Goal: Transaction & Acquisition: Purchase product/service

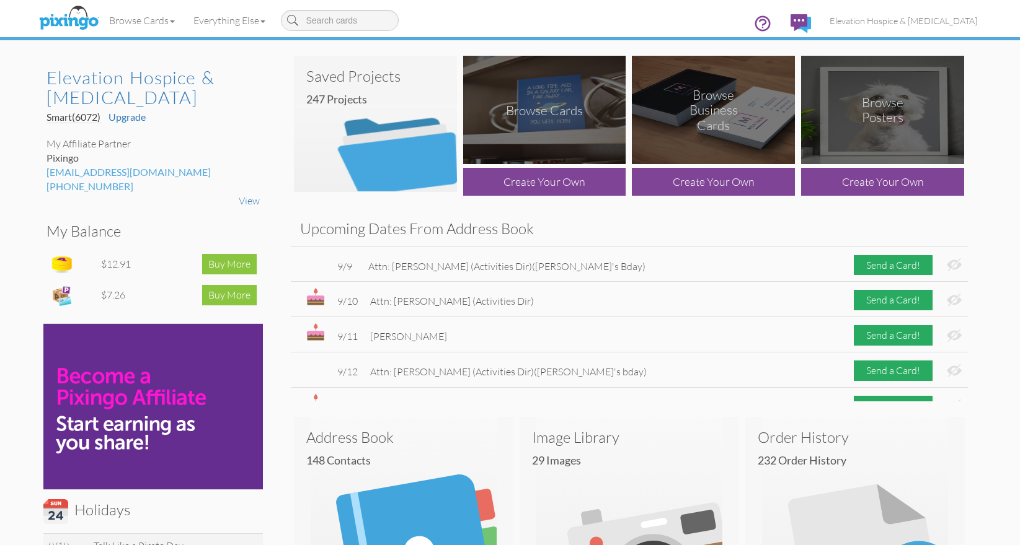
scroll to position [99, 0]
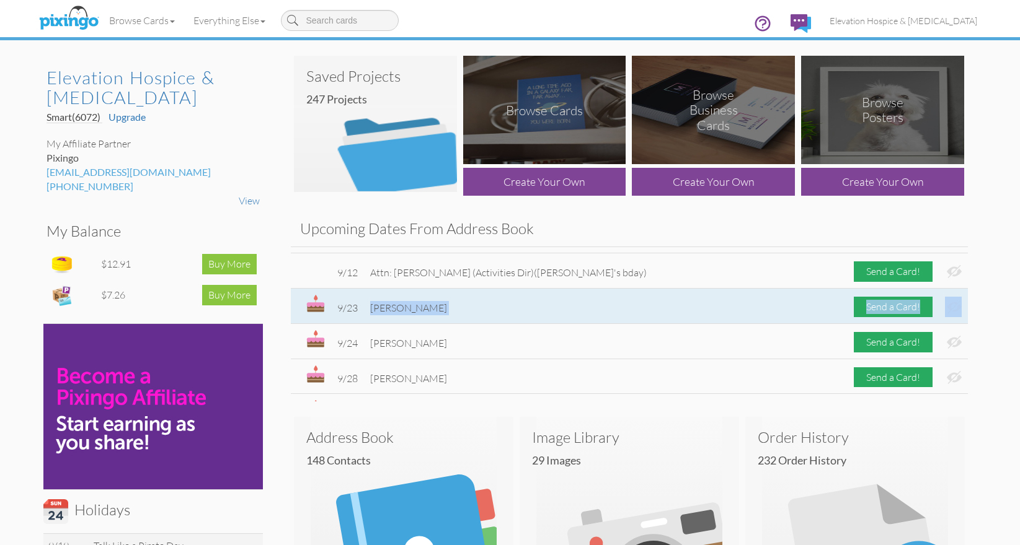
drag, startPoint x: 441, startPoint y: 306, endPoint x: 372, endPoint y: 304, distance: 69.4
click at [372, 304] on div "9/23 Katie Schmidt Send a Card!" at bounding box center [629, 306] width 677 height 35
copy div "Katie Schmidt Send a Card!"
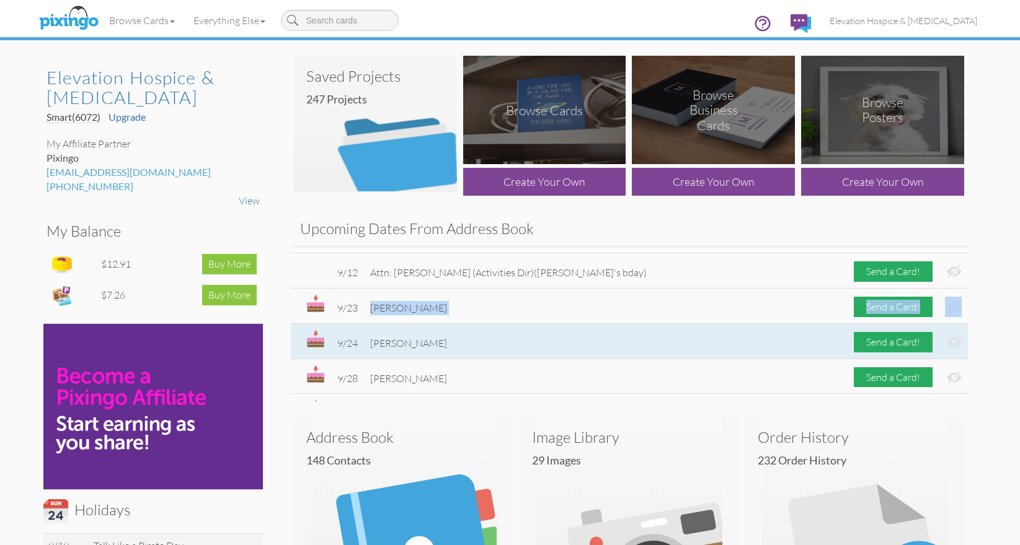
click at [511, 343] on div "9/24 Kaylee Harper Send a Card!" at bounding box center [629, 341] width 677 height 35
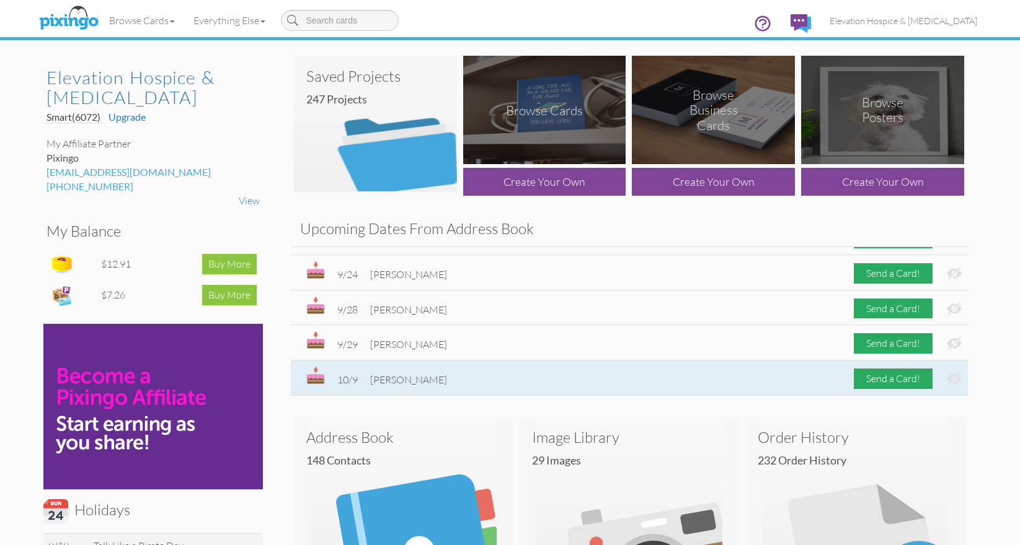
scroll to position [170, 0]
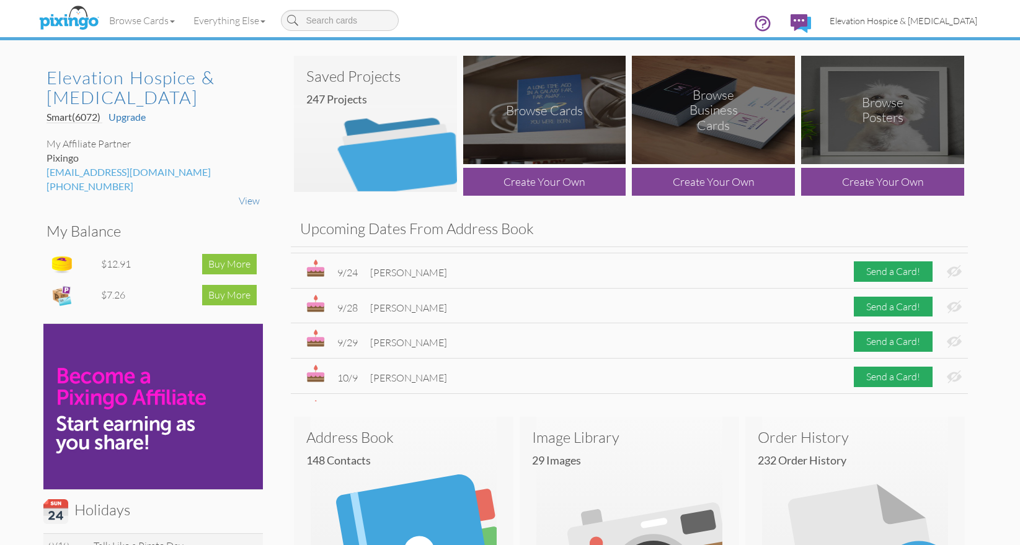
click at [862, 19] on span "Elevation Hospice & [MEDICAL_DATA]" at bounding box center [903, 20] width 148 height 11
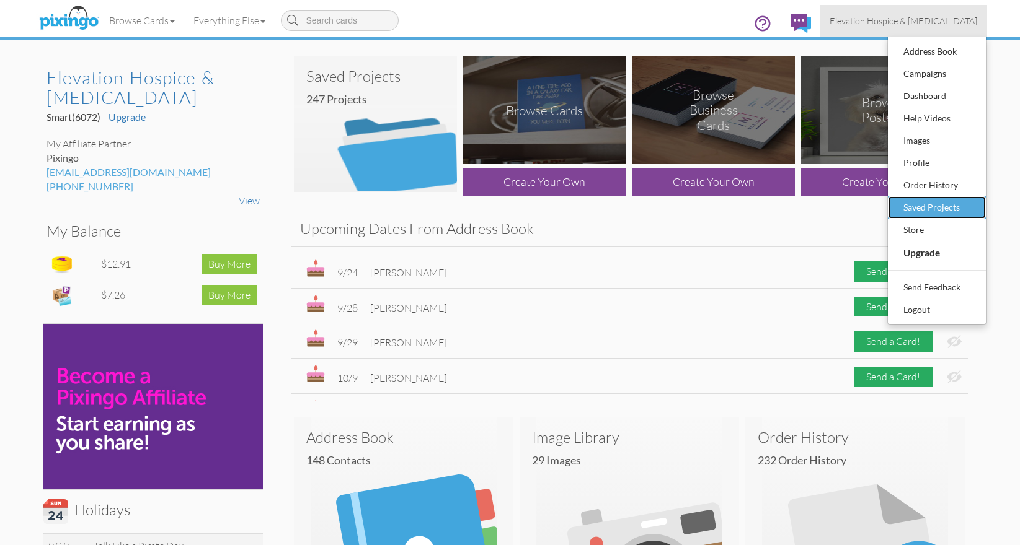
click at [900, 205] on div "Saved Projects" at bounding box center [936, 207] width 73 height 19
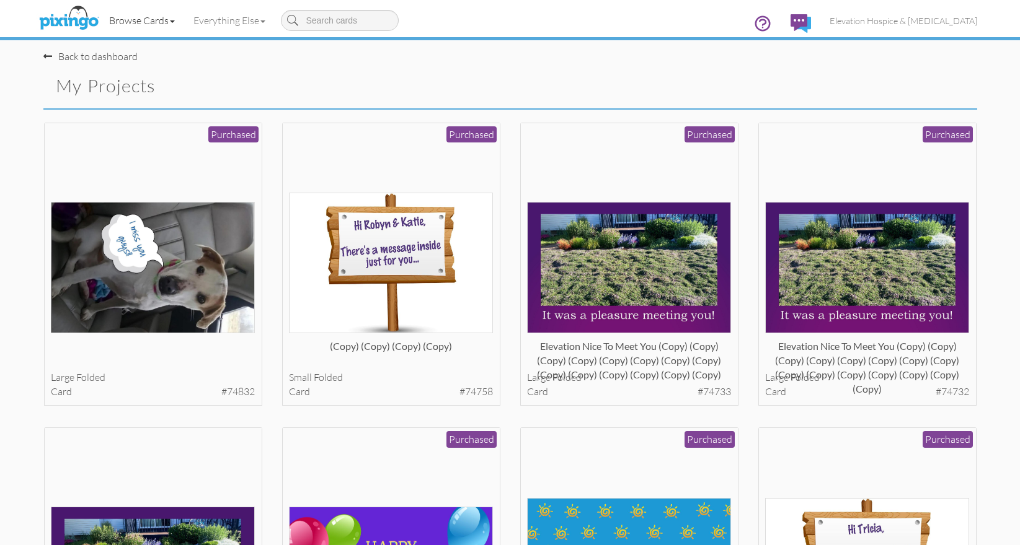
click at [148, 24] on link "Browse Cards" at bounding box center [142, 20] width 84 height 31
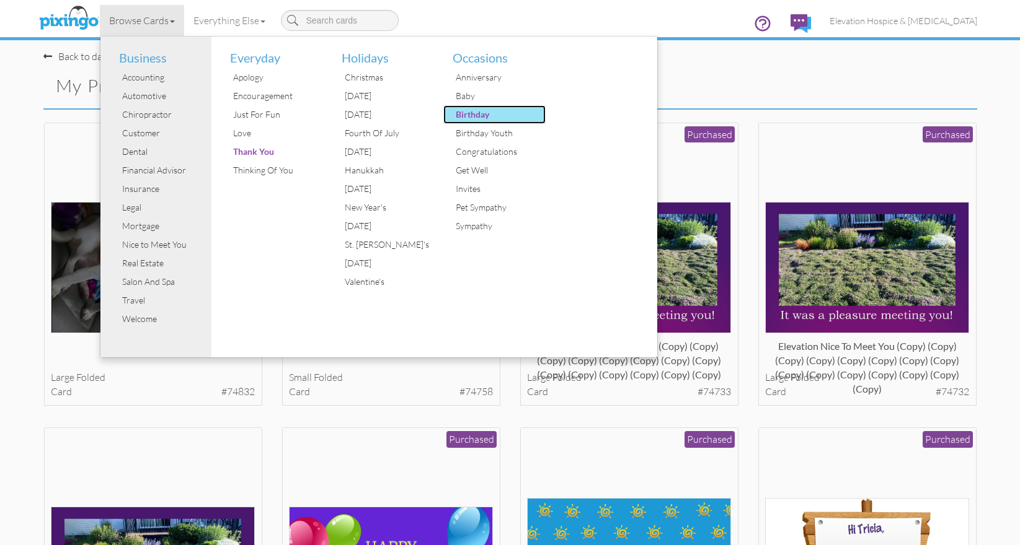
click at [490, 116] on div "Birthday" at bounding box center [498, 114] width 93 height 19
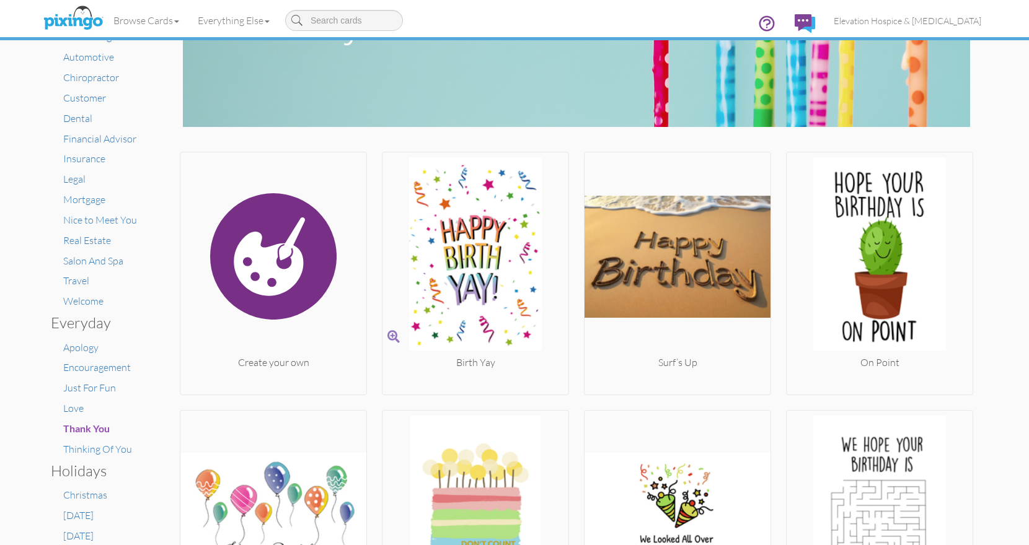
scroll to position [124, 0]
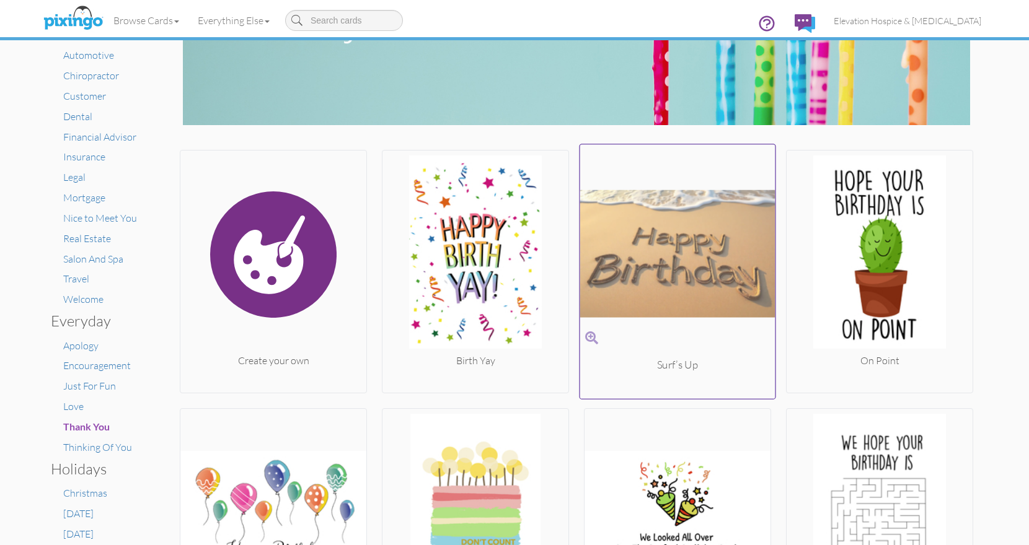
click at [647, 255] on img at bounding box center [677, 254] width 195 height 208
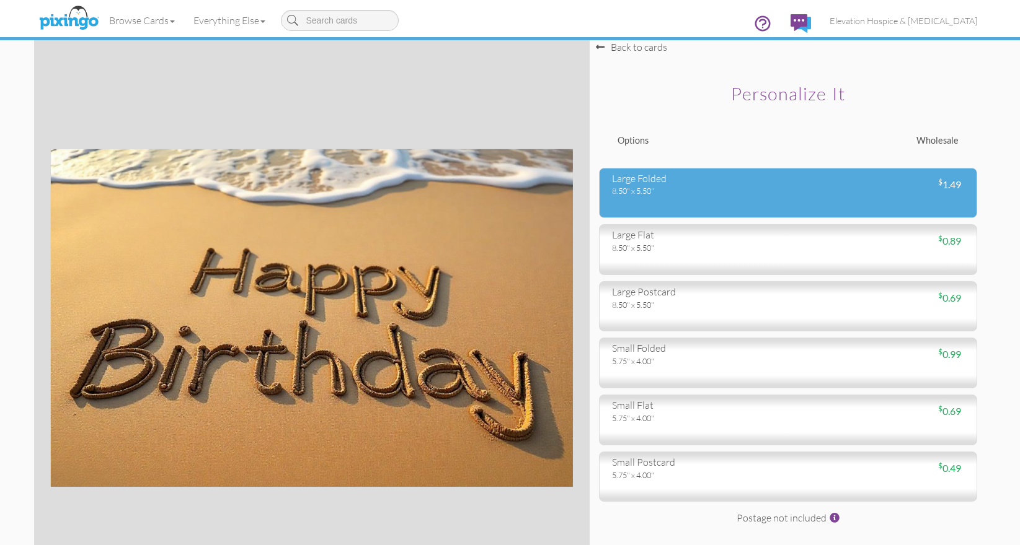
click at [687, 209] on div "large folded 8.50" x 5.50" $ 1.49" at bounding box center [788, 193] width 378 height 51
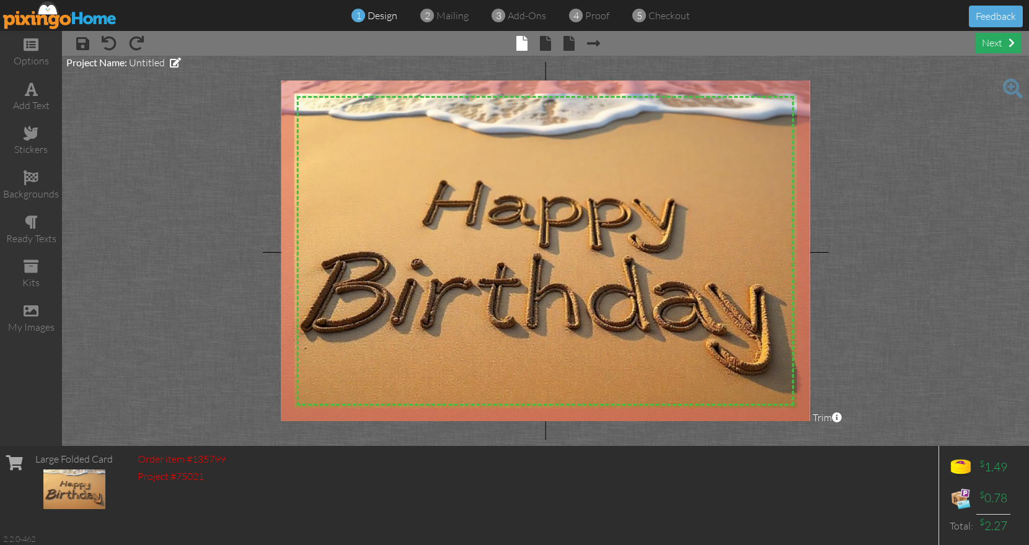
click at [1007, 38] on div "next" at bounding box center [998, 43] width 45 height 20
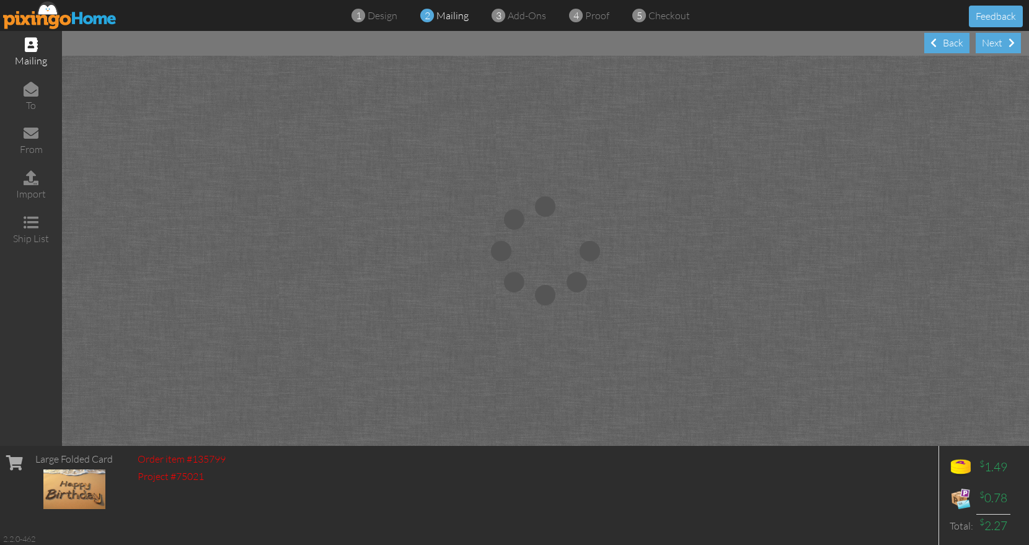
click at [42, 25] on img at bounding box center [60, 15] width 114 height 28
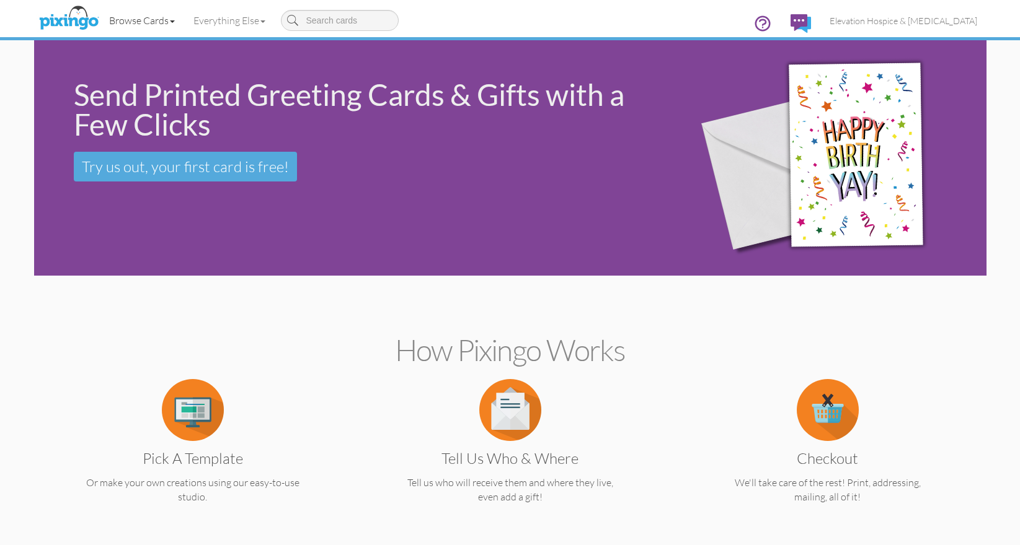
click at [131, 24] on link "Browse Cards" at bounding box center [142, 20] width 84 height 31
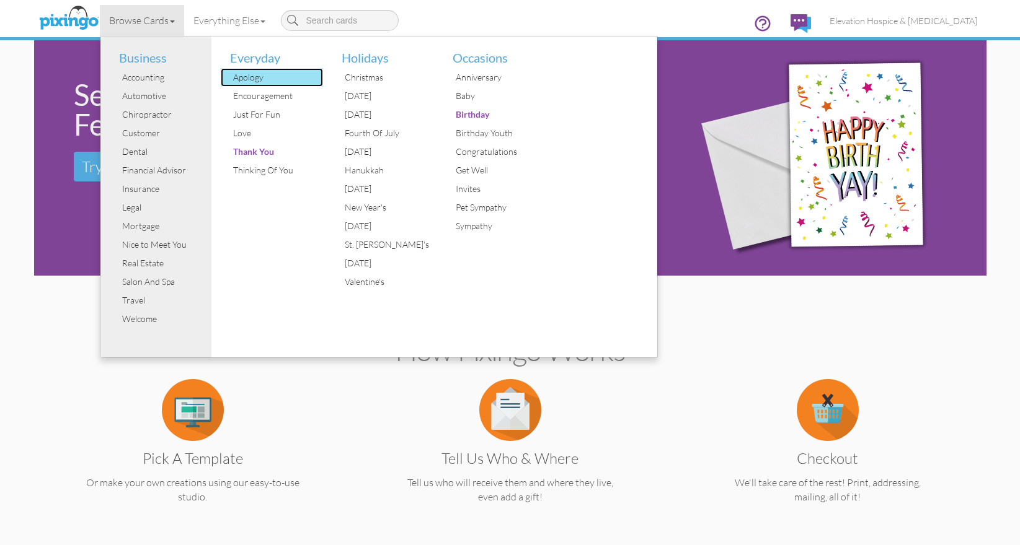
click at [244, 76] on div "Apology" at bounding box center [276, 77] width 93 height 19
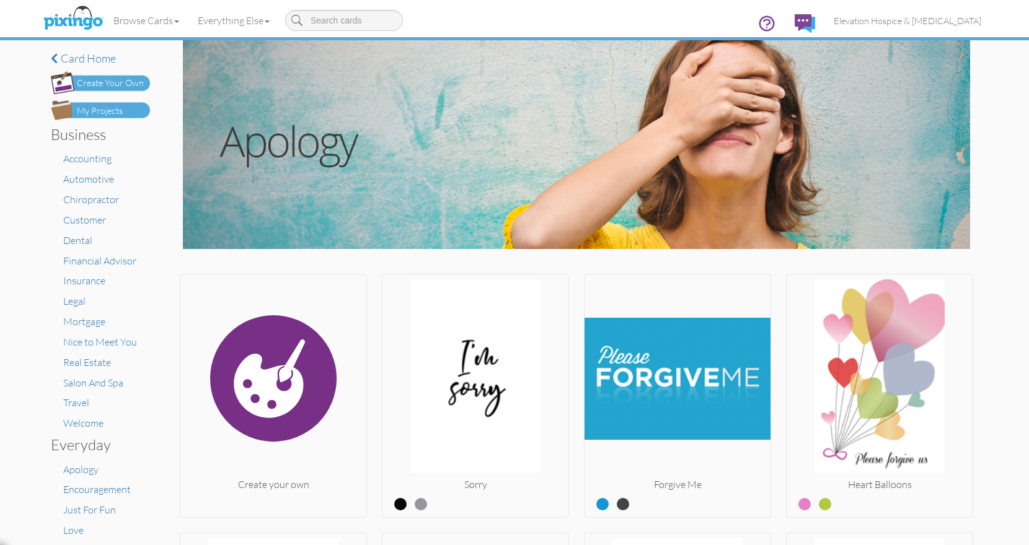
click at [125, 81] on div "Create Your Own" at bounding box center [110, 83] width 67 height 13
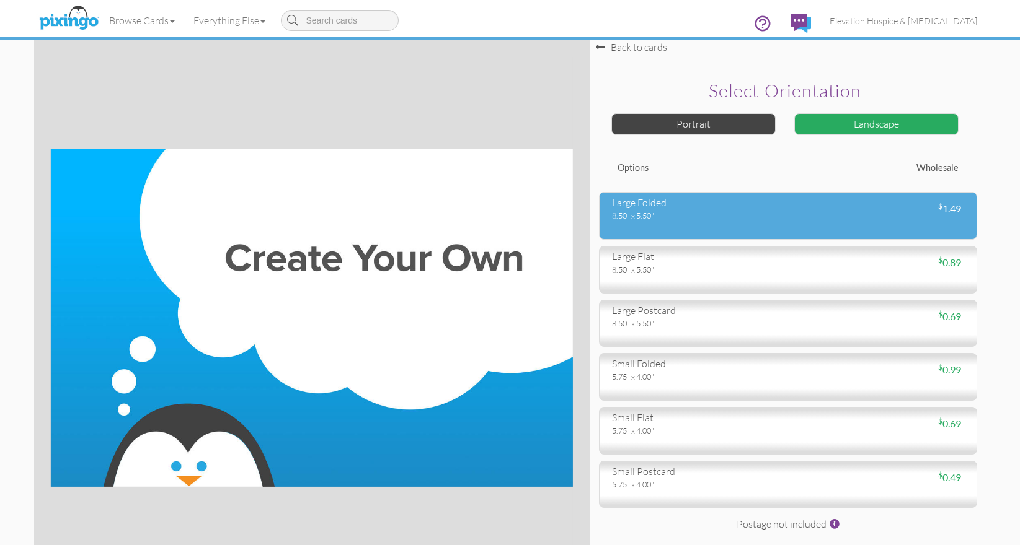
click at [660, 207] on div "large folded" at bounding box center [695, 203] width 167 height 14
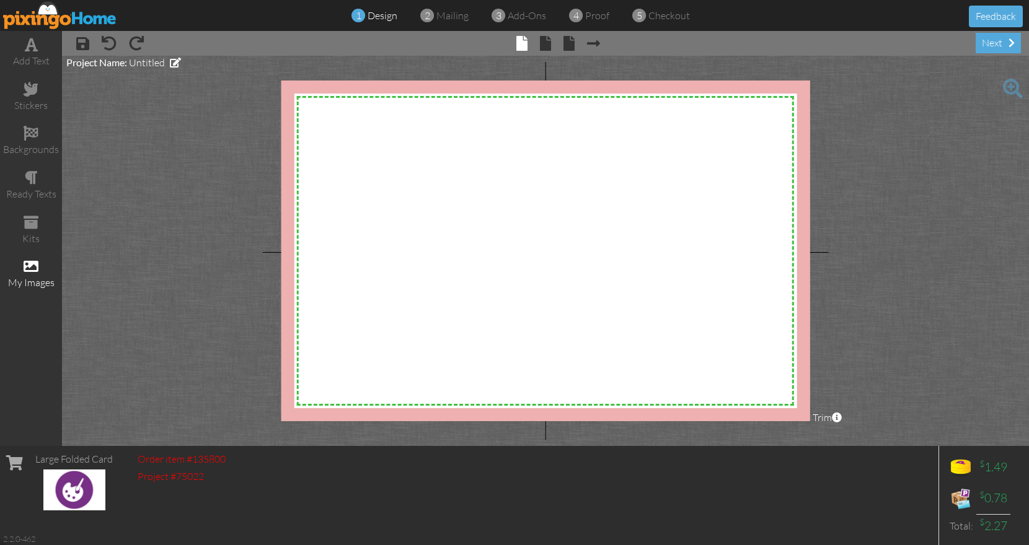
click at [35, 265] on span at bounding box center [31, 266] width 15 height 15
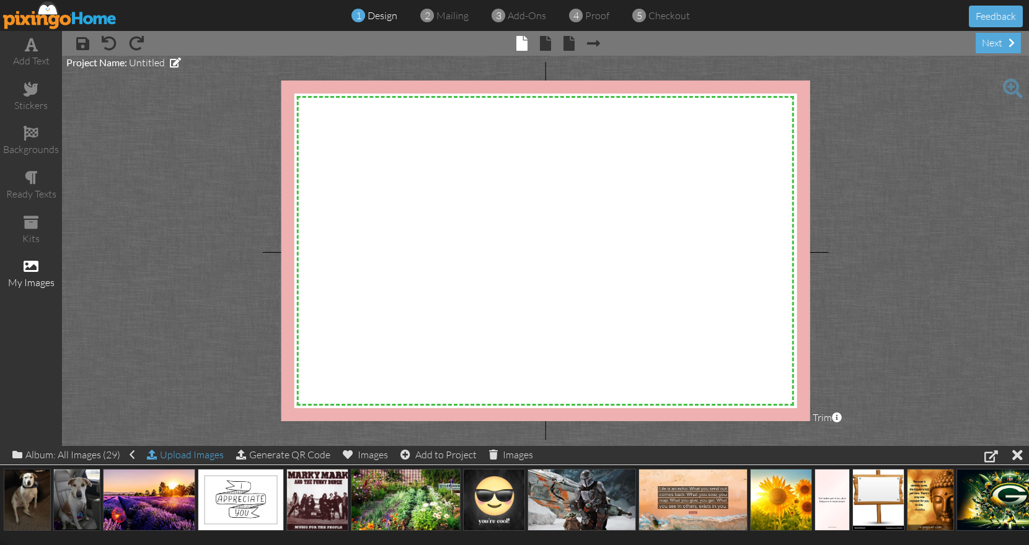
click at [175, 451] on div "Upload Images" at bounding box center [185, 455] width 77 height 18
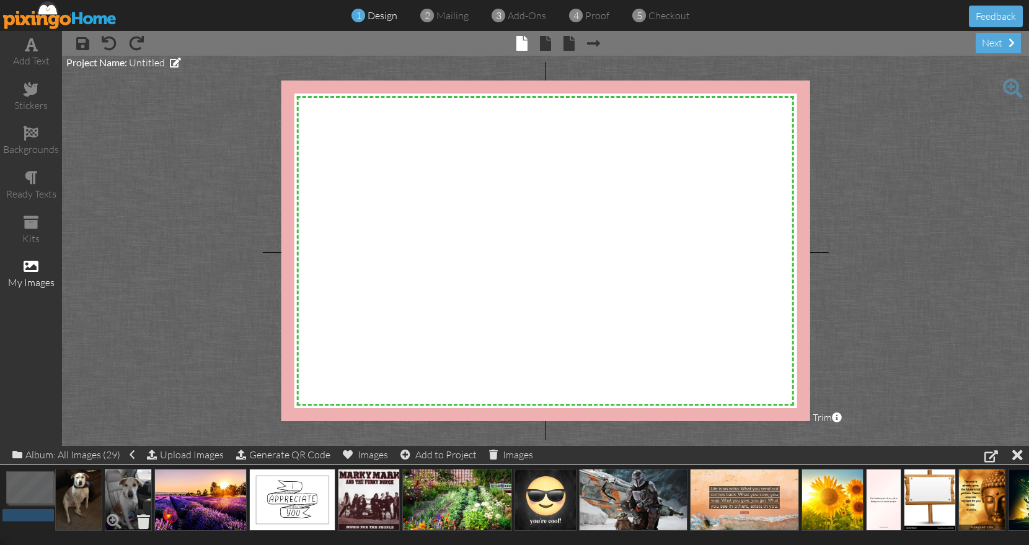
click at [141, 520] on span at bounding box center [143, 521] width 19 height 21
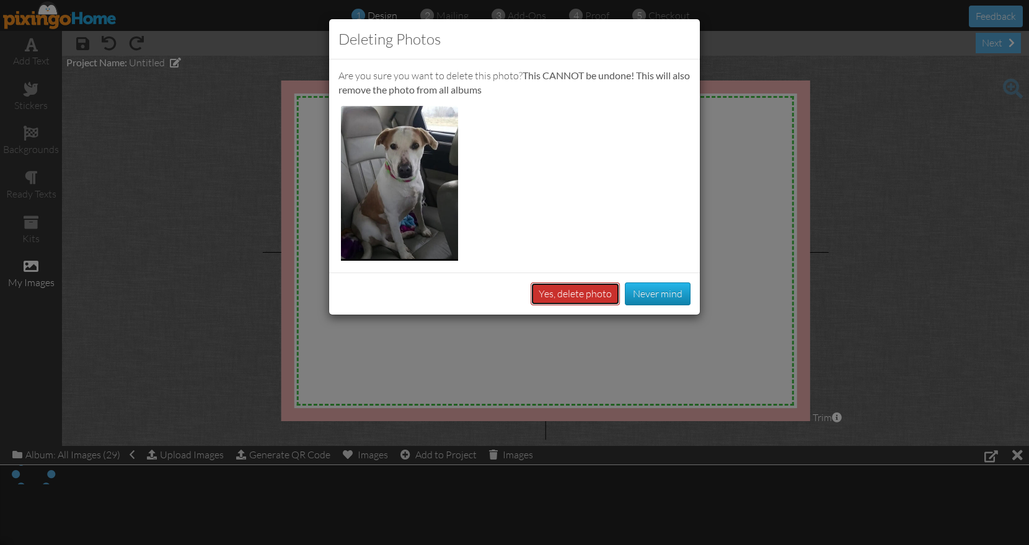
click at [571, 296] on button "Yes, delete photo" at bounding box center [575, 294] width 89 height 23
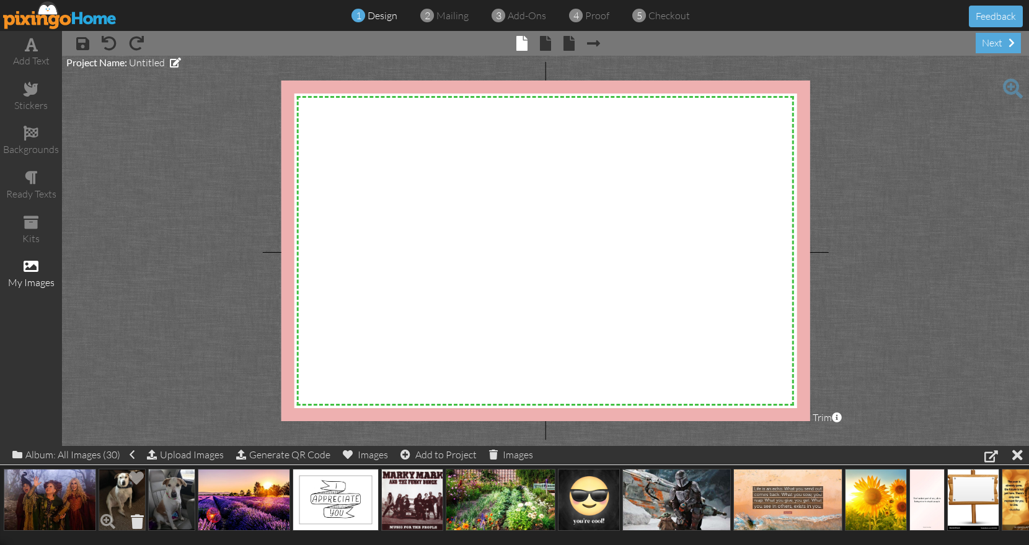
click at [133, 516] on span at bounding box center [137, 521] width 19 height 21
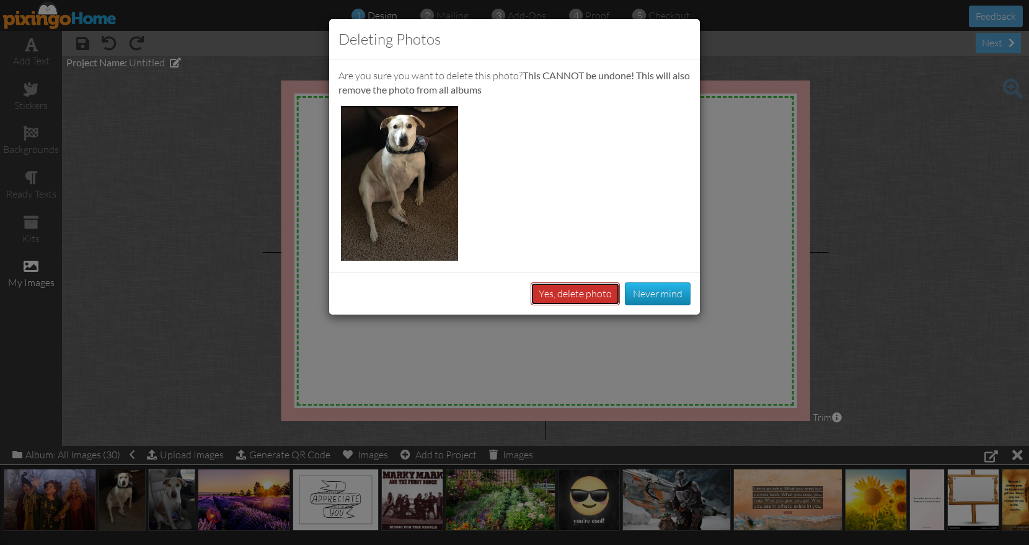
click at [549, 288] on button "Yes, delete photo" at bounding box center [575, 294] width 89 height 23
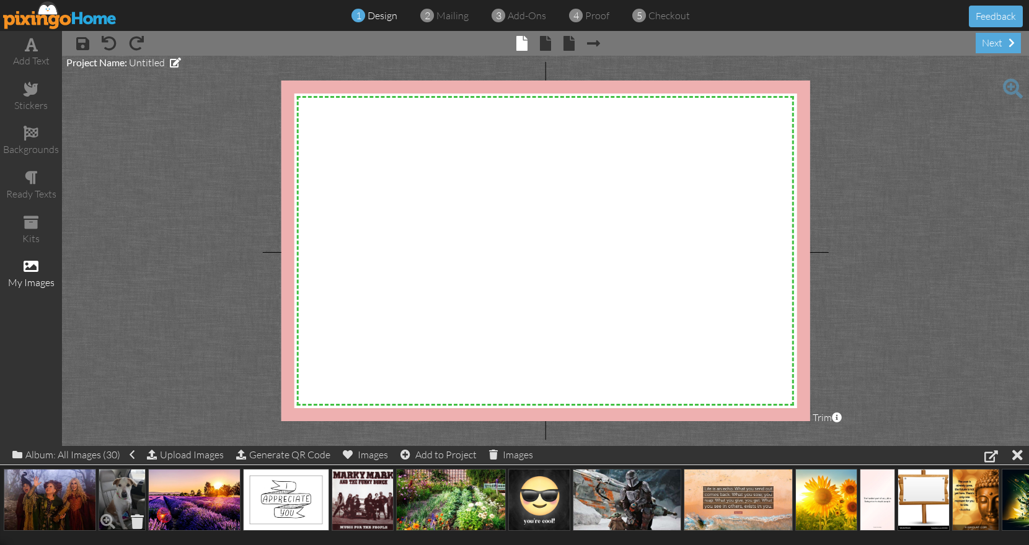
click at [135, 519] on span at bounding box center [137, 521] width 19 height 21
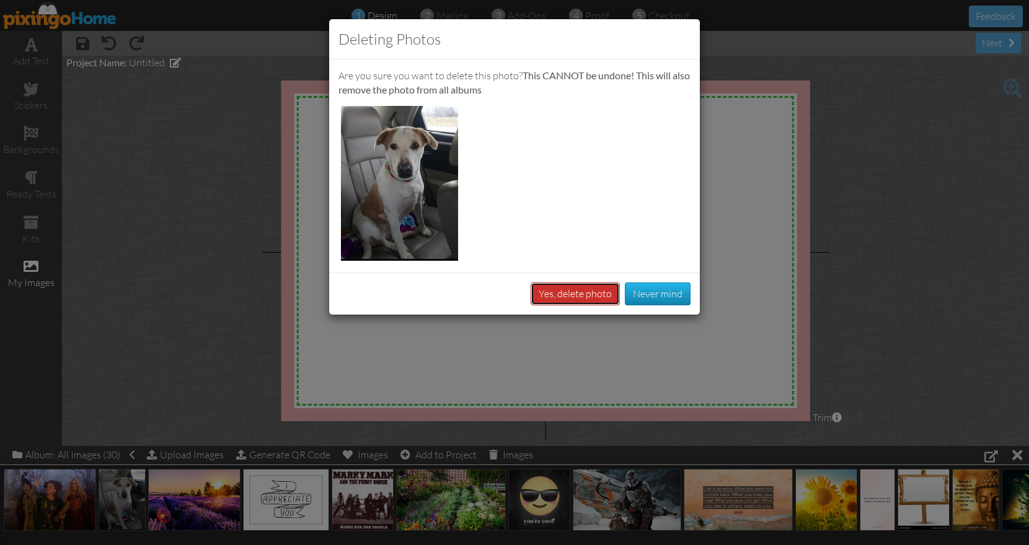
click at [581, 293] on button "Yes, delete photo" at bounding box center [575, 294] width 89 height 23
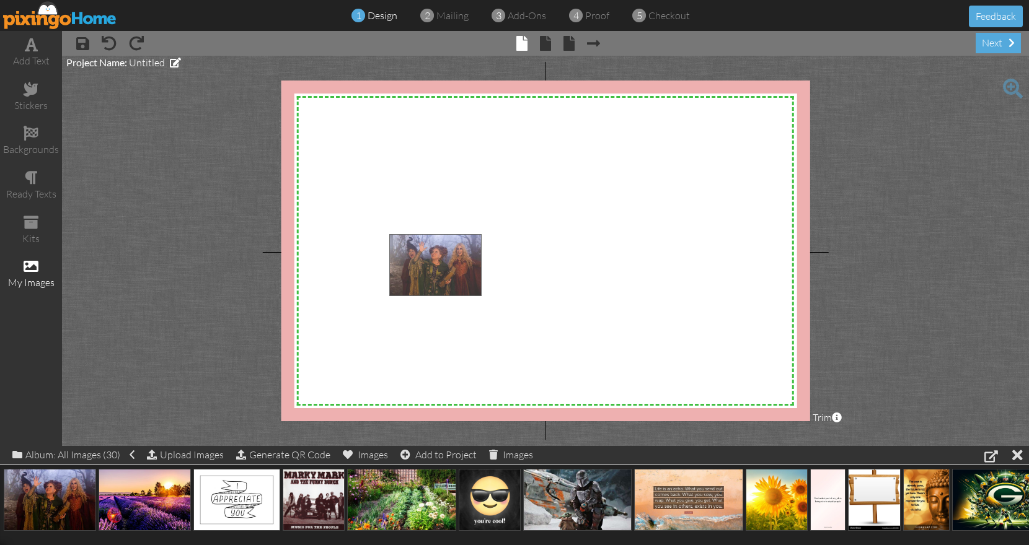
drag, startPoint x: 51, startPoint y: 483, endPoint x: 439, endPoint y: 248, distance: 453.0
click at [439, 248] on body "1 design 2 mailing 3 add-ons 4 proof 5 checkout Feedback add text stickers back…" at bounding box center [514, 272] width 1029 height 545
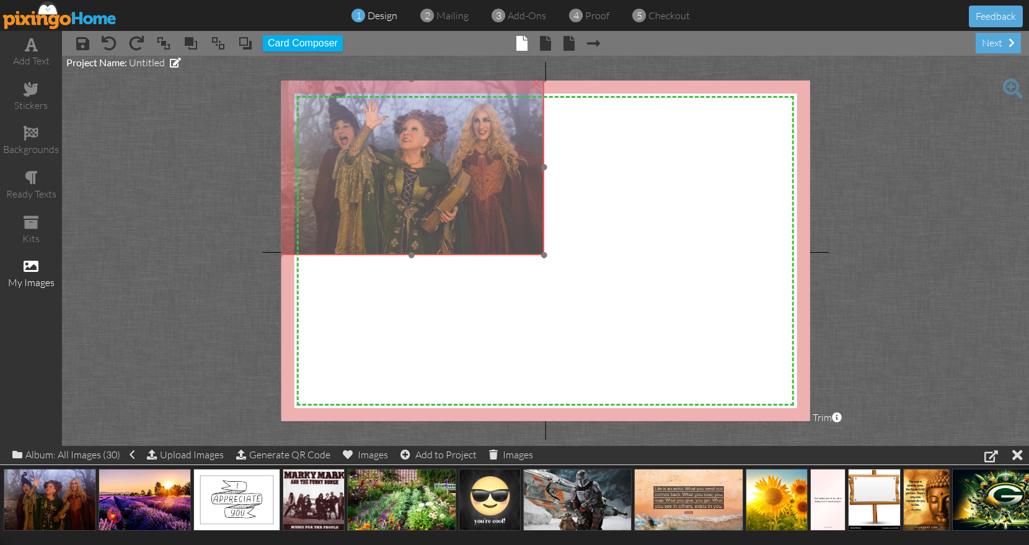
drag, startPoint x: 446, startPoint y: 250, endPoint x: 334, endPoint y: 96, distance: 190.4
click at [334, 96] on img at bounding box center [412, 167] width 264 height 176
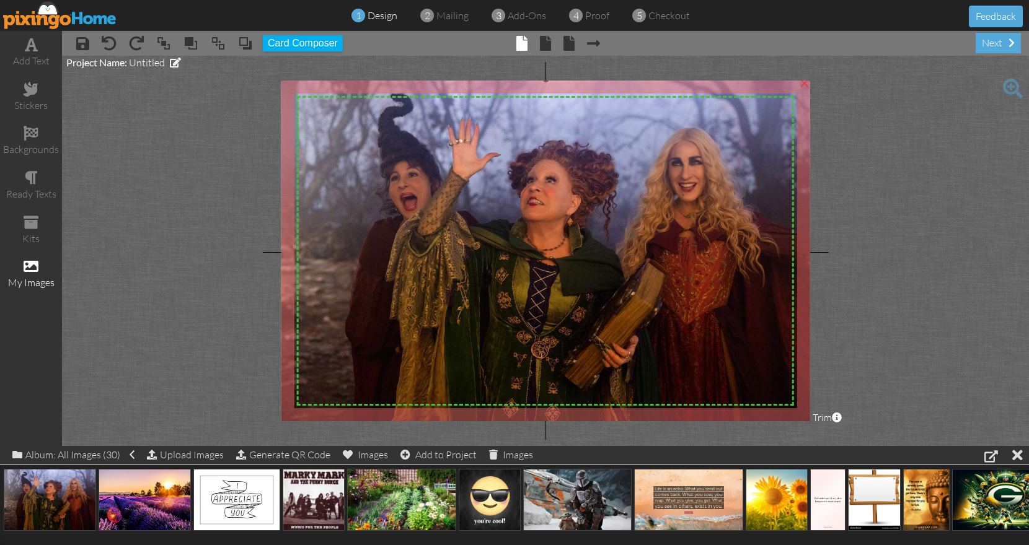
drag, startPoint x: 545, startPoint y: 253, endPoint x: 1029, endPoint y: 432, distance: 515.3
click at [40, 89] on div "stickers" at bounding box center [31, 97] width 62 height 43
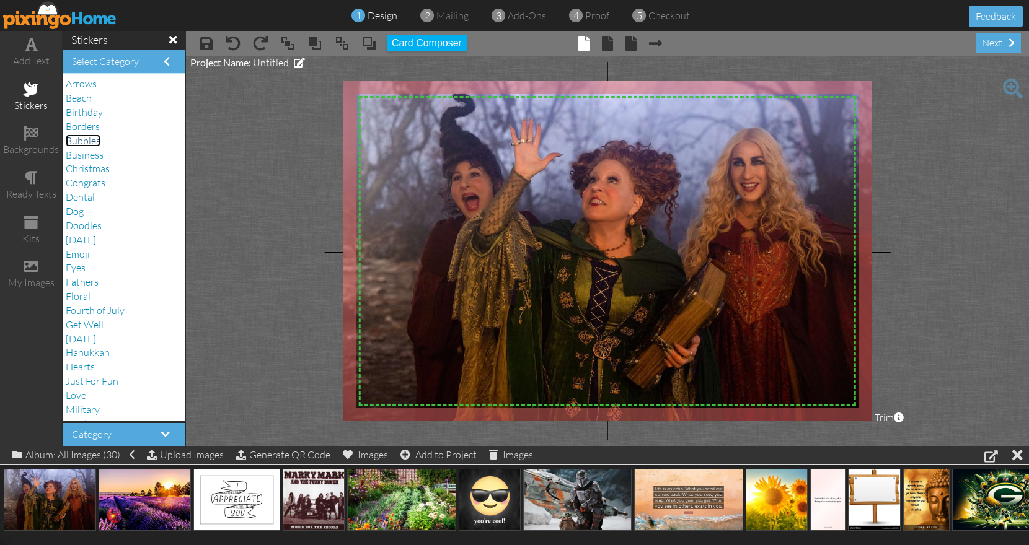
click at [89, 138] on span "Bubbles" at bounding box center [83, 140] width 35 height 12
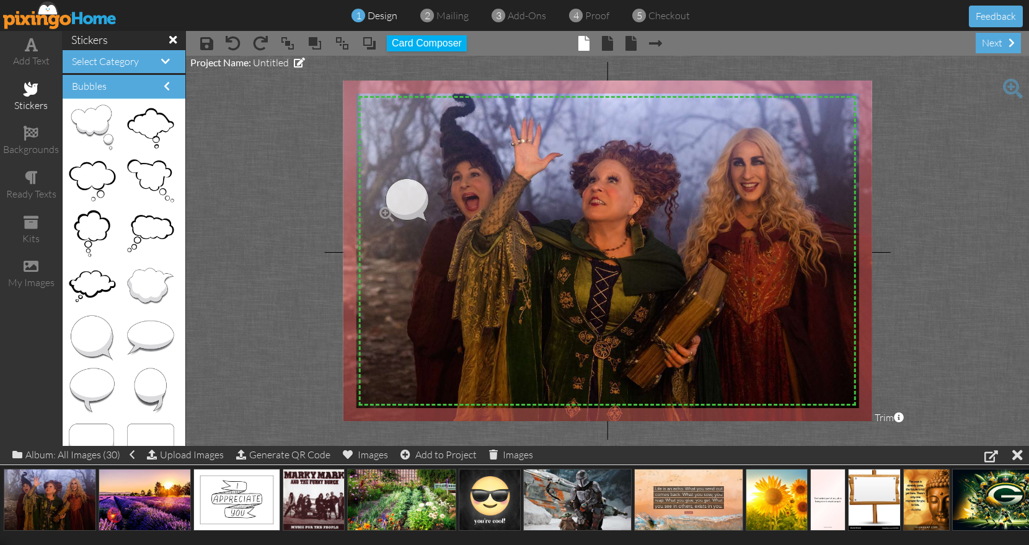
drag, startPoint x: 86, startPoint y: 328, endPoint x: 394, endPoint y: 190, distance: 336.8
click at [394, 190] on body "1 design 2 mailing 3 add-ons 4 proof 5 checkout Feedback add text stickers back…" at bounding box center [514, 272] width 1029 height 545
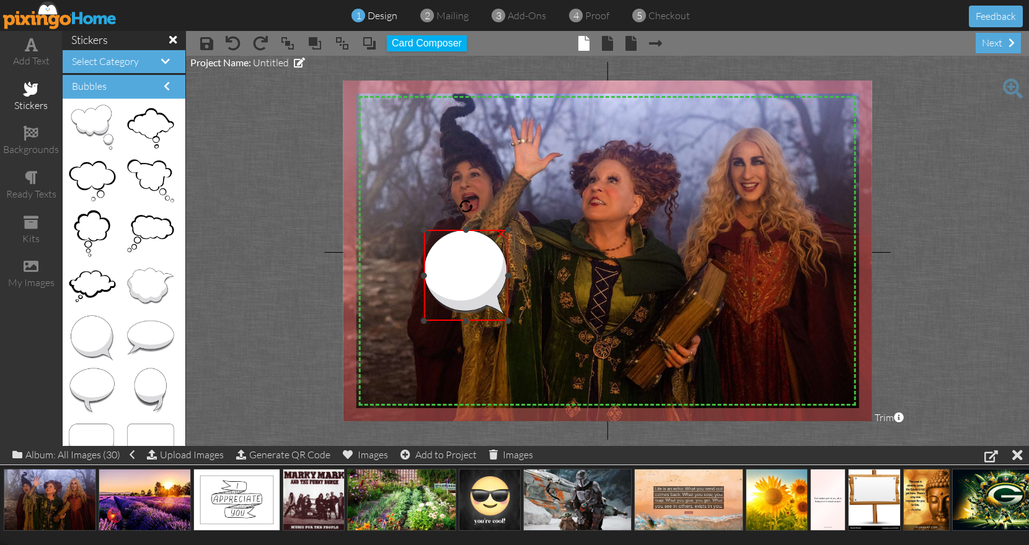
drag, startPoint x: 377, startPoint y: 180, endPoint x: 436, endPoint y: 231, distance: 77.7
click at [436, 231] on div "×" at bounding box center [466, 275] width 84 height 91
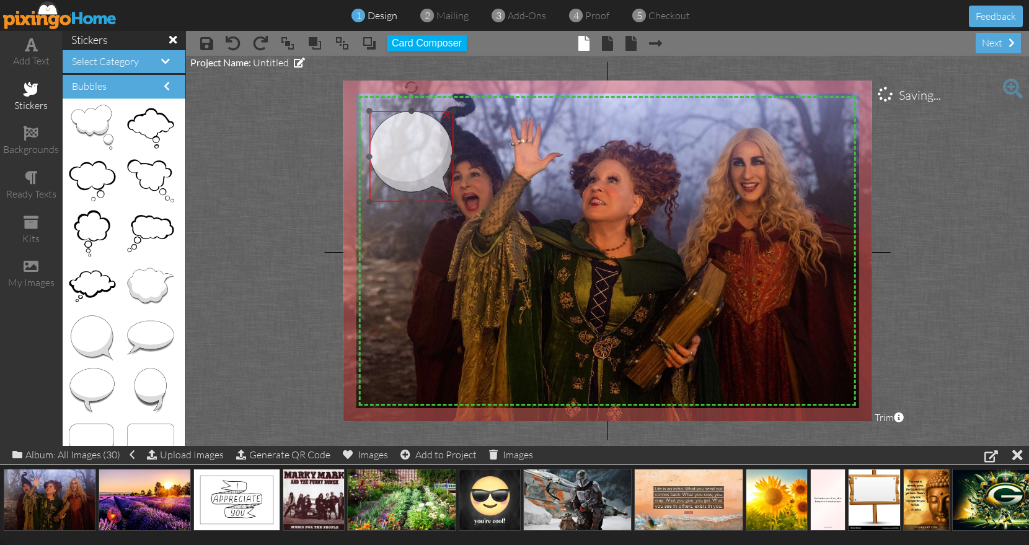
drag, startPoint x: 451, startPoint y: 245, endPoint x: 396, endPoint y: 126, distance: 130.9
click at [396, 126] on img at bounding box center [411, 156] width 84 height 91
drag, startPoint x: 413, startPoint y: 90, endPoint x: 402, endPoint y: 93, distance: 10.8
click at [402, 93] on div at bounding box center [401, 88] width 17 height 17
drag, startPoint x: 415, startPoint y: 133, endPoint x: 410, endPoint y: 136, distance: 6.4
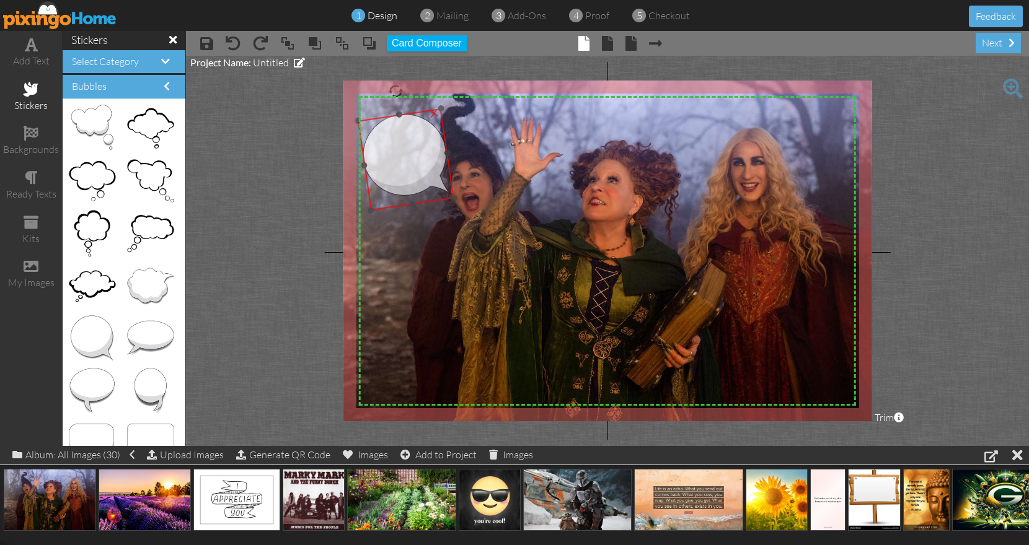
click at [410, 136] on img at bounding box center [406, 159] width 97 height 102
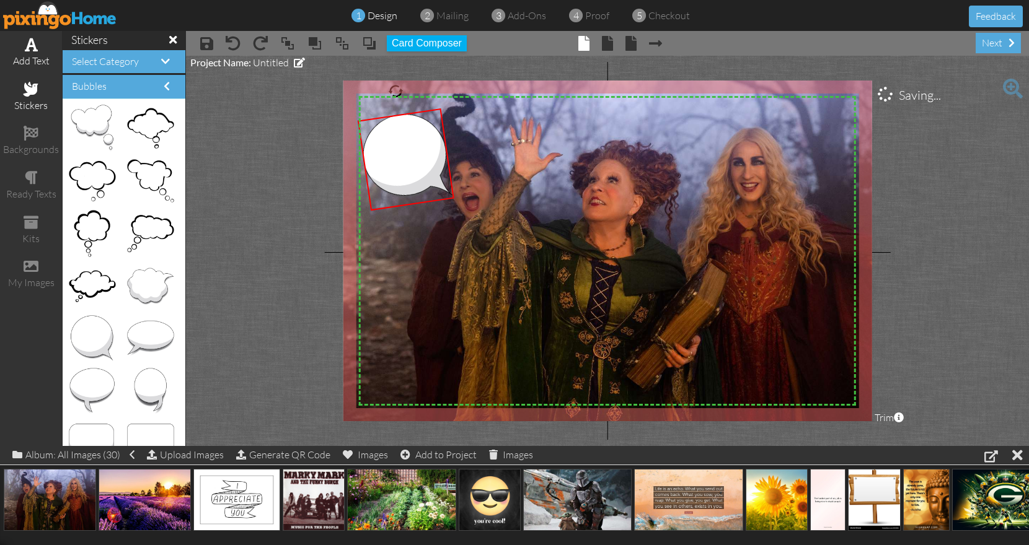
click at [27, 50] on span at bounding box center [31, 44] width 13 height 15
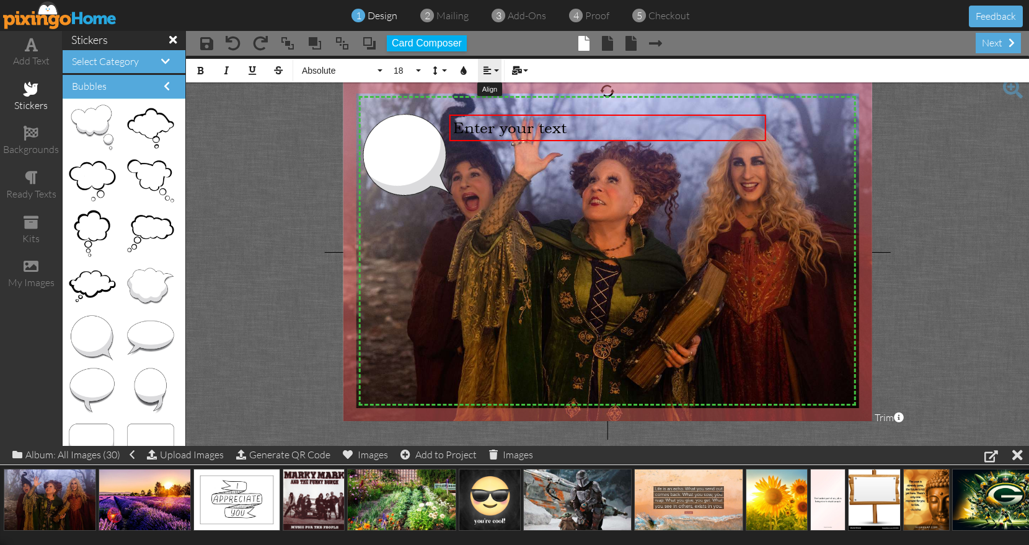
click at [498, 69] on button "Align" at bounding box center [490, 71] width 24 height 24
click at [500, 113] on icon at bounding box center [497, 116] width 8 height 9
drag, startPoint x: 418, startPoint y: 70, endPoint x: 418, endPoint y: 58, distance: 11.8
click at [418, 69] on button "18" at bounding box center [405, 71] width 36 height 24
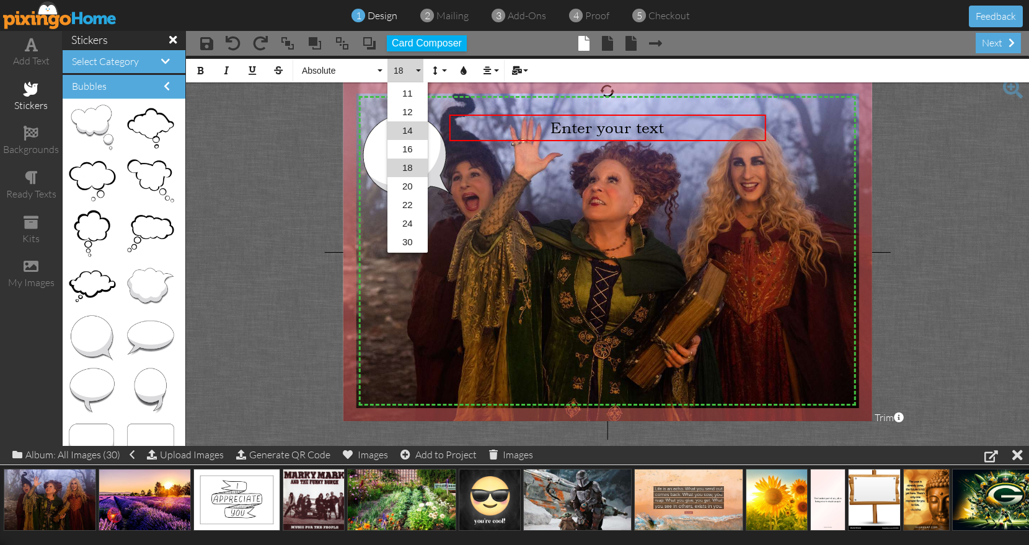
click at [407, 124] on link "14" at bounding box center [407, 130] width 40 height 19
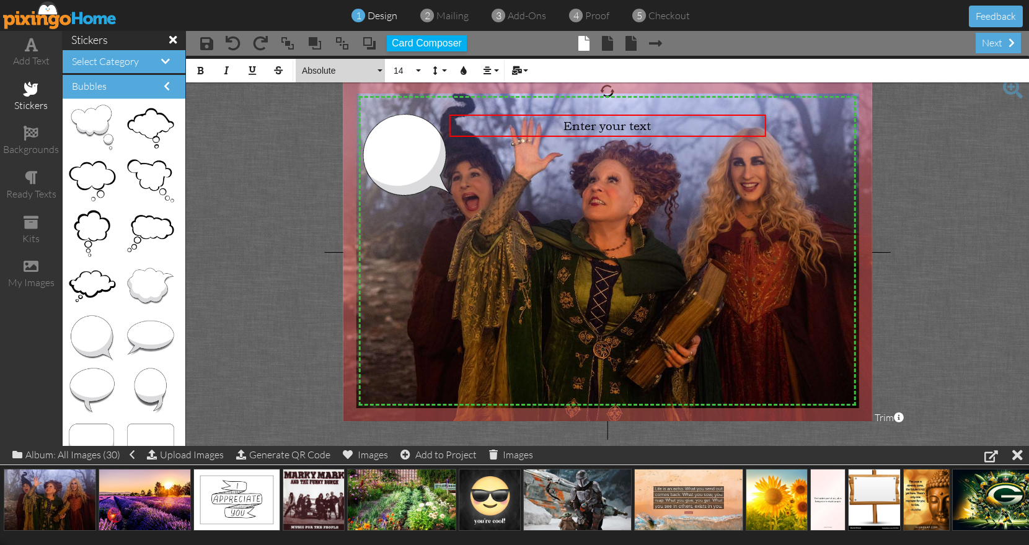
click at [357, 71] on span "Absolute" at bounding box center [338, 71] width 74 height 11
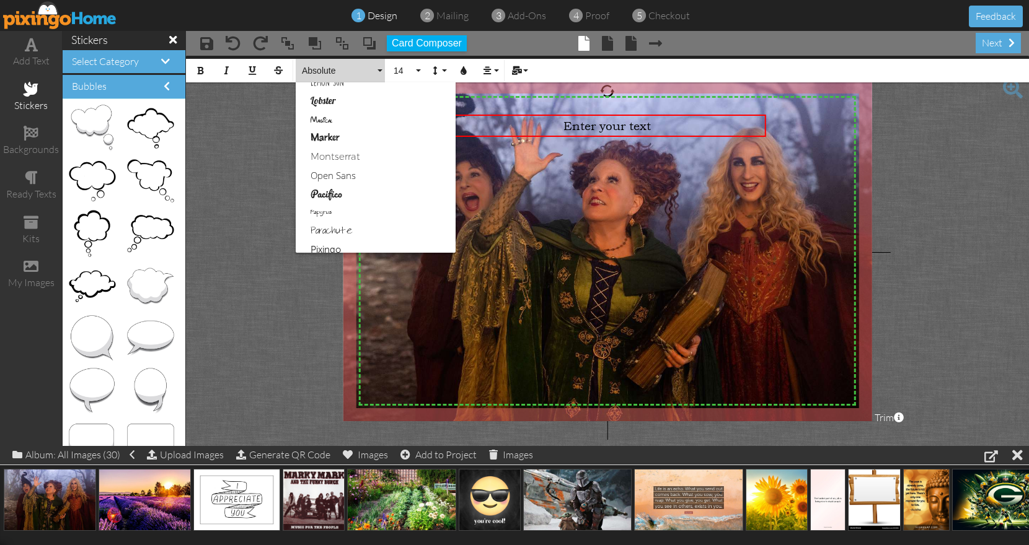
scroll to position [492, 0]
click at [351, 137] on link "Marker" at bounding box center [376, 139] width 160 height 19
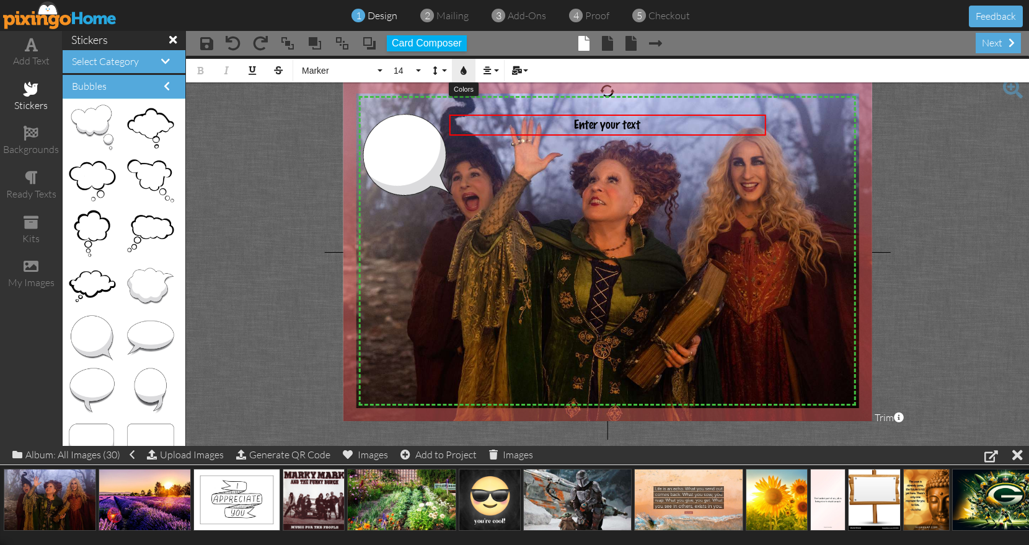
click at [464, 72] on icon "button" at bounding box center [463, 70] width 9 height 9
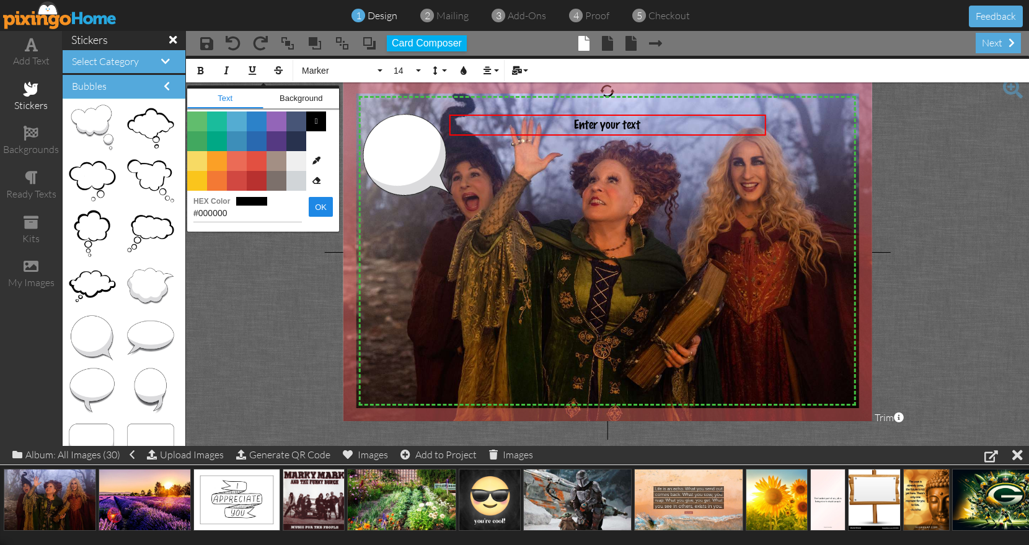
click at [279, 126] on span "Color #9365B8" at bounding box center [277, 122] width 20 height 20
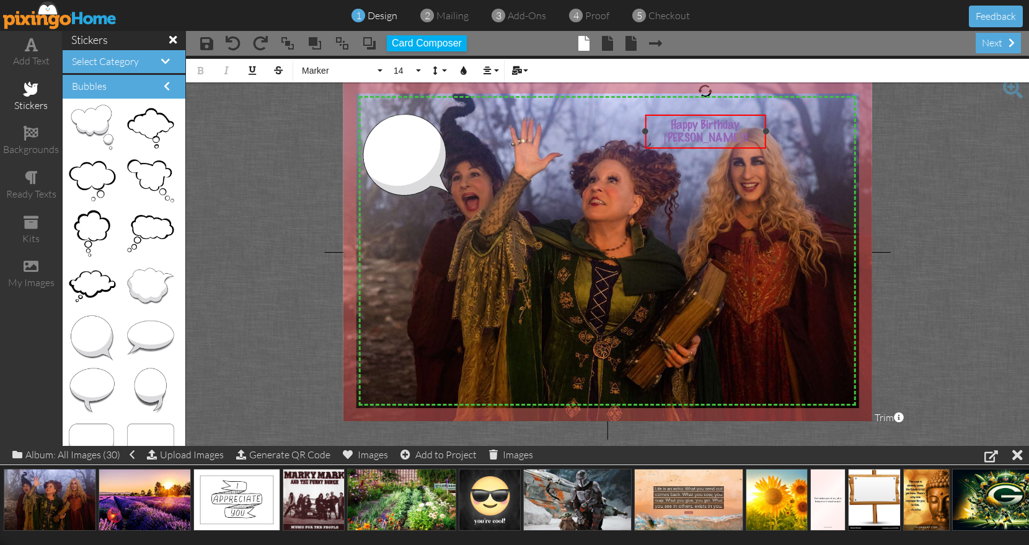
drag, startPoint x: 451, startPoint y: 133, endPoint x: 647, endPoint y: 129, distance: 195.9
click at [647, 129] on div "Happy Birthday ​Kaylee!! ×" at bounding box center [705, 132] width 121 height 34
click at [701, 126] on span "Happy Birthday" at bounding box center [705, 125] width 69 height 12
drag, startPoint x: 684, startPoint y: 126, endPoint x: 746, endPoint y: 148, distance: 66.3
click at [746, 148] on div "Happy Birthday ​Kaylee!!" at bounding box center [705, 138] width 113 height 38
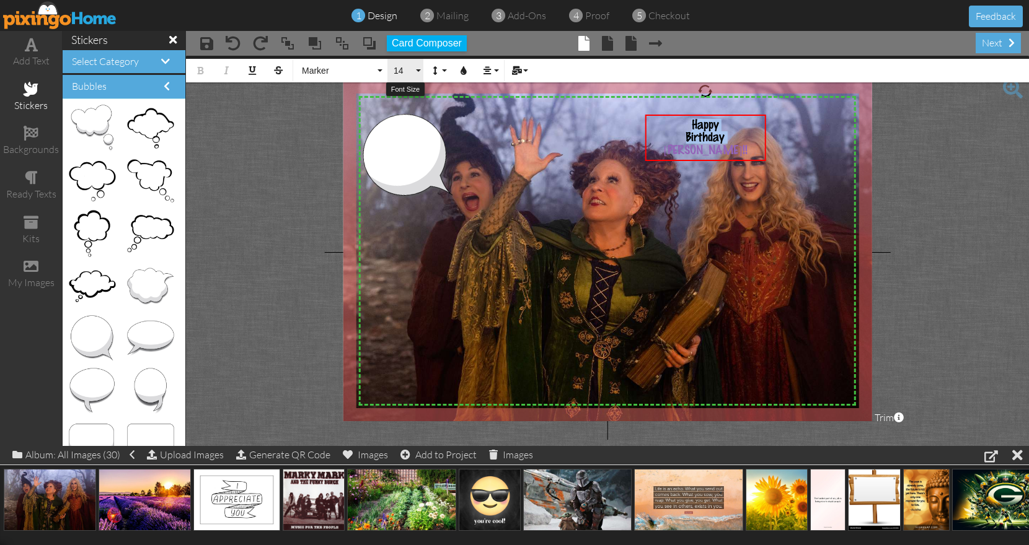
click at [419, 71] on button "14" at bounding box center [405, 71] width 36 height 24
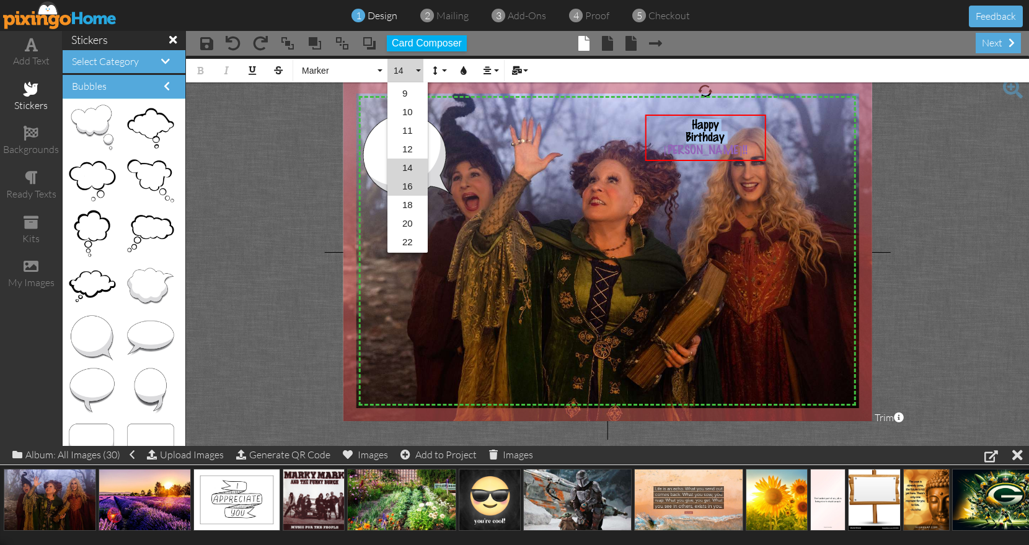
click at [410, 188] on link "16" at bounding box center [407, 186] width 40 height 19
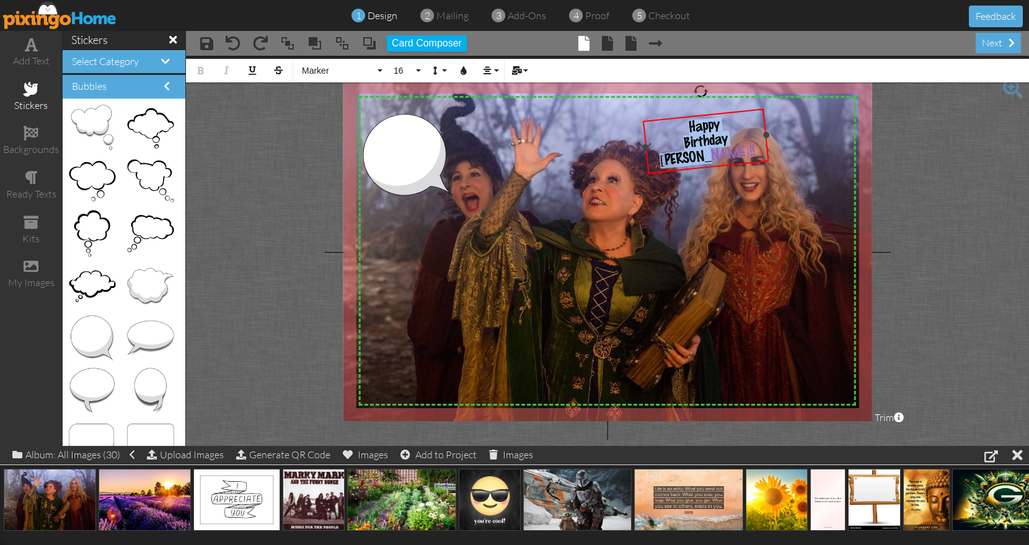
click at [700, 92] on div at bounding box center [700, 91] width 16 height 16
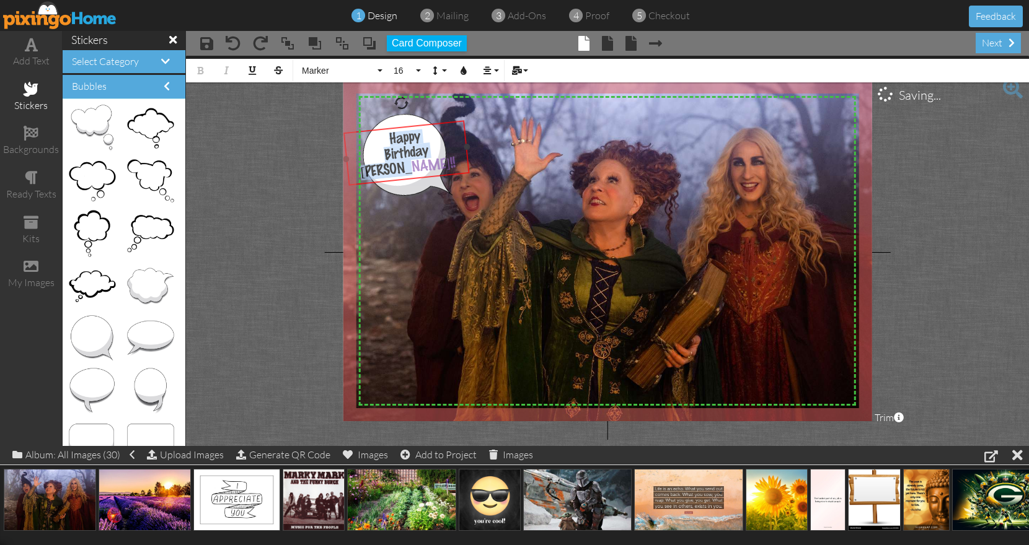
drag, startPoint x: 726, startPoint y: 112, endPoint x: 426, endPoint y: 124, distance: 299.6
click at [426, 124] on div at bounding box center [406, 153] width 133 height 72
click at [411, 66] on span "16" at bounding box center [402, 71] width 21 height 11
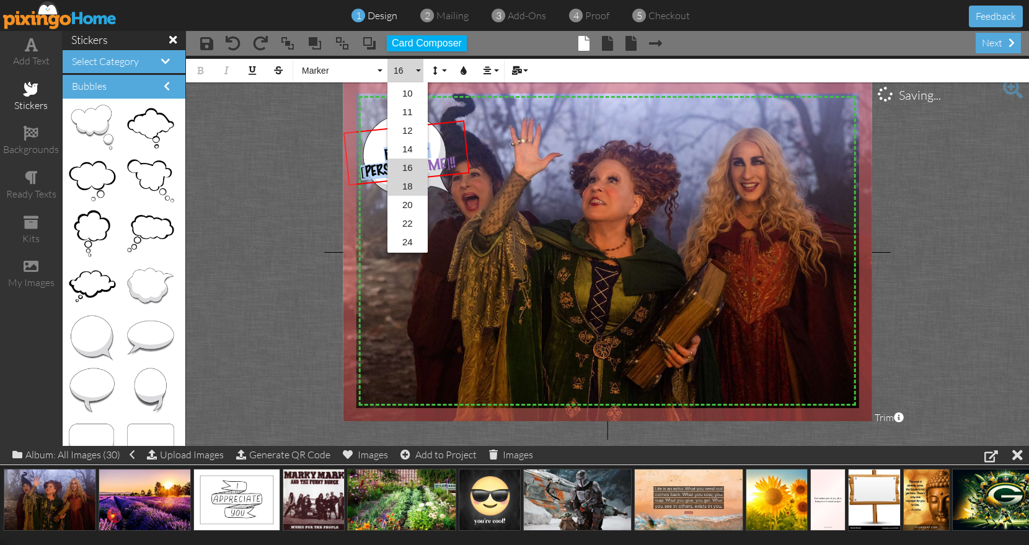
click at [413, 189] on link "18" at bounding box center [407, 186] width 40 height 19
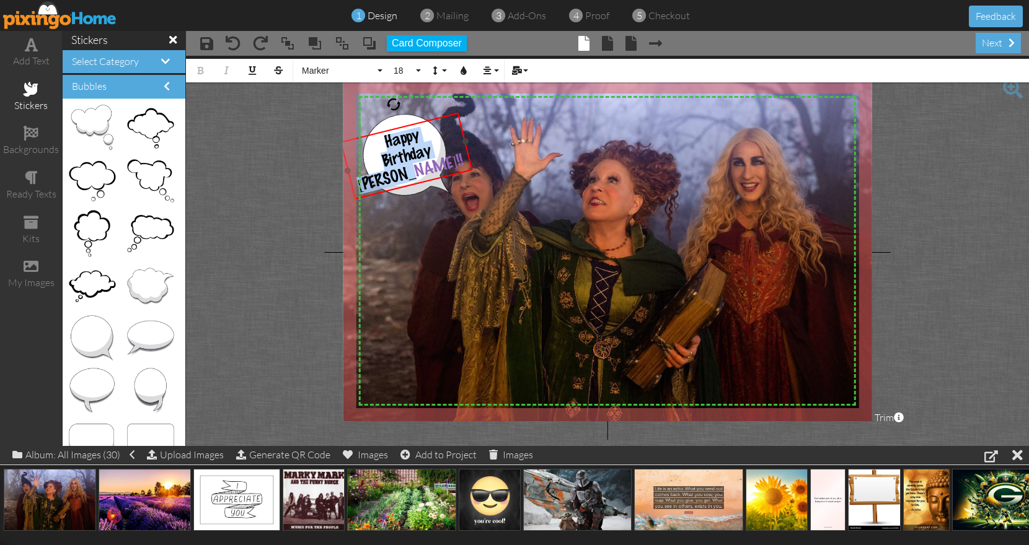
drag, startPoint x: 400, startPoint y: 103, endPoint x: 393, endPoint y: 104, distance: 7.5
click at [393, 104] on div at bounding box center [393, 104] width 18 height 18
click at [414, 119] on div at bounding box center [406, 153] width 139 height 94
click at [403, 71] on span "18" at bounding box center [402, 71] width 21 height 11
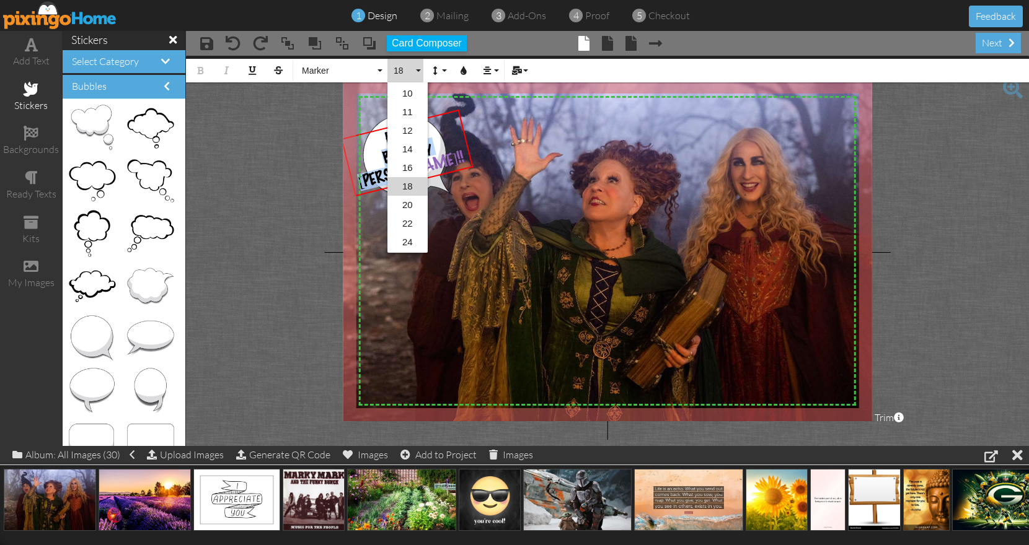
scroll to position [110, 0]
click at [405, 185] on link "20" at bounding box center [407, 186] width 40 height 19
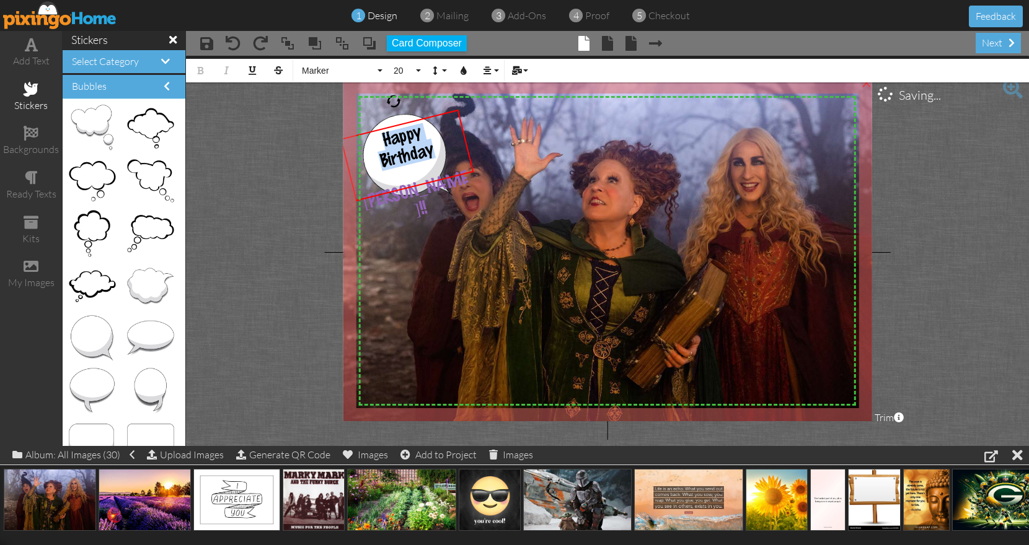
click at [584, 110] on img at bounding box center [608, 256] width 532 height 355
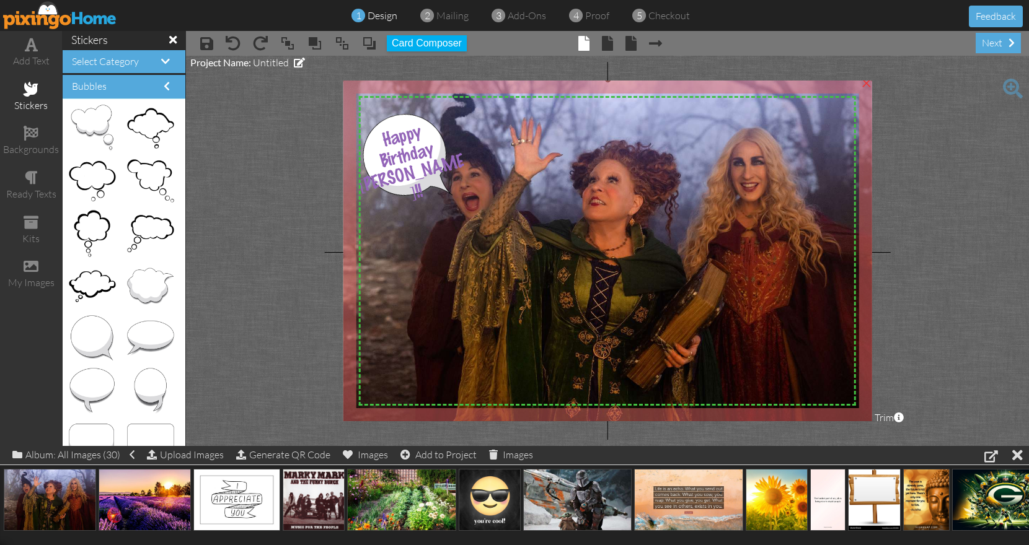
click at [584, 110] on img at bounding box center [608, 256] width 532 height 355
click at [318, 246] on project-studio-wrapper "X X X X X X X X X X X X X X X X X X X X X X X X X X X X X X X X X X X X X X X X…" at bounding box center [607, 251] width 843 height 390
drag, startPoint x: 104, startPoint y: 130, endPoint x: 550, endPoint y: 158, distance: 446.5
click at [550, 158] on body "1 design 2 mailing 3 add-ons 4 proof 5 checkout Feedback add text stickers back…" at bounding box center [514, 272] width 1029 height 545
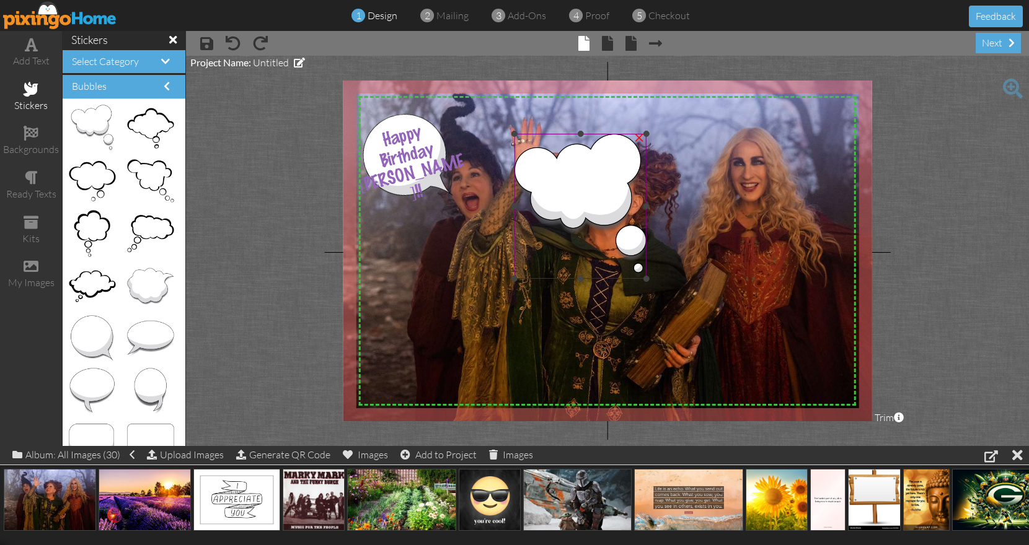
drag, startPoint x: 557, startPoint y: 157, endPoint x: 534, endPoint y: 123, distance: 41.6
click at [555, 155] on img at bounding box center [580, 206] width 132 height 145
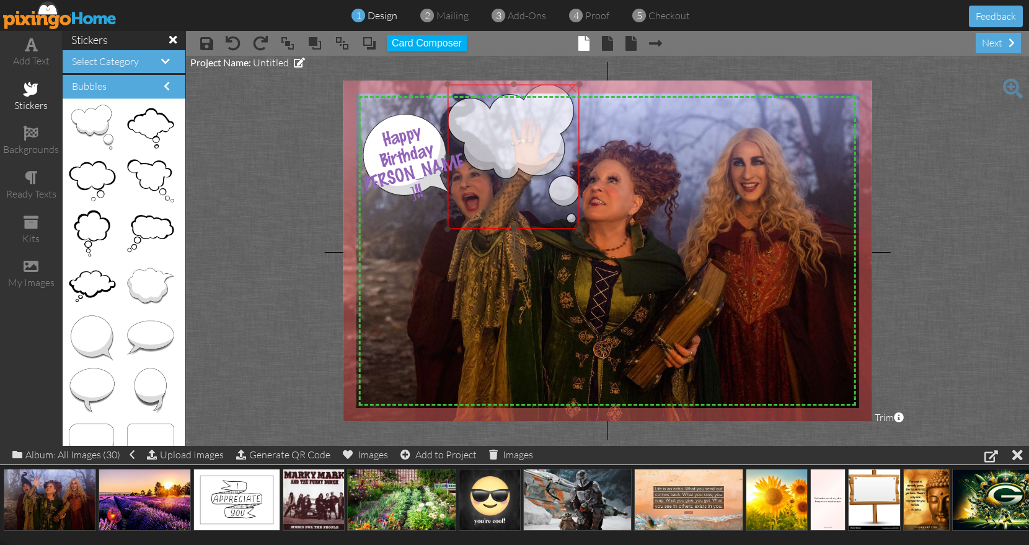
drag, startPoint x: 534, startPoint y: 123, endPoint x: 490, endPoint y: 108, distance: 46.5
click at [490, 108] on img at bounding box center [513, 156] width 132 height 145
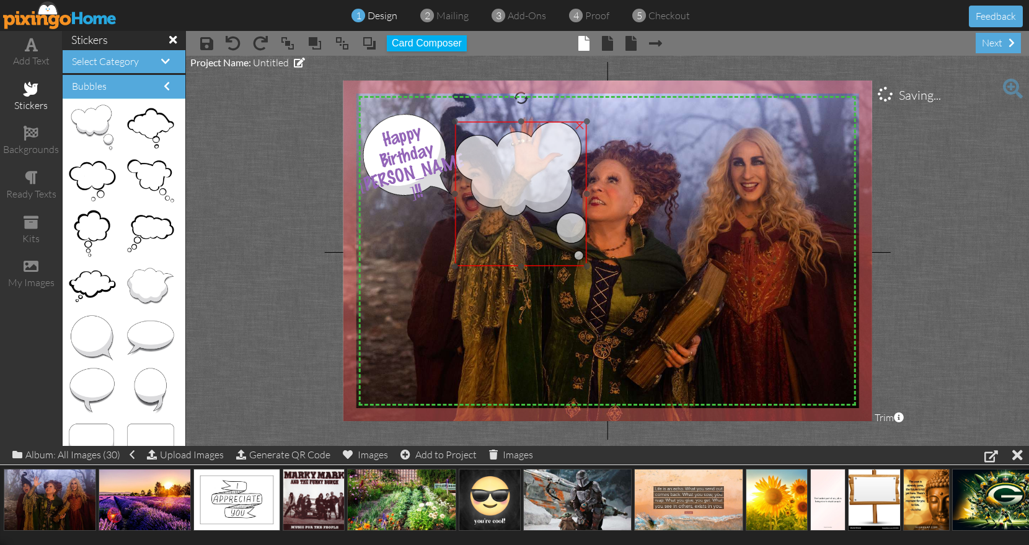
drag, startPoint x: 472, startPoint y: 112, endPoint x: 481, endPoint y: 149, distance: 38.2
click at [480, 150] on img at bounding box center [521, 193] width 132 height 145
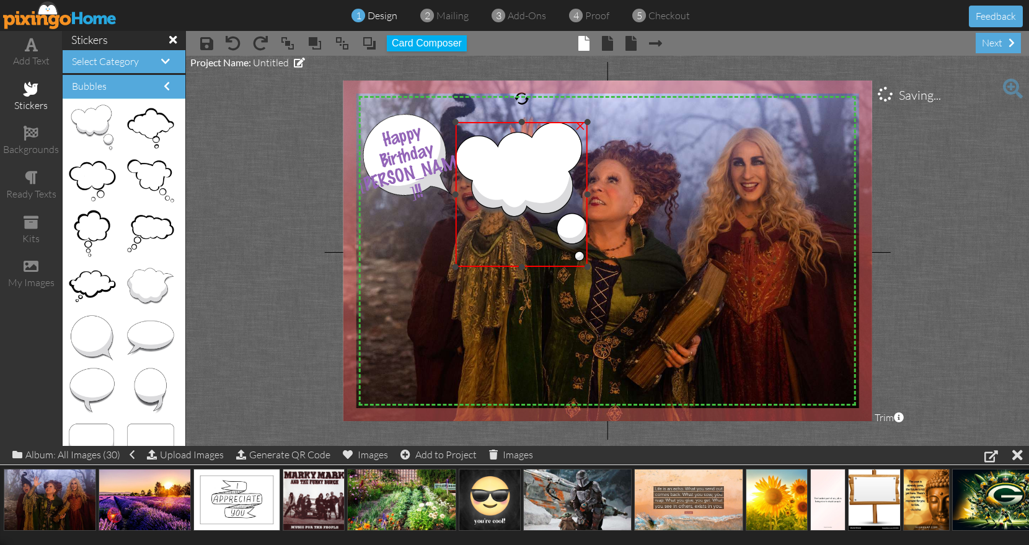
click at [459, 123] on img at bounding box center [522, 194] width 132 height 145
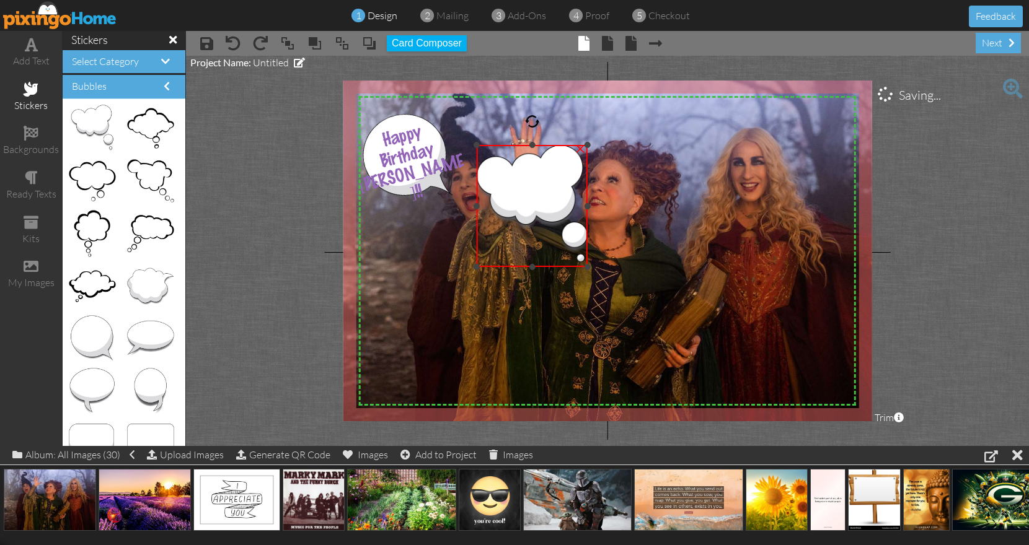
drag, startPoint x: 456, startPoint y: 123, endPoint x: 495, endPoint y: 147, distance: 45.6
click at [495, 147] on div "×" at bounding box center [532, 206] width 111 height 122
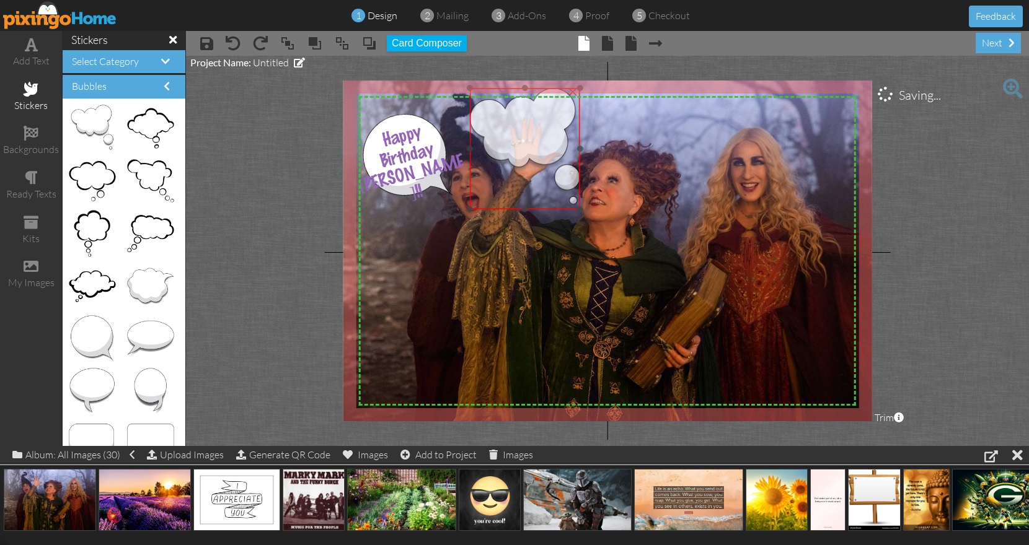
drag, startPoint x: 522, startPoint y: 180, endPoint x: 515, endPoint y: 122, distance: 58.1
click at [515, 122] on img at bounding box center [525, 148] width 110 height 121
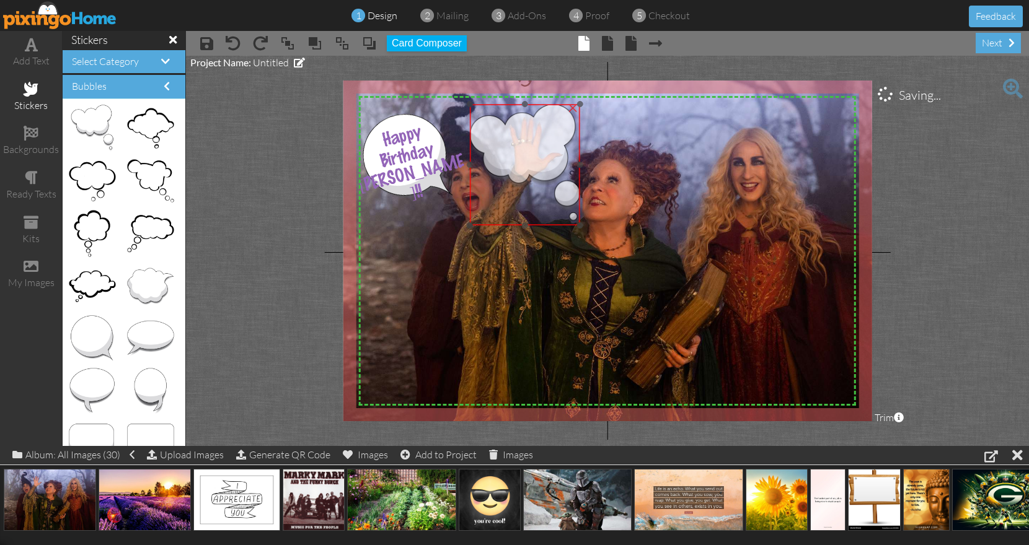
drag, startPoint x: 526, startPoint y: 118, endPoint x: 526, endPoint y: 135, distance: 16.7
click at [526, 135] on img at bounding box center [525, 164] width 110 height 121
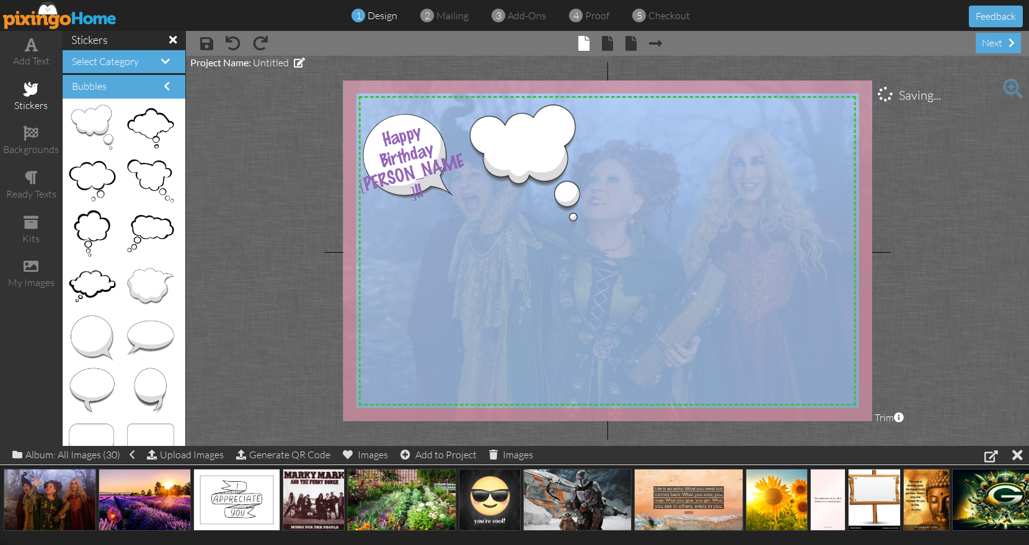
click at [524, 81] on project-studio-wrapper "X X X X X X X X X X X X X X X X X X X X X X X X X X X X X X X X X X X X X X X X…" at bounding box center [607, 251] width 843 height 390
click at [525, 132] on img at bounding box center [525, 165] width 110 height 121
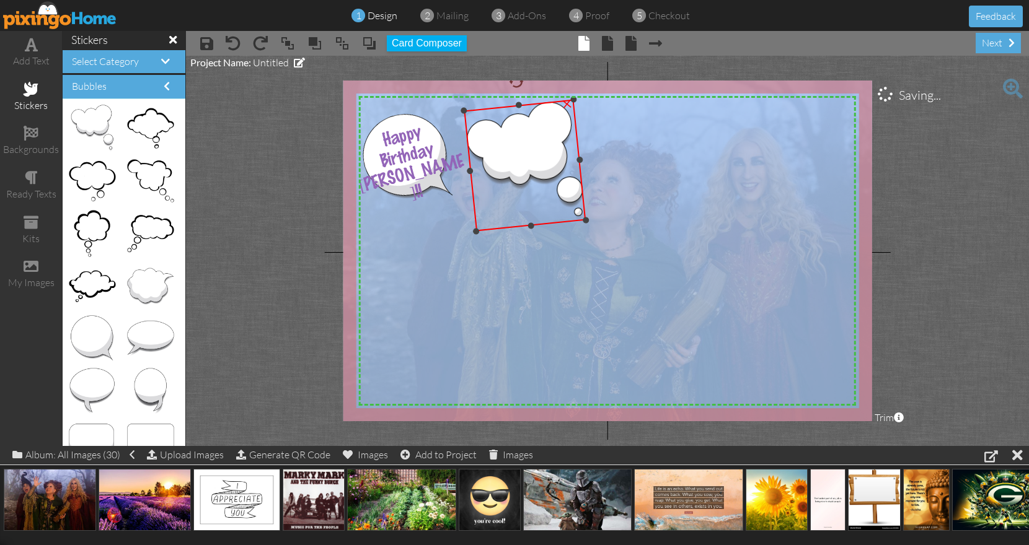
drag, startPoint x: 527, startPoint y: 86, endPoint x: 517, endPoint y: 87, distance: 10.6
click at [517, 87] on div at bounding box center [516, 82] width 16 height 16
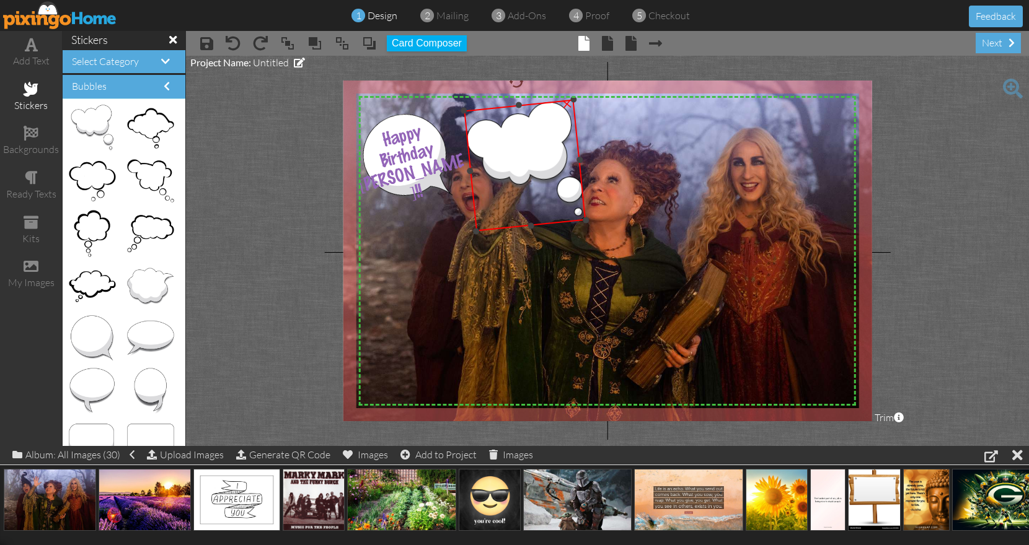
click at [565, 104] on div "×" at bounding box center [567, 103] width 22 height 22
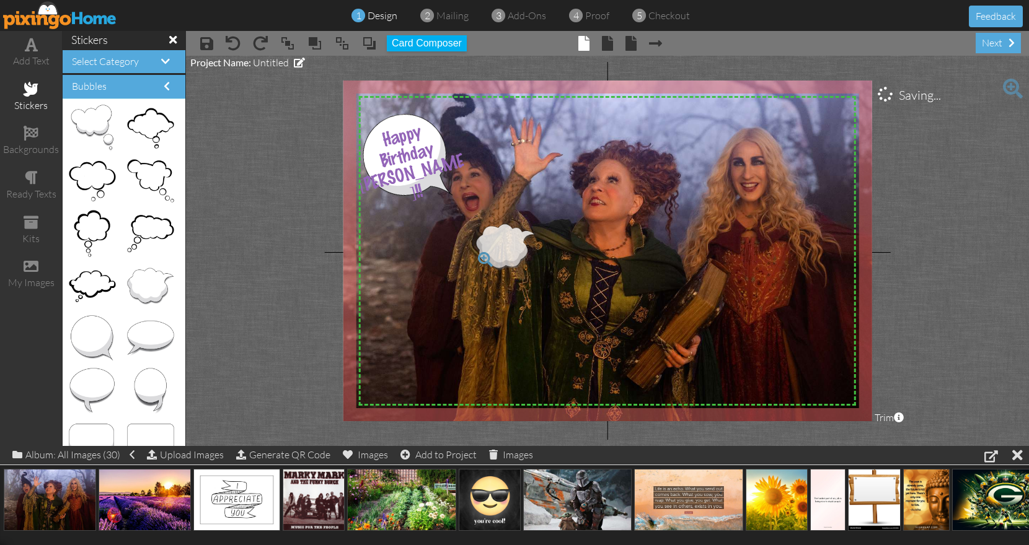
drag, startPoint x: 133, startPoint y: 290, endPoint x: 490, endPoint y: 250, distance: 359.2
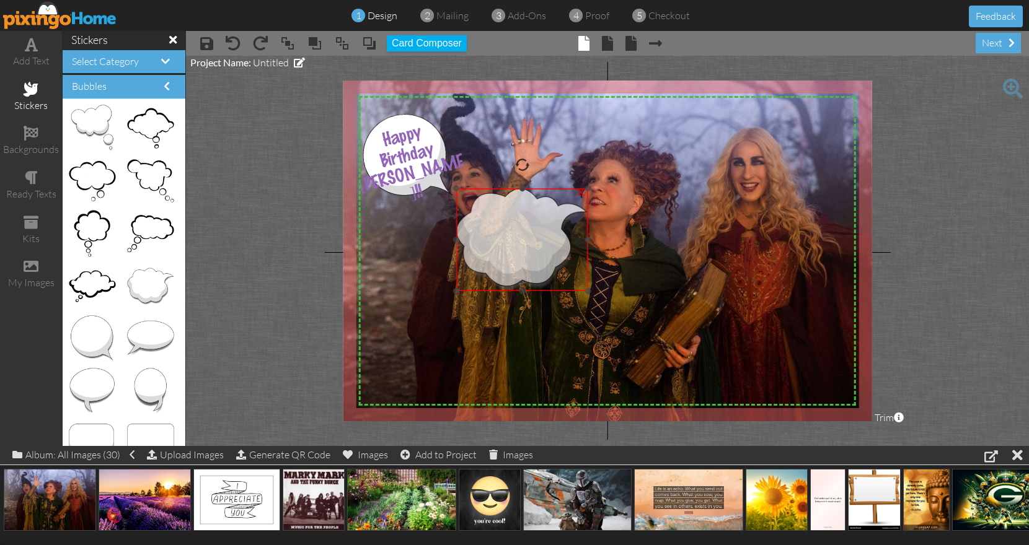
drag, startPoint x: 511, startPoint y: 262, endPoint x: 492, endPoint y: 226, distance: 39.9
click at [492, 226] on img at bounding box center [522, 239] width 132 height 103
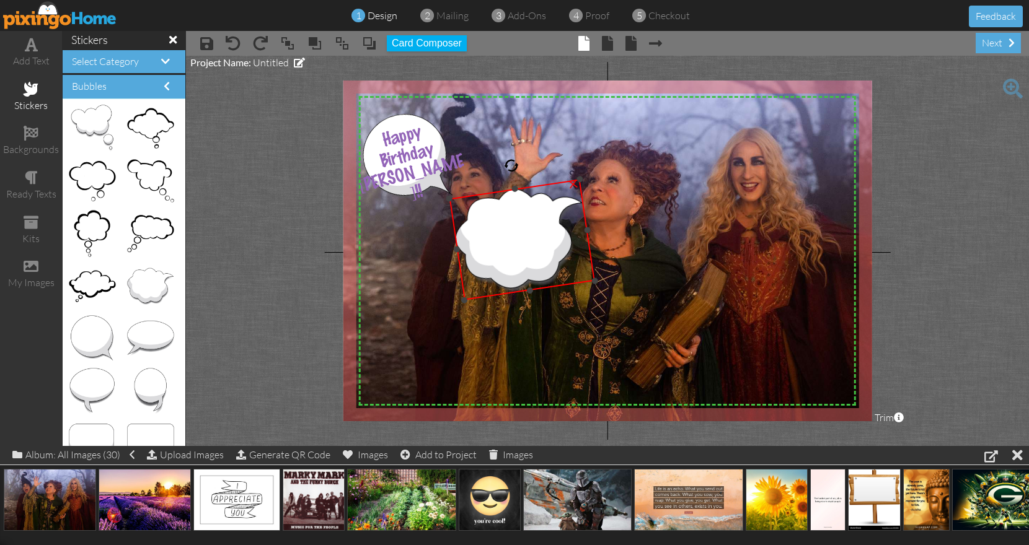
drag, startPoint x: 522, startPoint y: 166, endPoint x: 512, endPoint y: 170, distance: 10.8
click at [512, 170] on div at bounding box center [511, 165] width 17 height 17
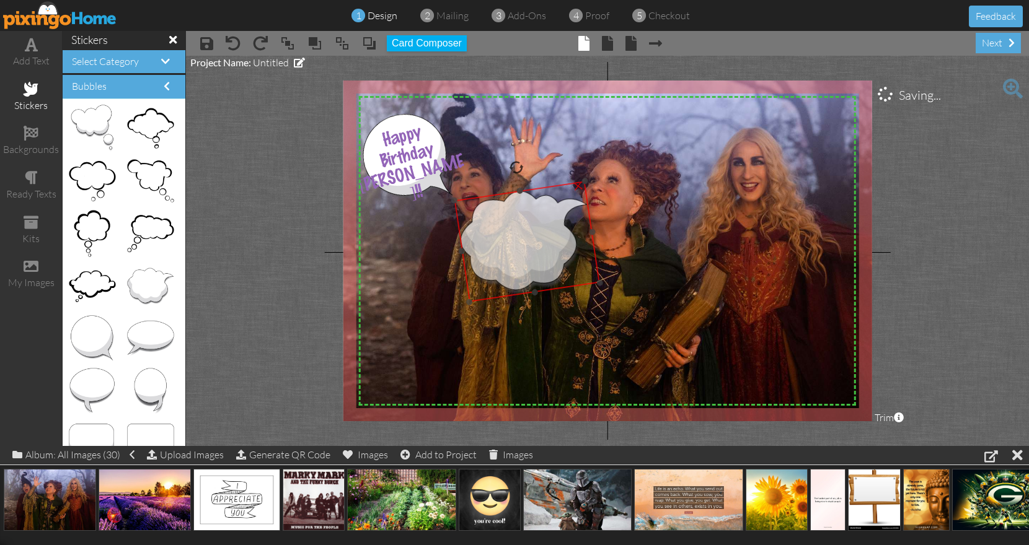
click at [539, 218] on img at bounding box center [527, 242] width 146 height 121
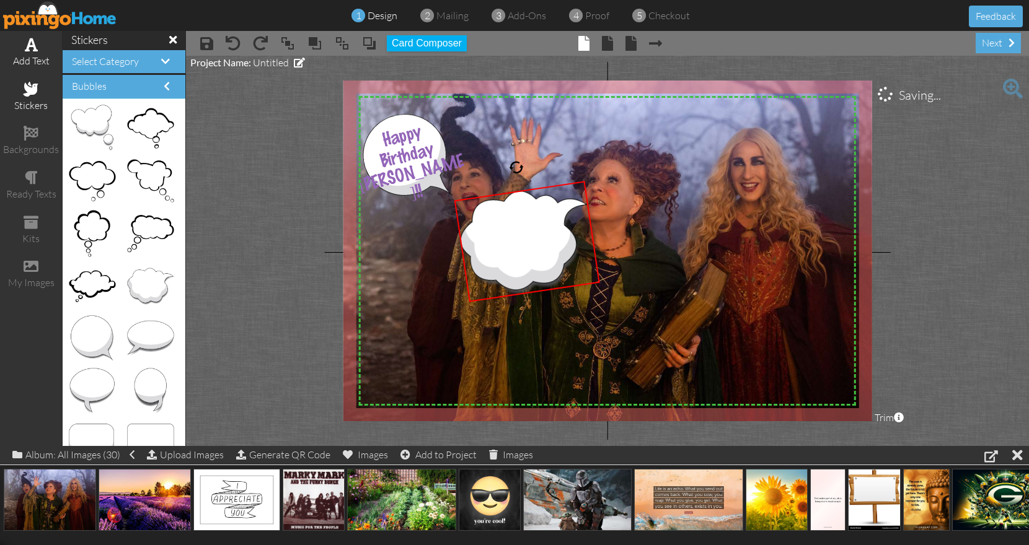
click at [31, 47] on span at bounding box center [31, 44] width 13 height 15
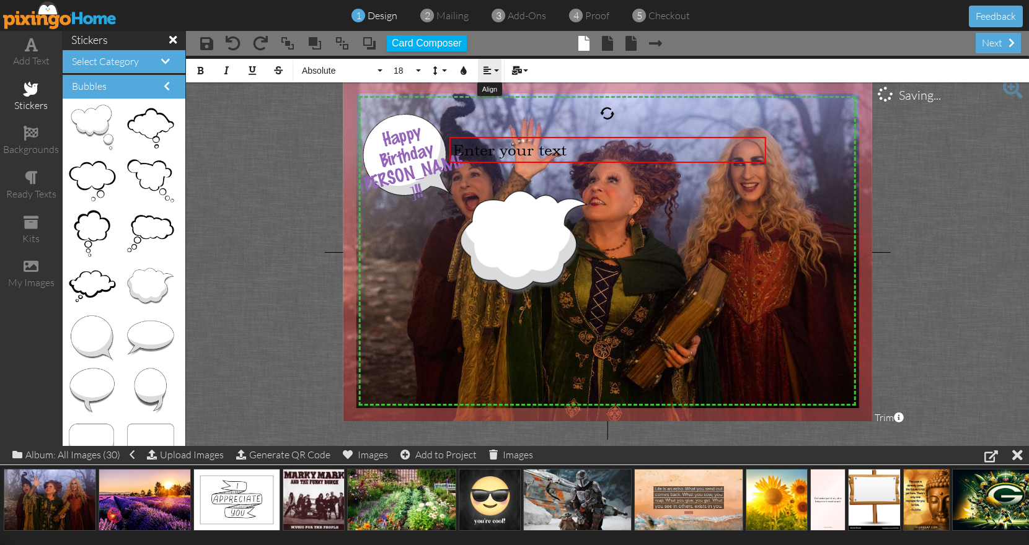
click at [490, 68] on icon "button" at bounding box center [487, 70] width 9 height 9
click at [490, 108] on link "Align Center" at bounding box center [497, 110] width 38 height 19
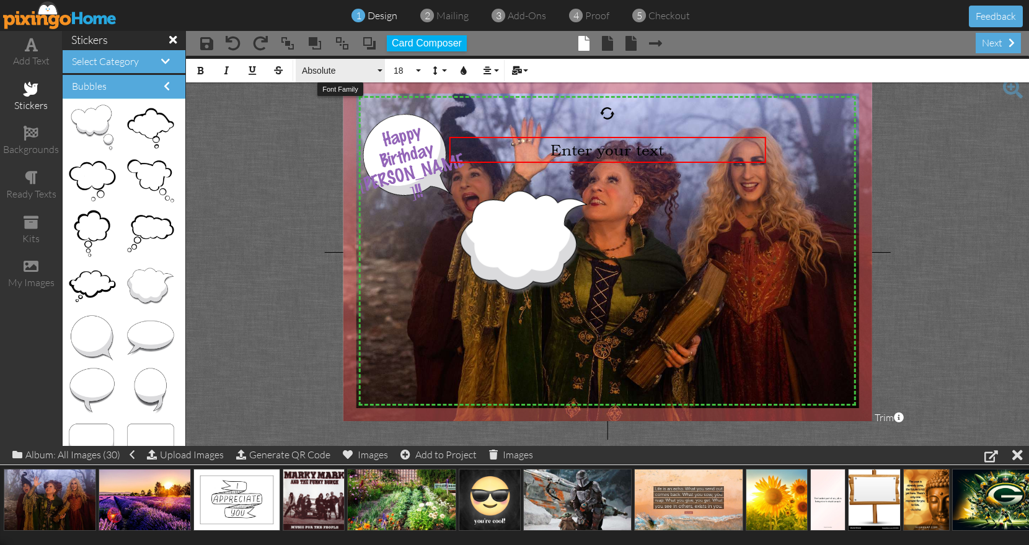
click at [361, 66] on span "Absolute" at bounding box center [338, 71] width 74 height 11
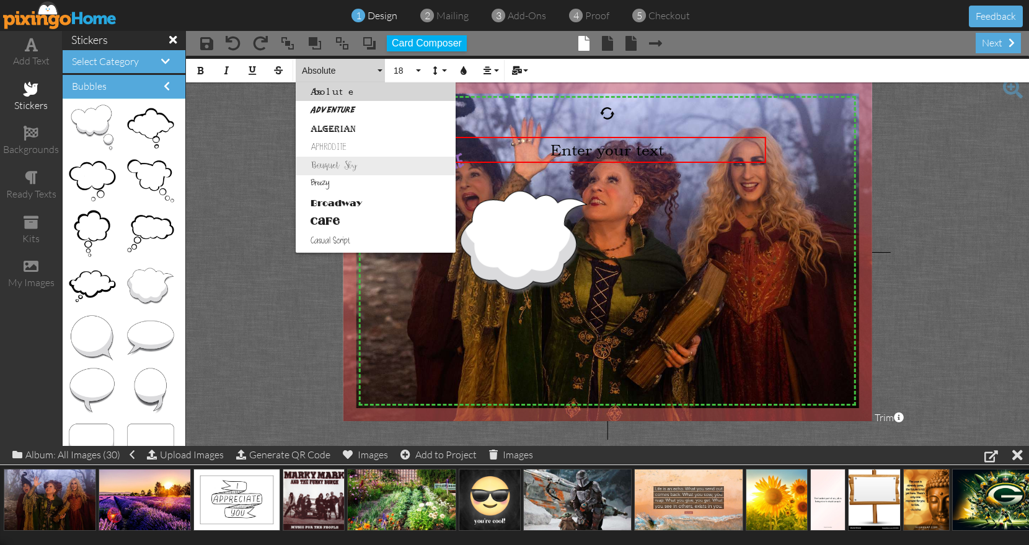
scroll to position [7, 0]
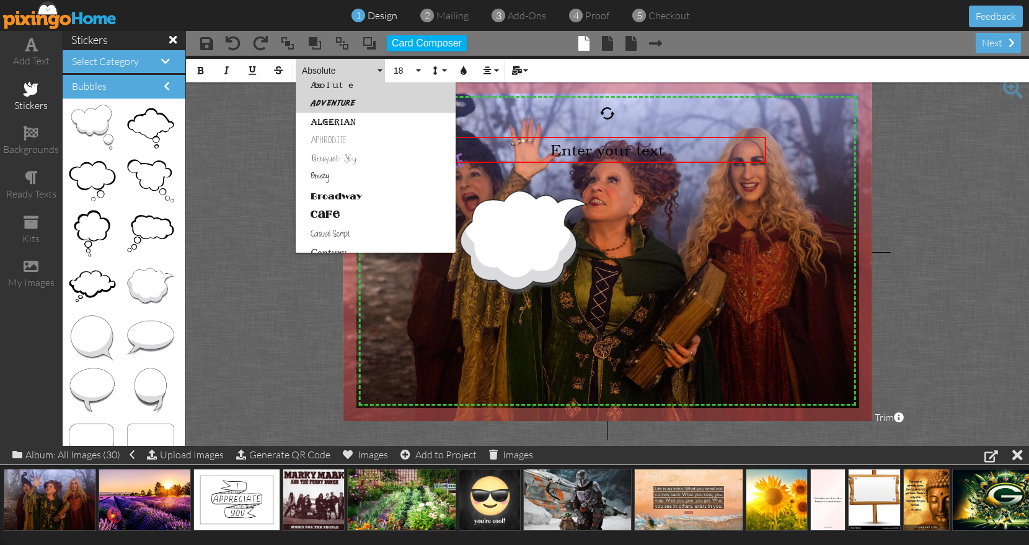
click at [354, 103] on link "Adventure" at bounding box center [376, 103] width 160 height 19
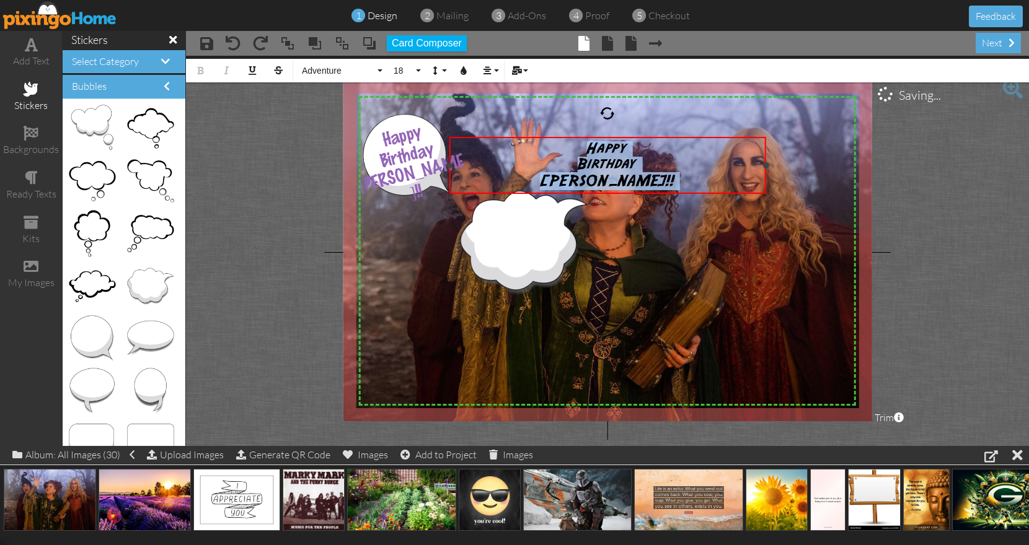
drag, startPoint x: 581, startPoint y: 146, endPoint x: 637, endPoint y: 182, distance: 66.2
click at [637, 182] on div "Happy Birthday Kaylee!!" at bounding box center [607, 165] width 309 height 49
click at [408, 70] on span "18" at bounding box center [402, 71] width 21 height 11
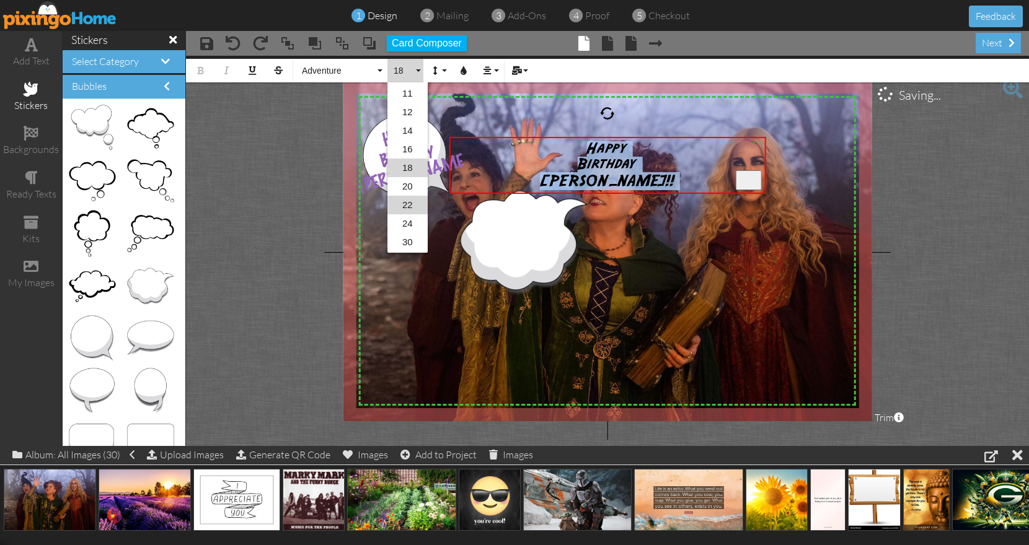
click at [410, 201] on link "22" at bounding box center [407, 205] width 40 height 19
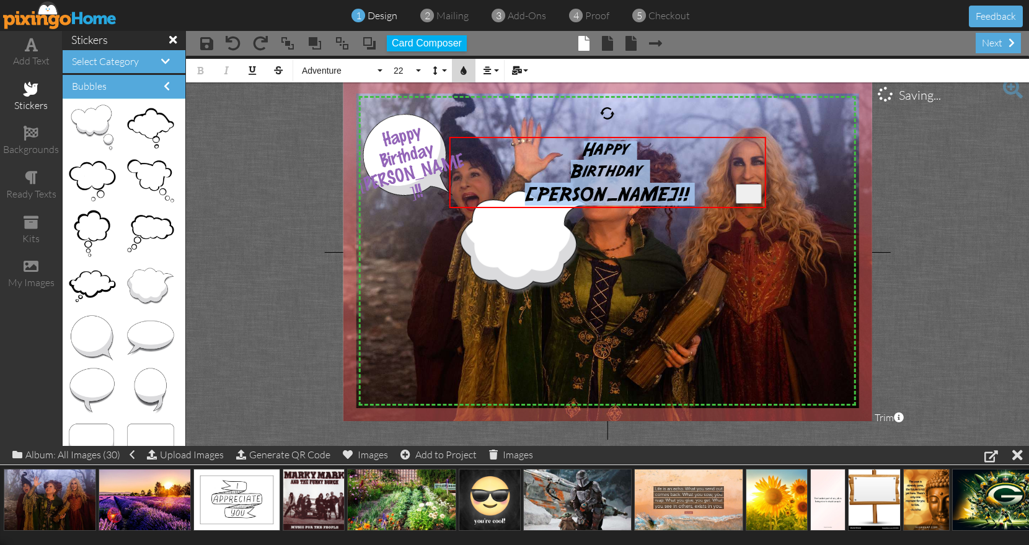
click at [462, 71] on icon "button" at bounding box center [463, 70] width 9 height 9
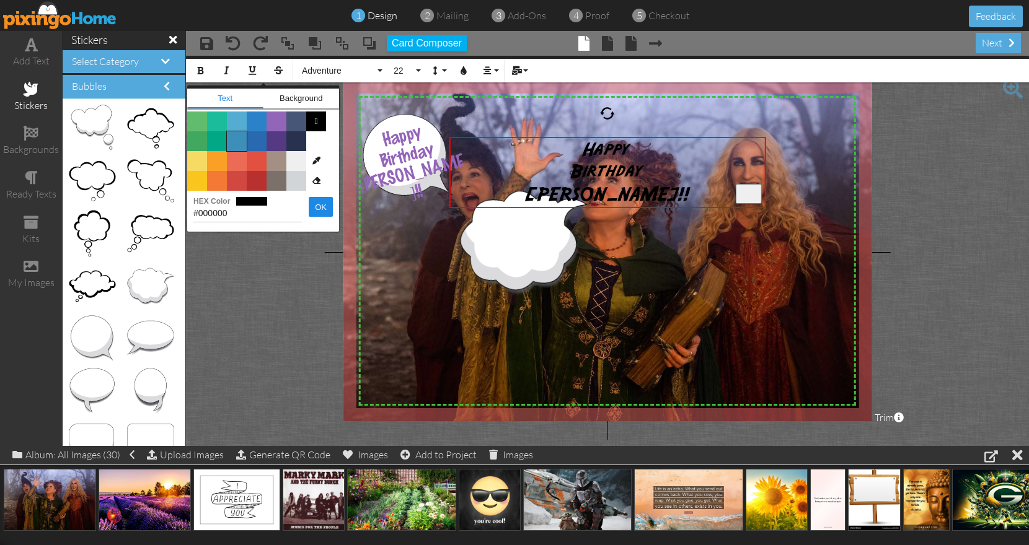
click at [238, 138] on span "Color #3D8EB9" at bounding box center [237, 141] width 20 height 20
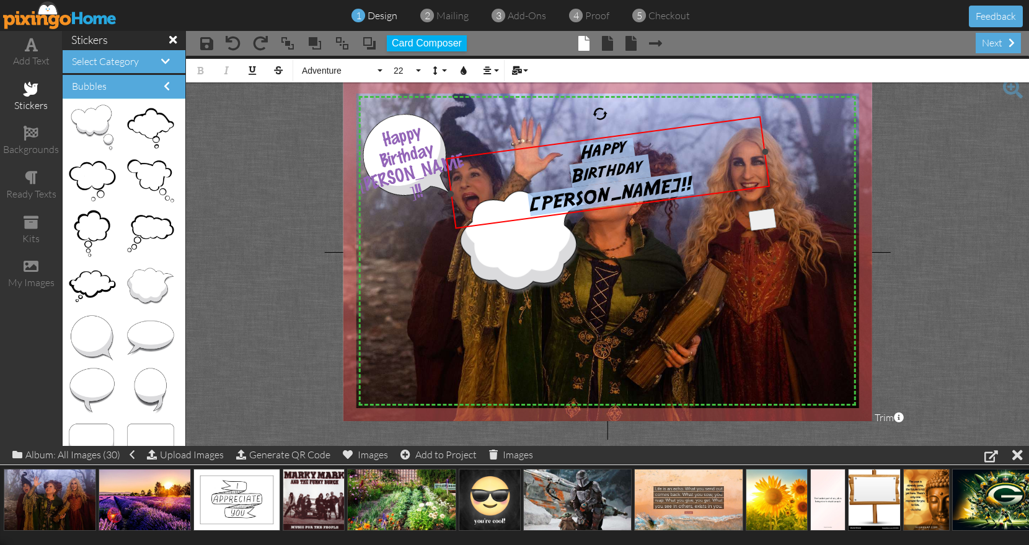
drag, startPoint x: 609, startPoint y: 111, endPoint x: 599, endPoint y: 112, distance: 9.4
click at [599, 112] on div at bounding box center [599, 113] width 17 height 17
click at [648, 136] on div "Happy Birthday Kaylee!!" at bounding box center [608, 173] width 324 height 114
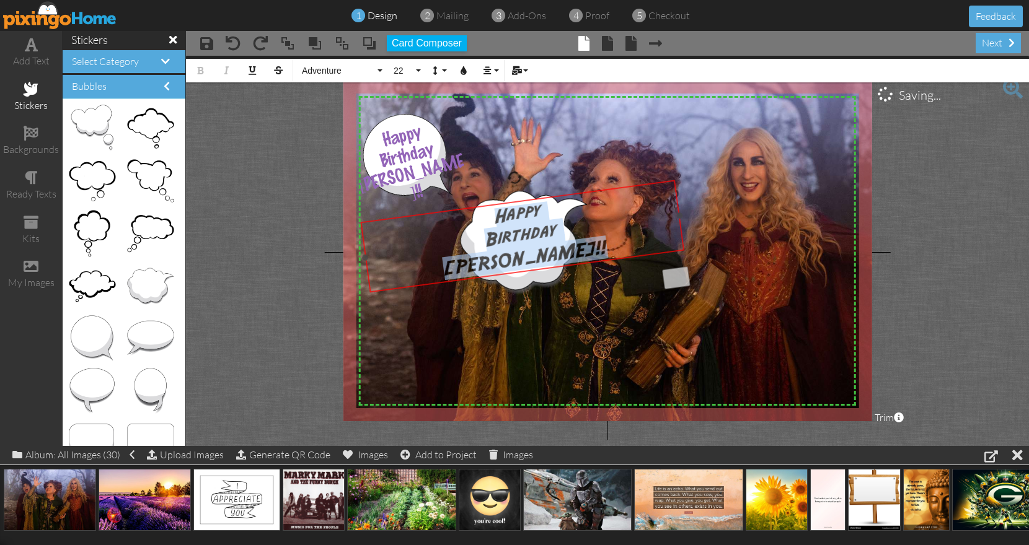
drag, startPoint x: 649, startPoint y: 134, endPoint x: 563, endPoint y: 198, distance: 106.7
click at [563, 198] on div "​ Happy Birthday Kaylee!! ​" at bounding box center [522, 237] width 324 height 114
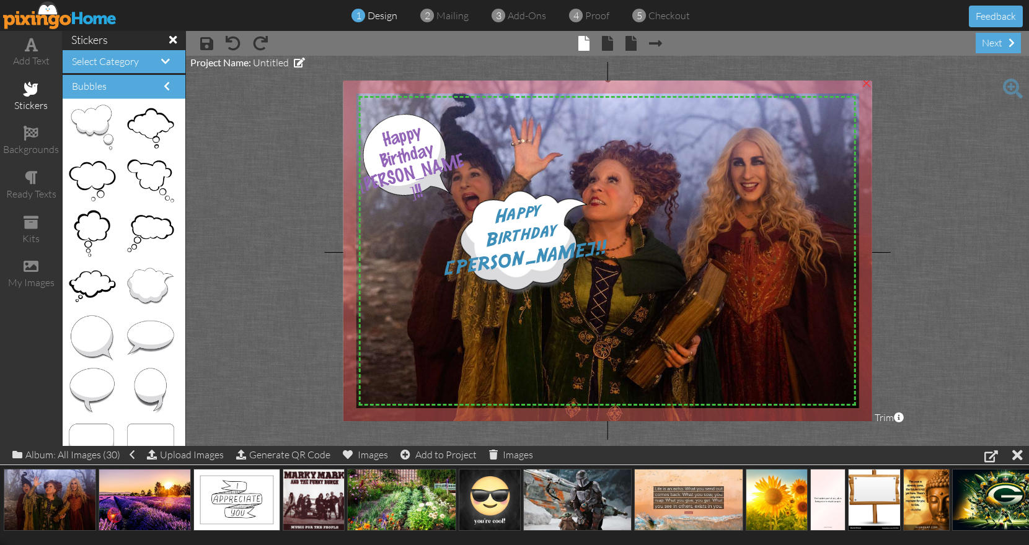
click at [700, 146] on img at bounding box center [608, 256] width 532 height 355
drag, startPoint x: 92, startPoint y: 379, endPoint x: 668, endPoint y: 220, distance: 597.2
click at [668, 220] on body "1 design 2 mailing 3 add-ons 4 proof 5 checkout Feedback add text stickers back…" at bounding box center [514, 272] width 1029 height 545
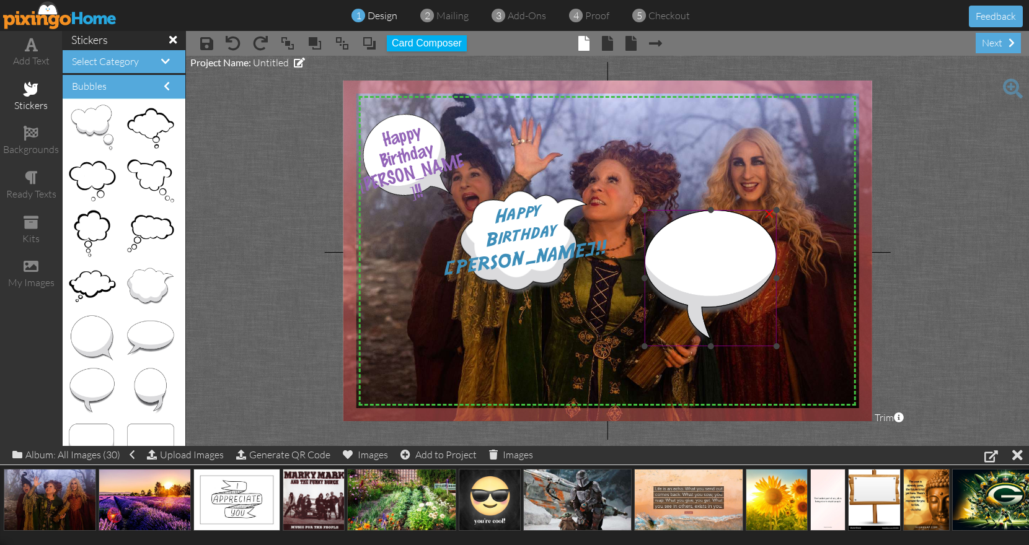
click at [700, 232] on img at bounding box center [711, 278] width 132 height 136
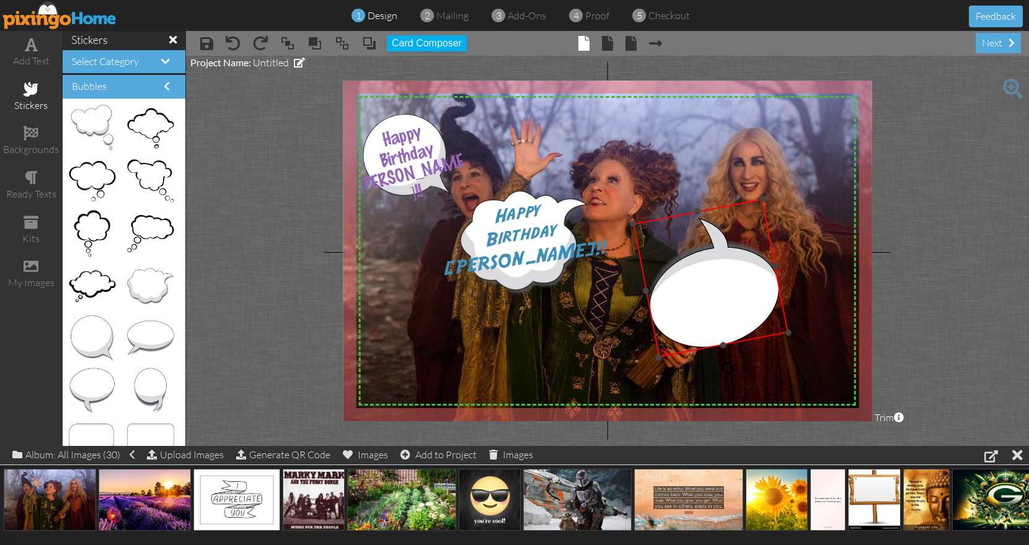
drag, startPoint x: 710, startPoint y: 188, endPoint x: 729, endPoint y: 373, distance: 186.2
click at [729, 373] on div at bounding box center [727, 368] width 17 height 17
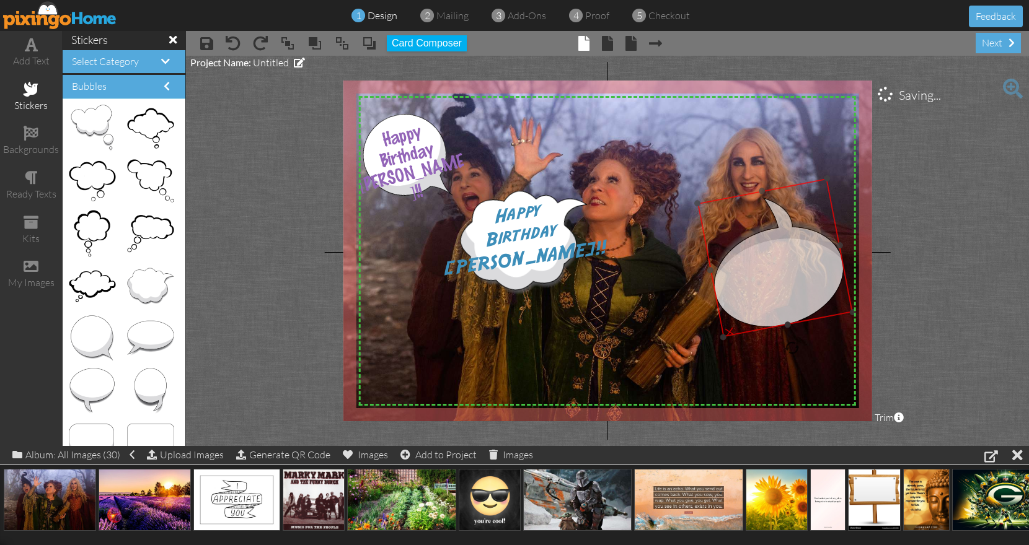
drag, startPoint x: 734, startPoint y: 333, endPoint x: 798, endPoint y: 312, distance: 67.6
click at [798, 312] on img at bounding box center [775, 258] width 156 height 159
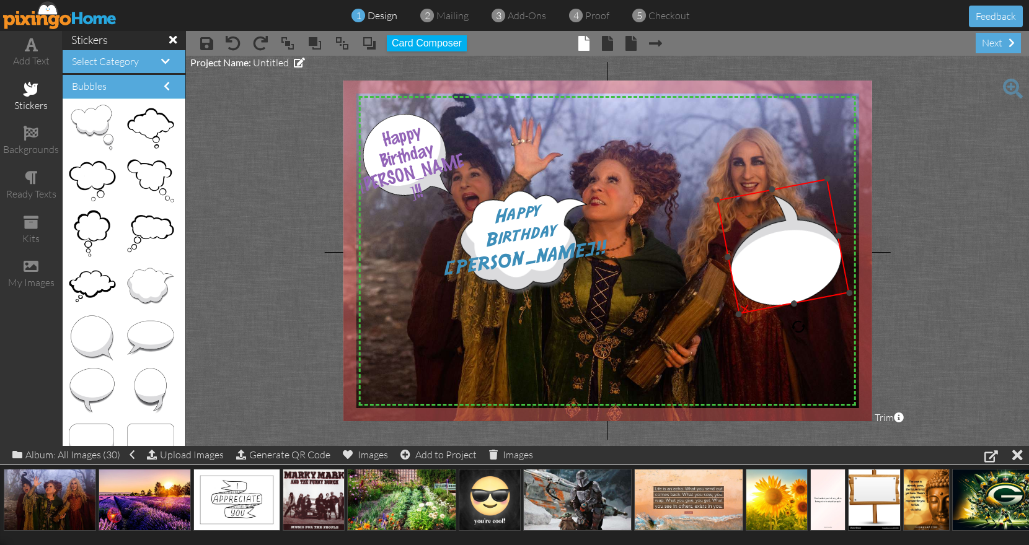
drag, startPoint x: 724, startPoint y: 339, endPoint x: 741, endPoint y: 315, distance: 29.3
click at [741, 315] on div at bounding box center [737, 314] width 7 height 7
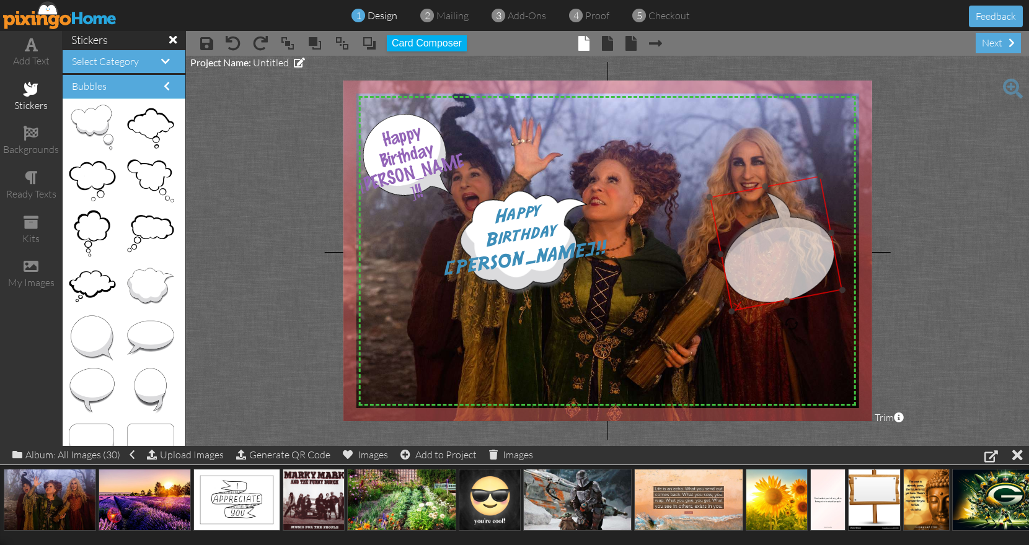
drag, startPoint x: 797, startPoint y: 267, endPoint x: 791, endPoint y: 264, distance: 6.9
click at [791, 264] on img at bounding box center [776, 243] width 133 height 136
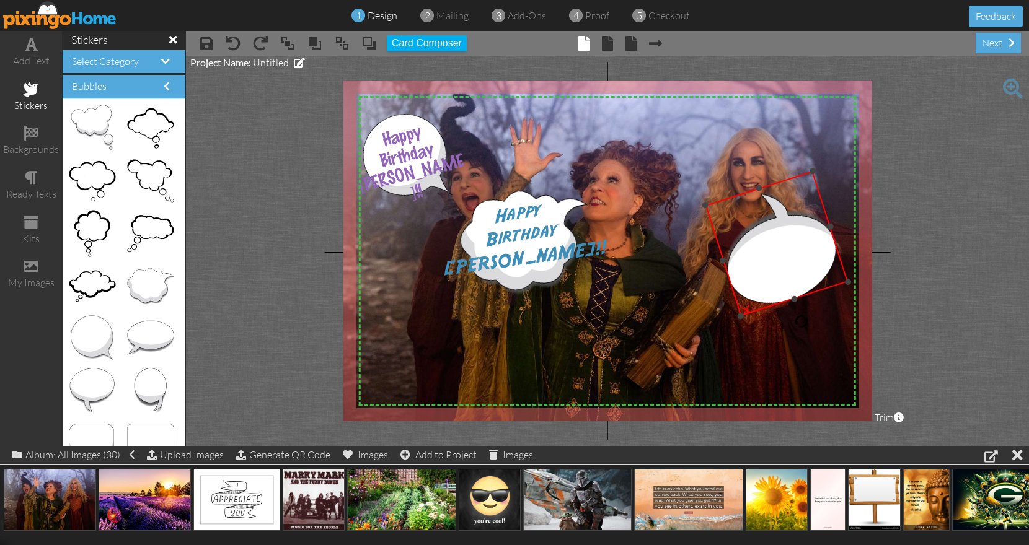
click at [803, 325] on div at bounding box center [801, 321] width 19 height 19
click at [30, 47] on span at bounding box center [31, 44] width 13 height 15
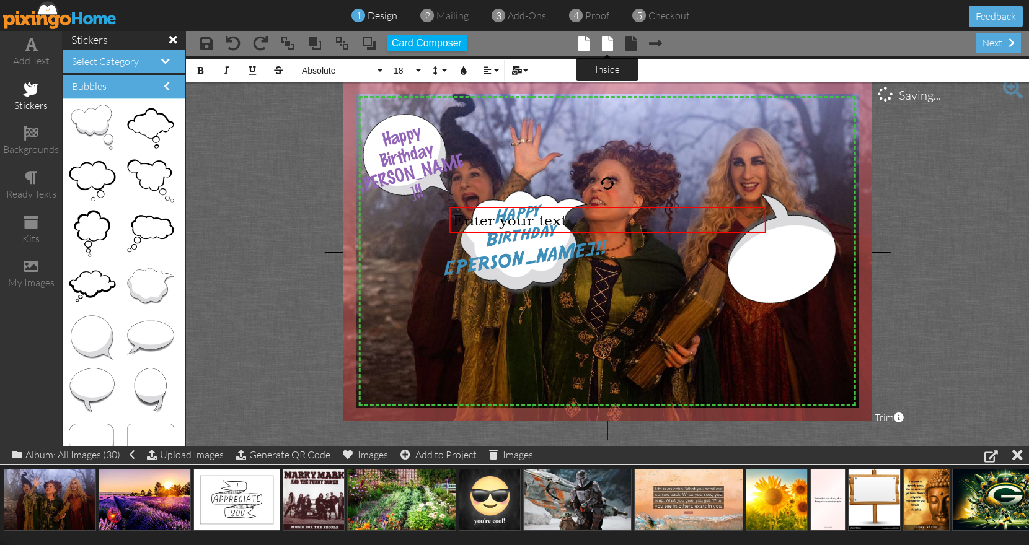
click at [611, 39] on span at bounding box center [607, 43] width 11 height 15
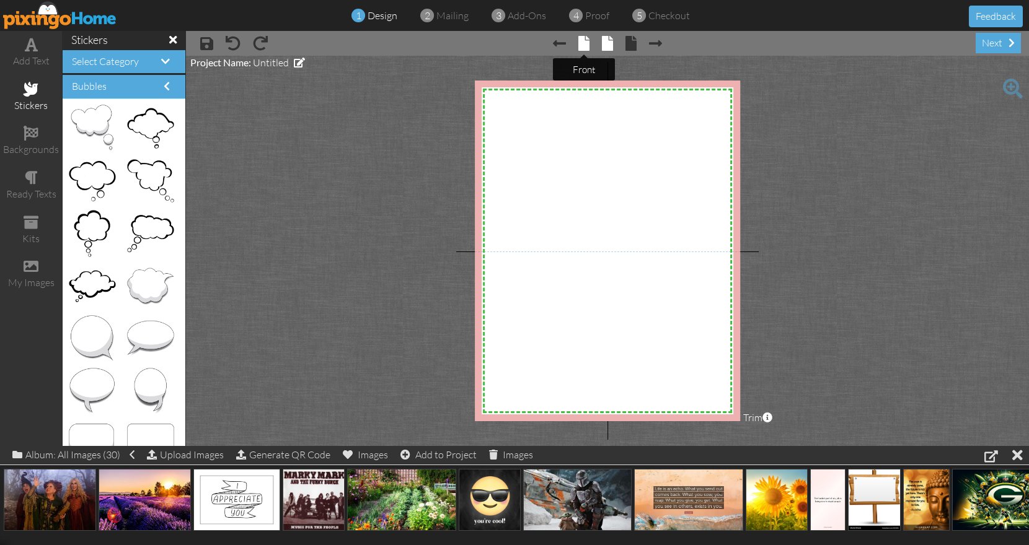
click at [583, 42] on span at bounding box center [583, 43] width 11 height 15
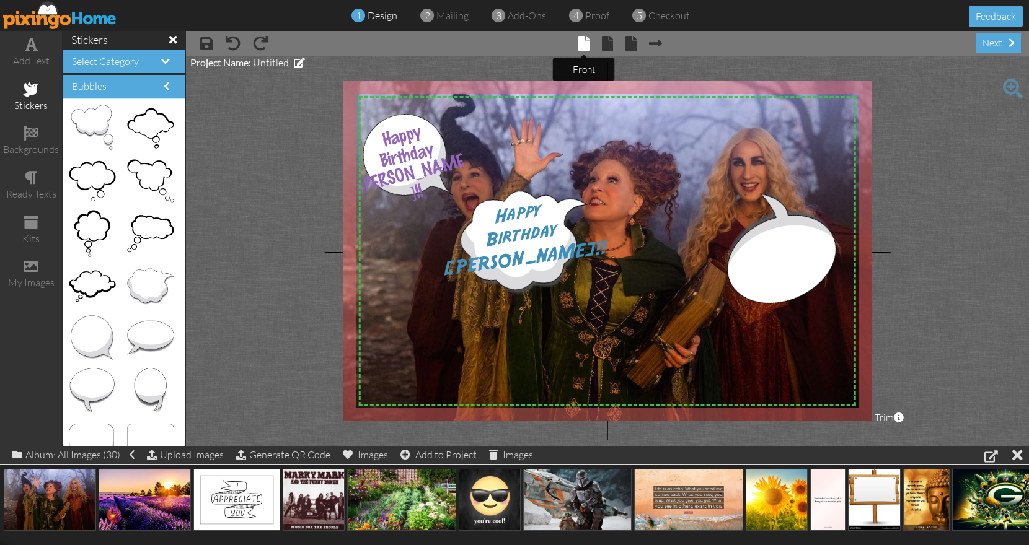
click at [581, 42] on span at bounding box center [583, 43] width 11 height 15
click at [780, 245] on img at bounding box center [776, 243] width 143 height 146
click at [749, 309] on div "×" at bounding box center [746, 311] width 25 height 25
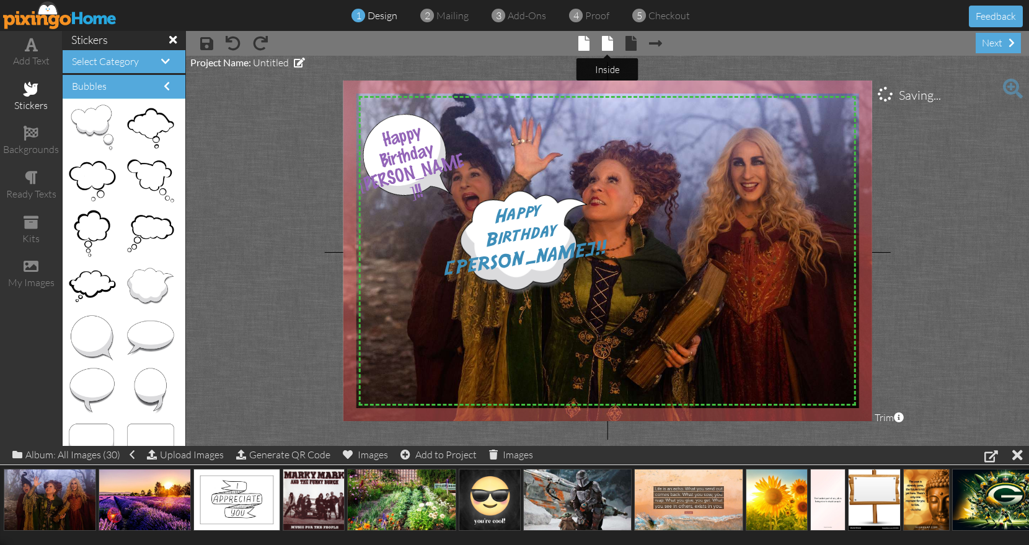
click at [608, 40] on span at bounding box center [607, 43] width 11 height 15
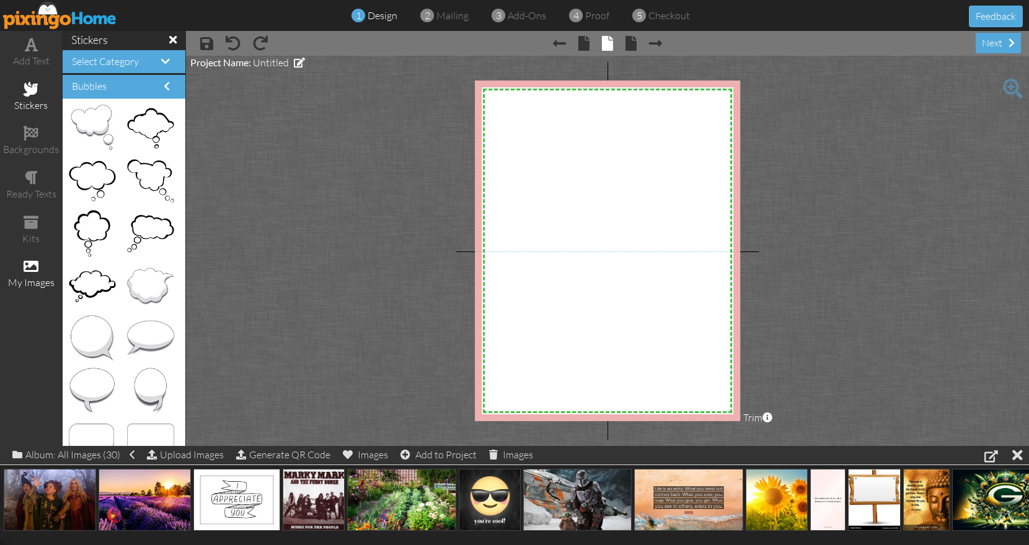
click at [34, 276] on div "my images" at bounding box center [31, 283] width 62 height 14
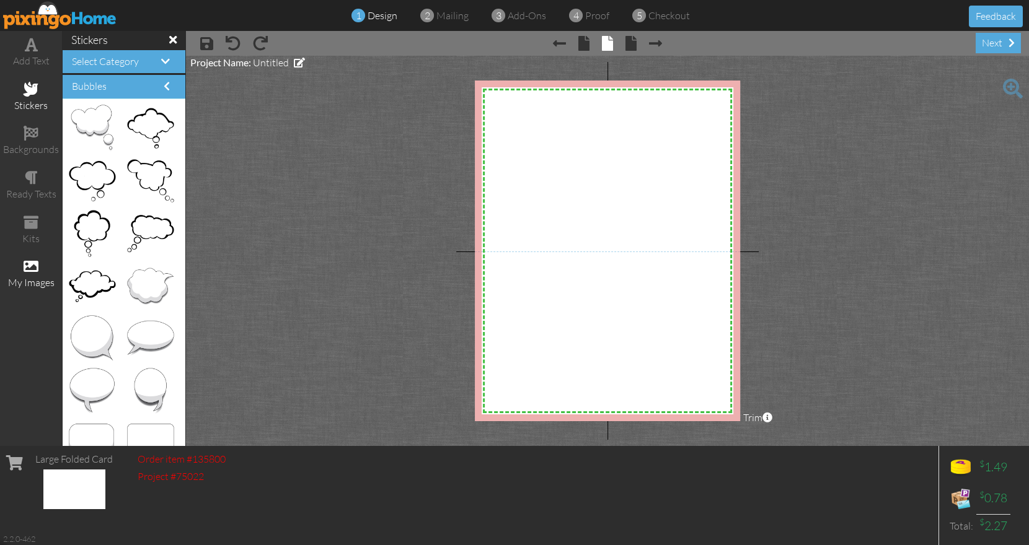
click at [30, 262] on span at bounding box center [31, 266] width 15 height 15
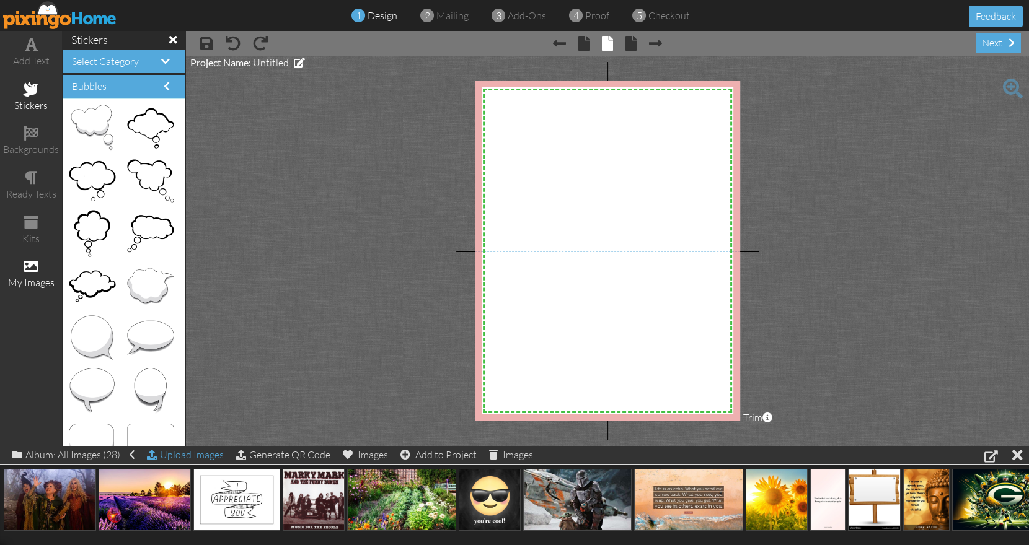
click at [176, 459] on div "Upload Images" at bounding box center [185, 455] width 77 height 18
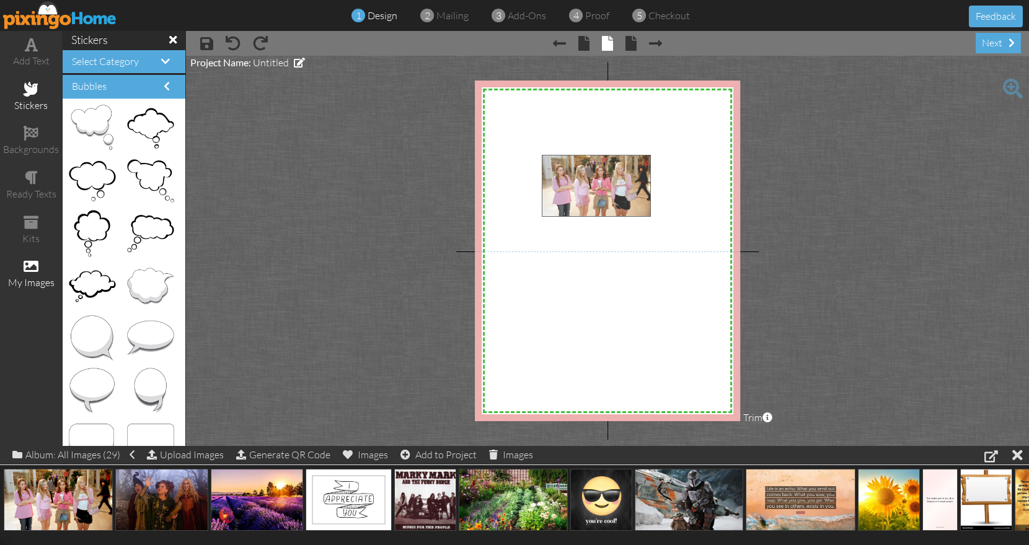
drag, startPoint x: 68, startPoint y: 487, endPoint x: 606, endPoint y: 173, distance: 622.7
click at [606, 173] on body "1 design 2 mailing 3 add-ons 4 proof 5 checkout Feedback add text stickers back…" at bounding box center [514, 272] width 1029 height 545
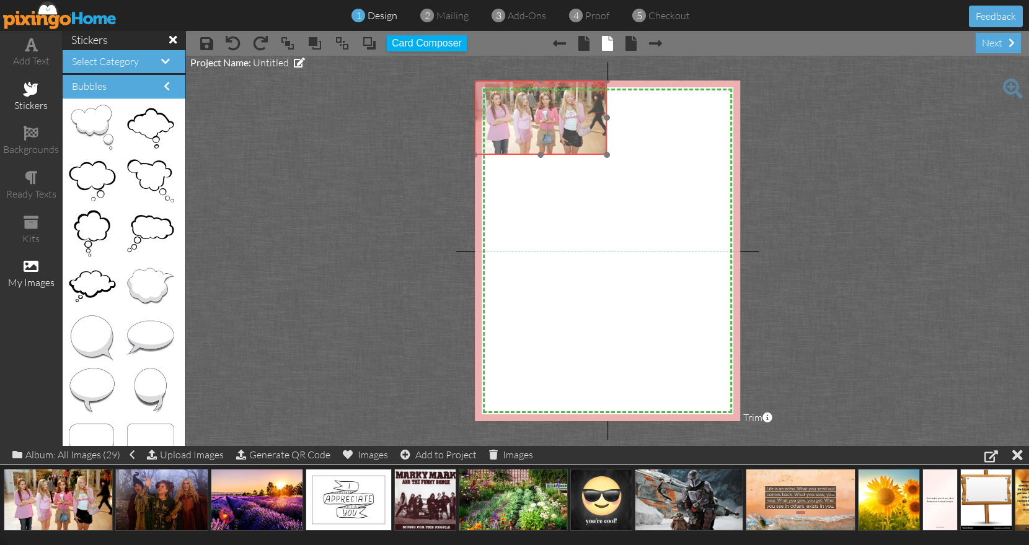
drag, startPoint x: 588, startPoint y: 173, endPoint x: 521, endPoint y: 99, distance: 100.1
click at [521, 99] on img at bounding box center [540, 118] width 133 height 74
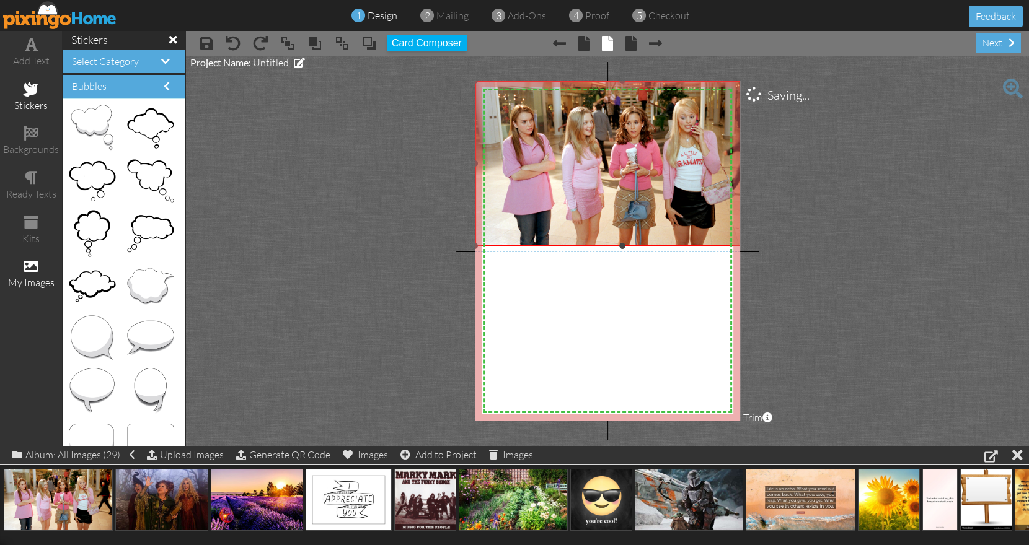
drag, startPoint x: 608, startPoint y: 156, endPoint x: 759, endPoint y: 247, distance: 176.6
click at [759, 247] on project-studio-wrapper "X X X X X X X X X X X X X X X X X X X X X X X X X X X X X X X X X X X X X X X X…" at bounding box center [607, 251] width 843 height 390
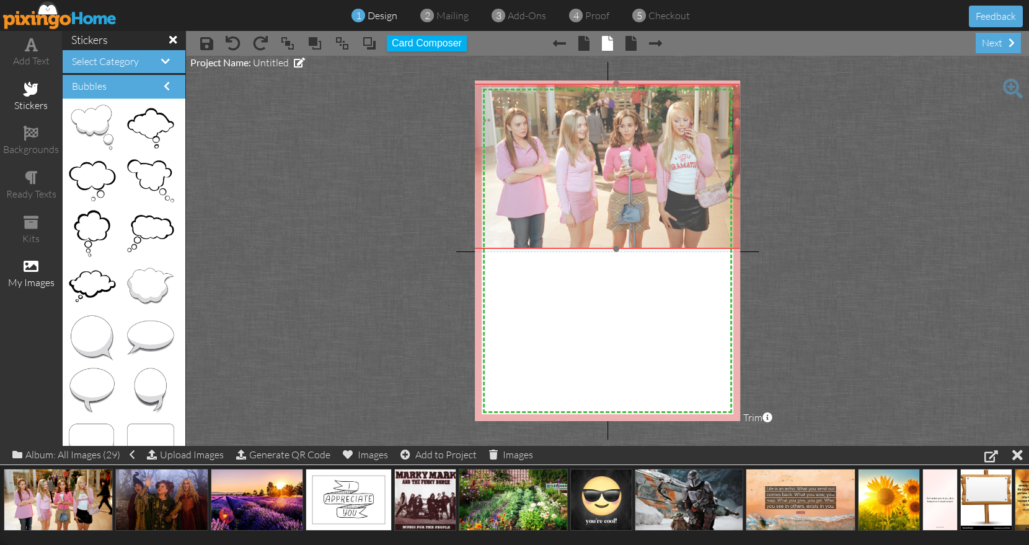
drag, startPoint x: 713, startPoint y: 211, endPoint x: 707, endPoint y: 214, distance: 6.9
click at [707, 214] on img at bounding box center [616, 166] width 294 height 165
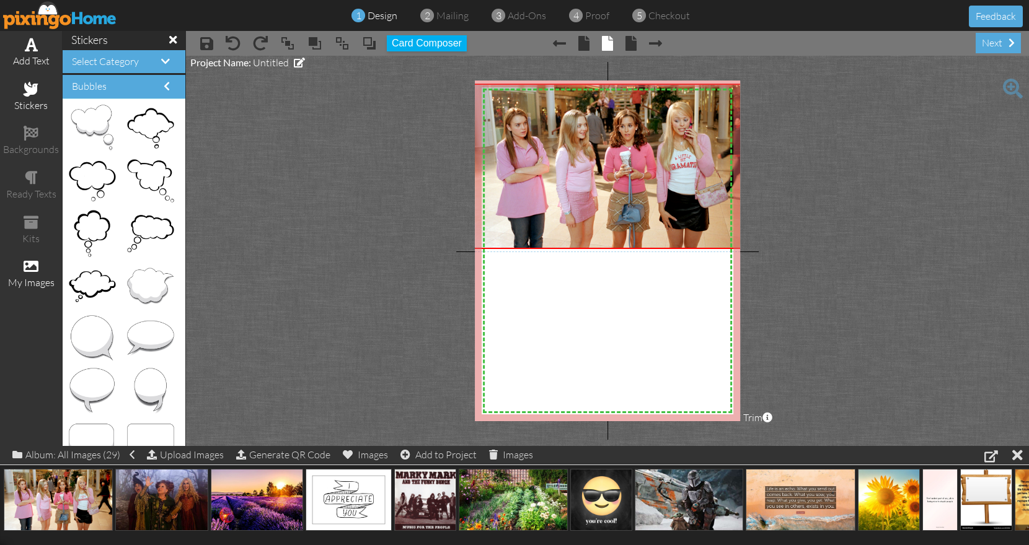
click at [30, 49] on span at bounding box center [31, 44] width 13 height 15
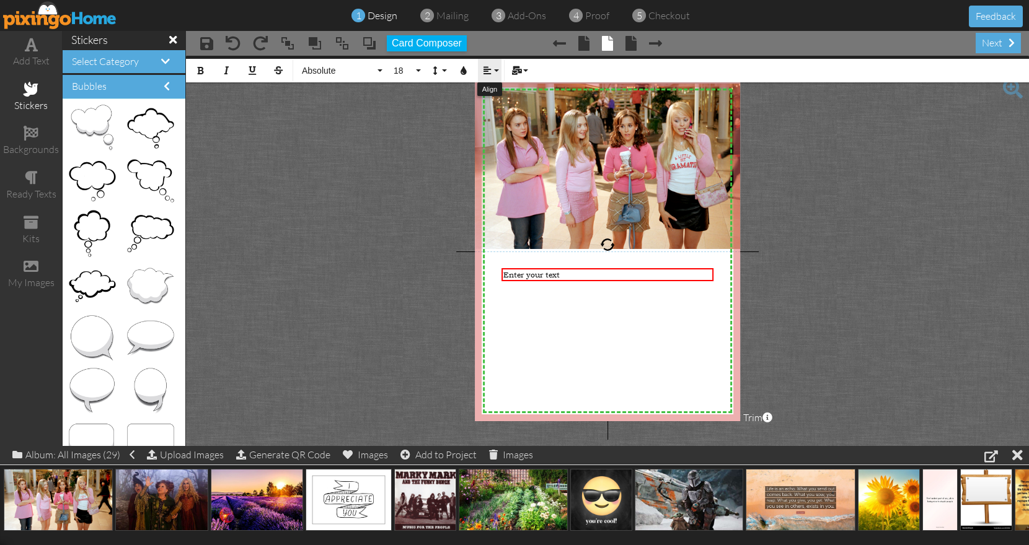
click at [494, 76] on button "Align" at bounding box center [490, 71] width 24 height 24
click at [499, 106] on icon at bounding box center [497, 109] width 8 height 9
click at [371, 69] on span "Absolute" at bounding box center [338, 71] width 74 height 11
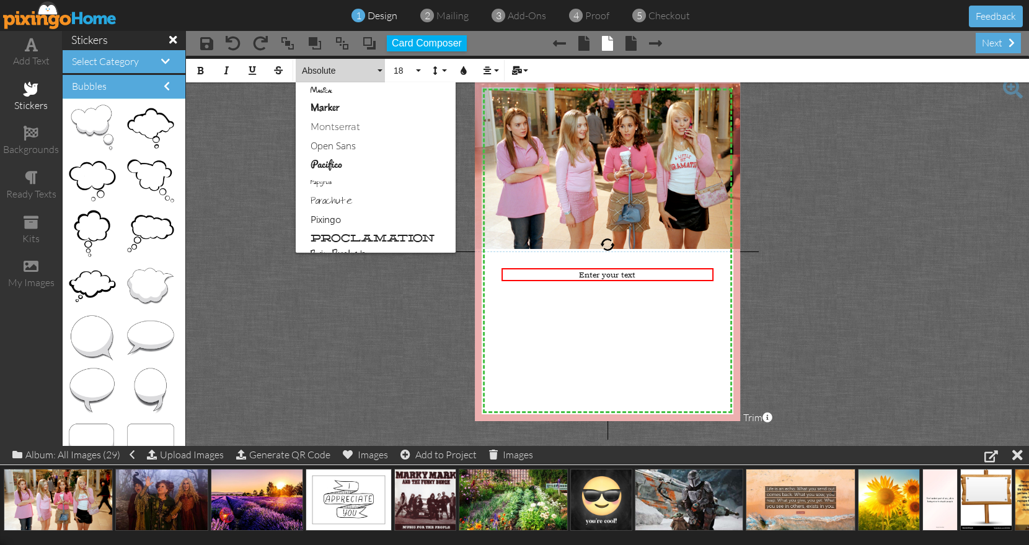
scroll to position [524, 0]
click at [342, 194] on link "Parachute" at bounding box center [376, 199] width 160 height 19
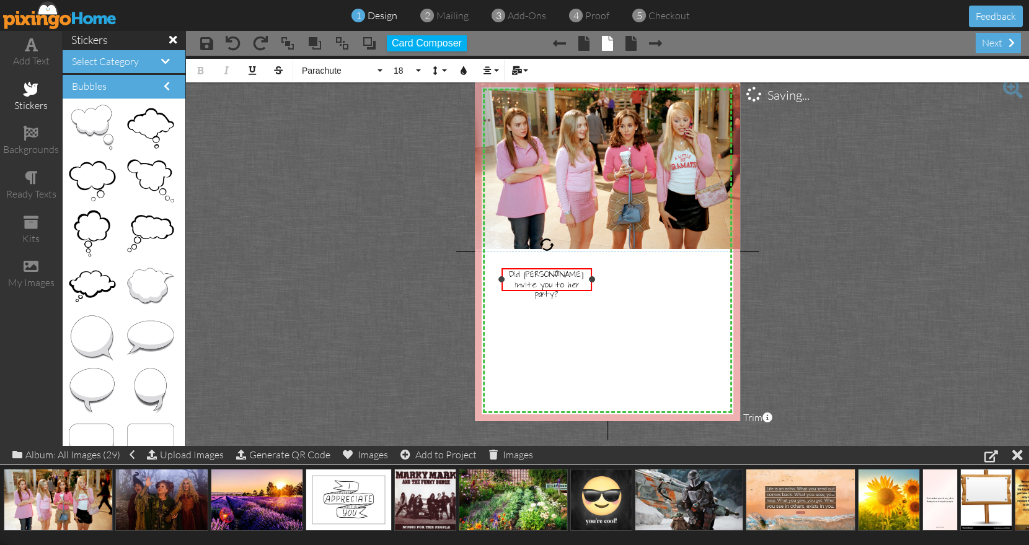
drag, startPoint x: 714, startPoint y: 273, endPoint x: 593, endPoint y: 286, distance: 122.2
click at [592, 286] on div "Did Kaylee invite you to her party? ×" at bounding box center [546, 280] width 90 height 24
drag, startPoint x: 141, startPoint y: 229, endPoint x: 622, endPoint y: 159, distance: 486.0
click at [622, 159] on body "1 design 2 mailing 3 add-ons 4 proof 5 checkout Feedback add text stickers back…" at bounding box center [514, 272] width 1029 height 545
click at [635, 157] on img at bounding box center [632, 167] width 66 height 53
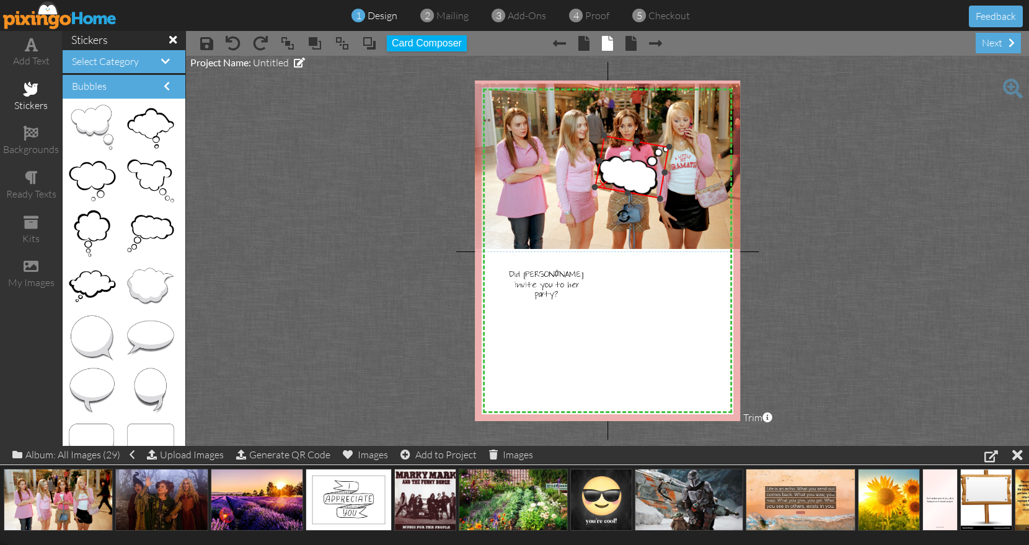
drag, startPoint x: 633, startPoint y: 121, endPoint x: 591, endPoint y: 400, distance: 281.5
click at [591, 400] on div "X X X X X X X X X X X X X X X X X X X X X X X X X X X X X X X X X X X X X X X X…" at bounding box center [607, 251] width 265 height 341
drag, startPoint x: 638, startPoint y: 175, endPoint x: 650, endPoint y: 166, distance: 14.6
click at [650, 166] on img at bounding box center [643, 158] width 74 height 63
drag, startPoint x: 635, startPoint y: 206, endPoint x: 643, endPoint y: 206, distance: 7.4
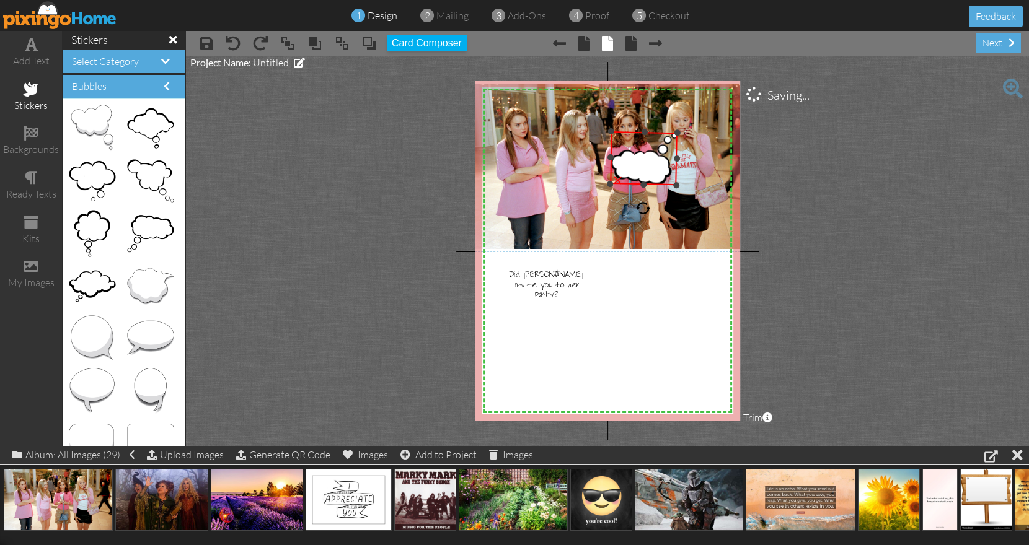
click at [643, 206] on div at bounding box center [642, 208] width 15 height 15
click at [644, 171] on img at bounding box center [645, 163] width 68 height 54
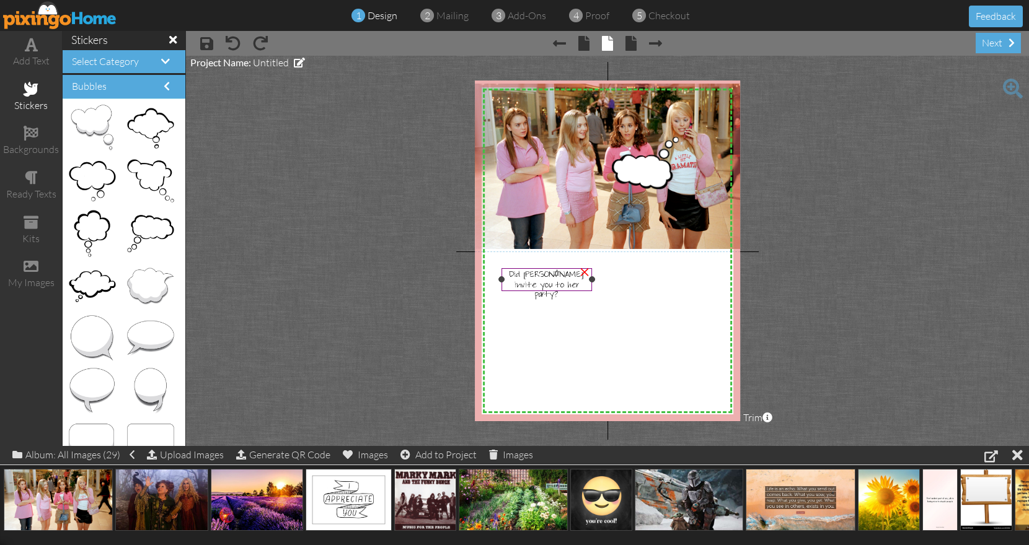
click at [556, 288] on span "Did Kaylee invite you to her party?" at bounding box center [546, 284] width 74 height 29
click at [571, 287] on span "Did Kaylee invite you to her party?" at bounding box center [546, 284] width 74 height 29
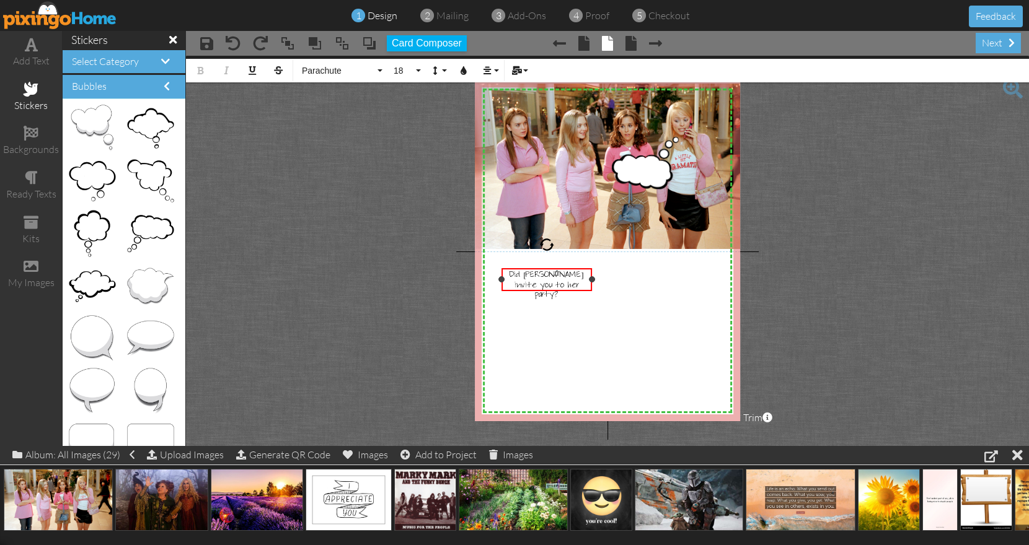
drag, startPoint x: 577, startPoint y: 287, endPoint x: 504, endPoint y: 268, distance: 75.6
click at [504, 270] on div "Did Kaylee invite you to her party?" at bounding box center [546, 284] width 86 height 29
click at [408, 72] on span "18" at bounding box center [402, 71] width 21 height 11
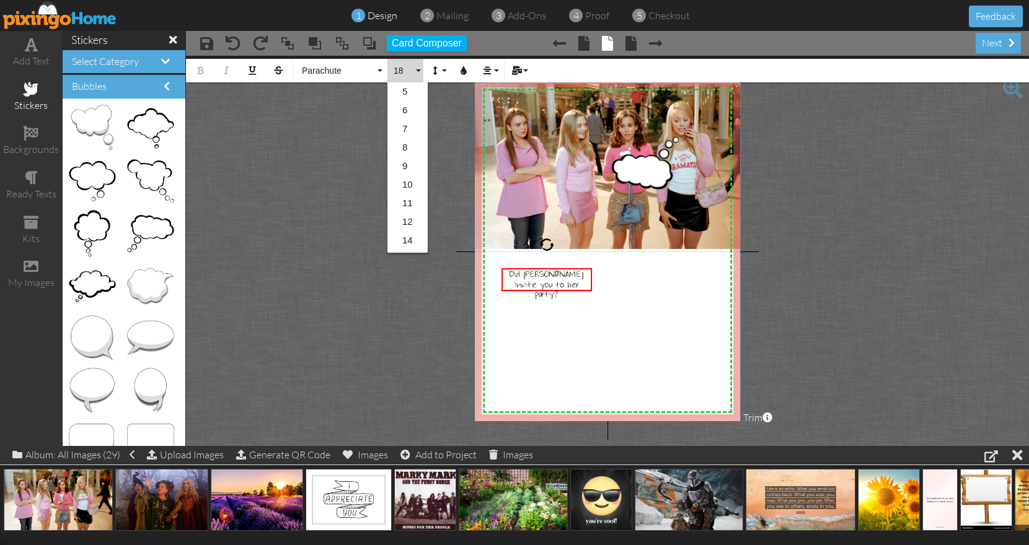
scroll to position [110, 0]
click at [410, 147] on link "16" at bounding box center [407, 149] width 40 height 19
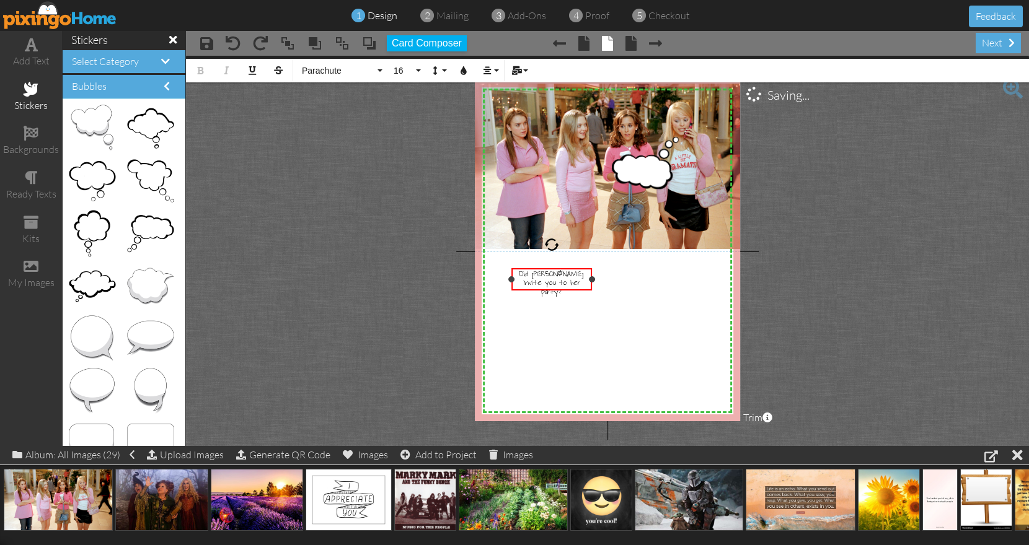
drag, startPoint x: 502, startPoint y: 280, endPoint x: 512, endPoint y: 281, distance: 10.1
click at [512, 281] on div at bounding box center [511, 279] width 6 height 6
click at [552, 244] on div at bounding box center [552, 244] width 15 height 15
drag, startPoint x: 511, startPoint y: 278, endPoint x: 519, endPoint y: 280, distance: 7.7
click at [519, 280] on div at bounding box center [519, 279] width 6 height 6
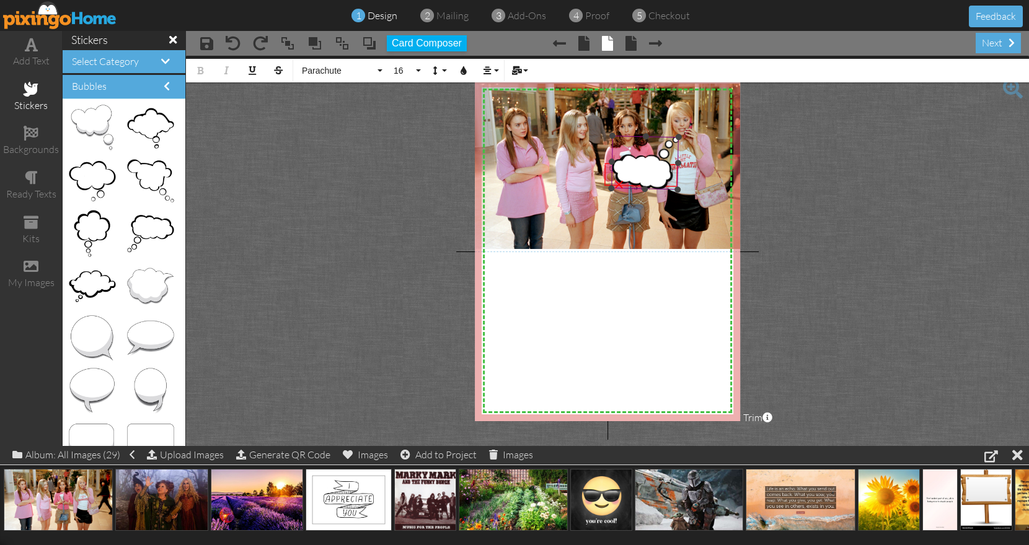
drag, startPoint x: 558, startPoint y: 270, endPoint x: 644, endPoint y: 165, distance: 135.2
click at [644, 165] on div "X X X X X X X X X X X X X X X X X X X X X X X X X X X X X X X X X X X X X X X X…" at bounding box center [607, 251] width 265 height 341
click at [374, 43] on span at bounding box center [369, 43] width 15 height 19
click at [346, 42] on span at bounding box center [342, 43] width 15 height 19
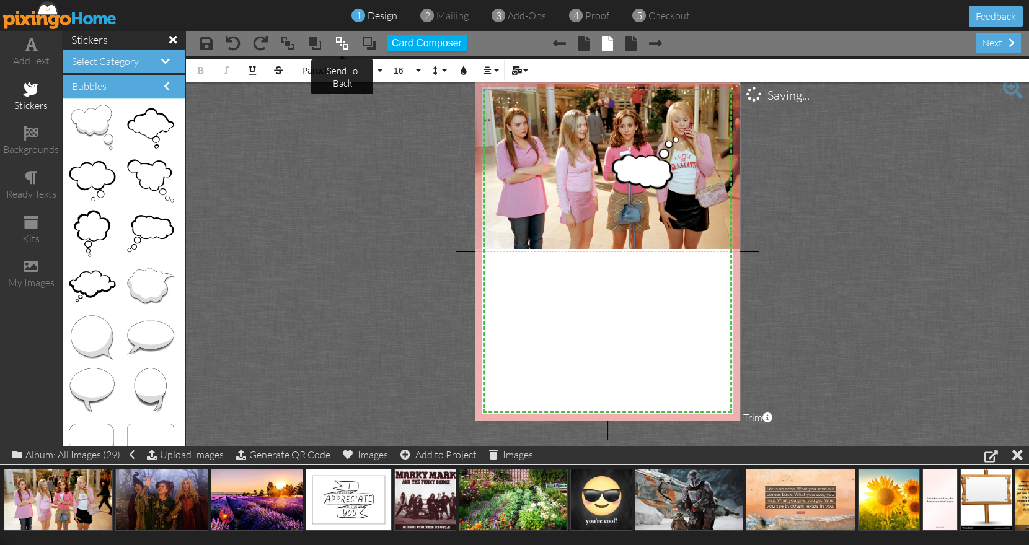
click at [346, 38] on span at bounding box center [342, 43] width 15 height 19
click at [317, 42] on span at bounding box center [314, 43] width 15 height 19
click at [418, 72] on button "16" at bounding box center [405, 71] width 36 height 24
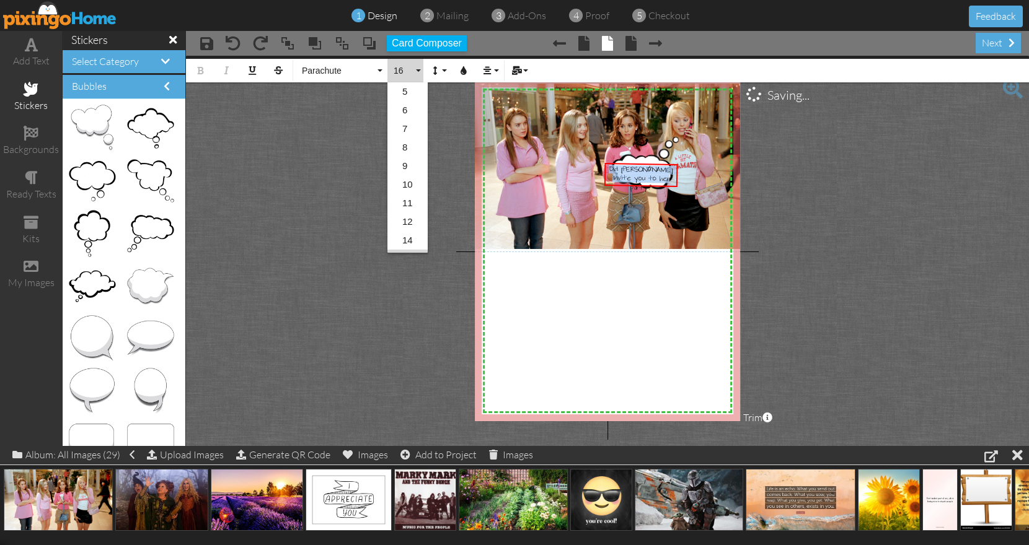
scroll to position [91, 0]
click at [411, 123] on link "12" at bounding box center [407, 130] width 40 height 19
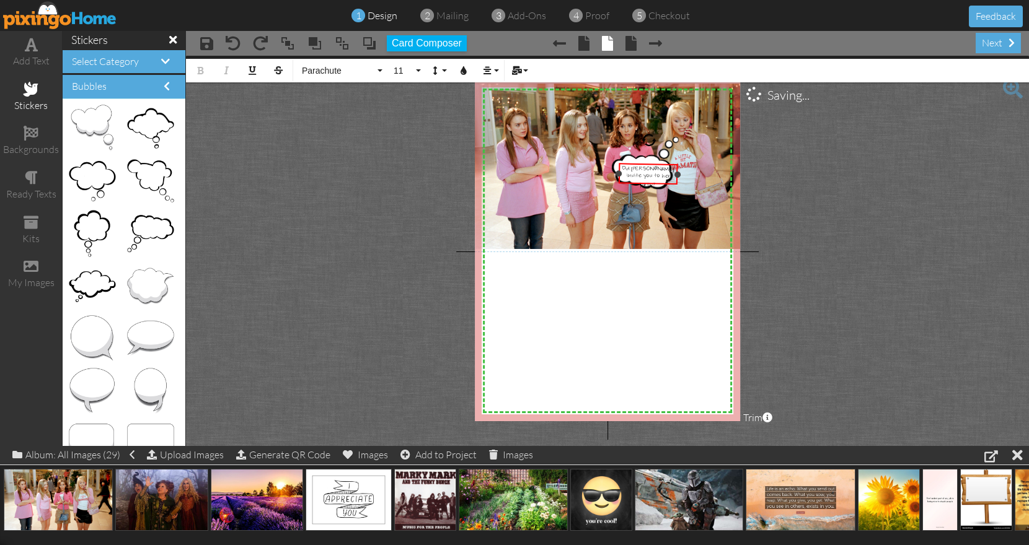
drag, startPoint x: 604, startPoint y: 174, endPoint x: 619, endPoint y: 174, distance: 14.3
click at [619, 174] on div at bounding box center [618, 173] width 6 height 6
click at [654, 143] on div at bounding box center [654, 140] width 17 height 17
click at [621, 171] on div "Did Kaylee invite you to her party?" at bounding box center [648, 177] width 58 height 33
drag, startPoint x: 619, startPoint y: 169, endPoint x: 625, endPoint y: 172, distance: 6.9
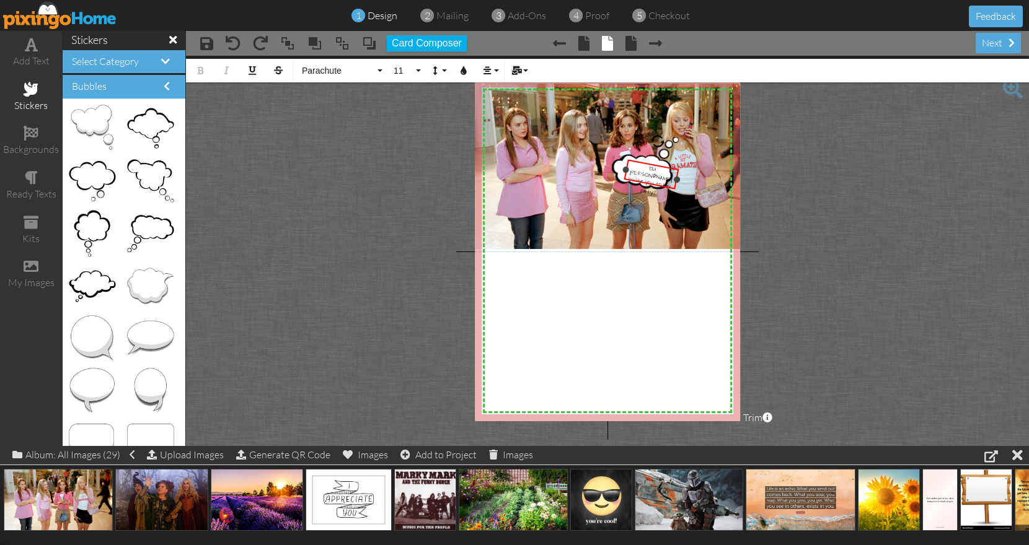
click at [625, 172] on div at bounding box center [625, 169] width 7 height 7
drag, startPoint x: 652, startPoint y: 166, endPoint x: 645, endPoint y: 164, distance: 7.7
click at [645, 164] on div "Did Kaylee invite you ​ ​ to her party?" at bounding box center [643, 178] width 58 height 43
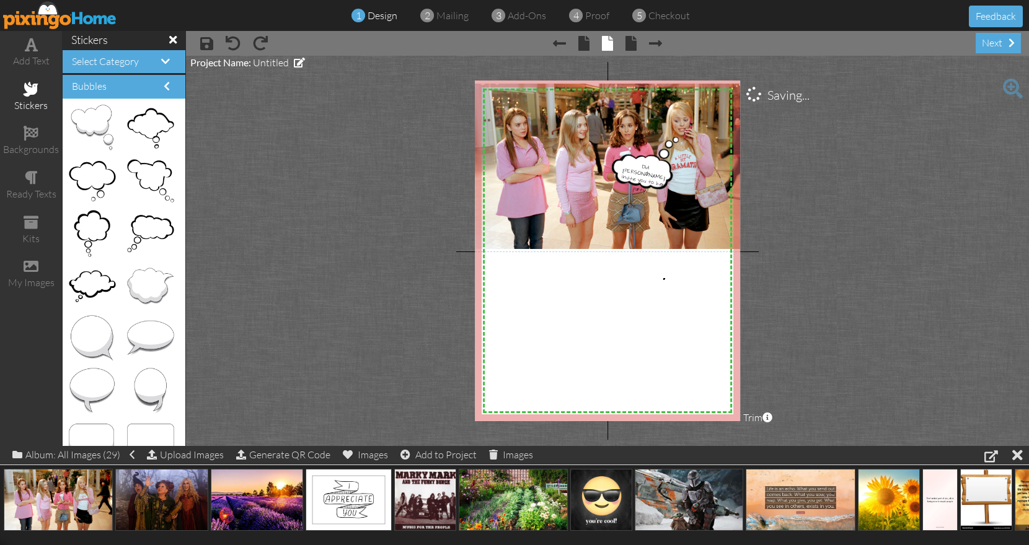
click at [663, 278] on div "X X X X X X X X X X X X X X X X X X X X X X X X X X X X X X X X X X X X X X X X…" at bounding box center [607, 251] width 265 height 341
click at [542, 305] on div "X X X X X X X X X X X X X X X X X X X X X X X X X X X X X X X X X X X X X X X X…" at bounding box center [607, 251] width 265 height 341
click at [37, 61] on div "add text" at bounding box center [31, 61] width 62 height 14
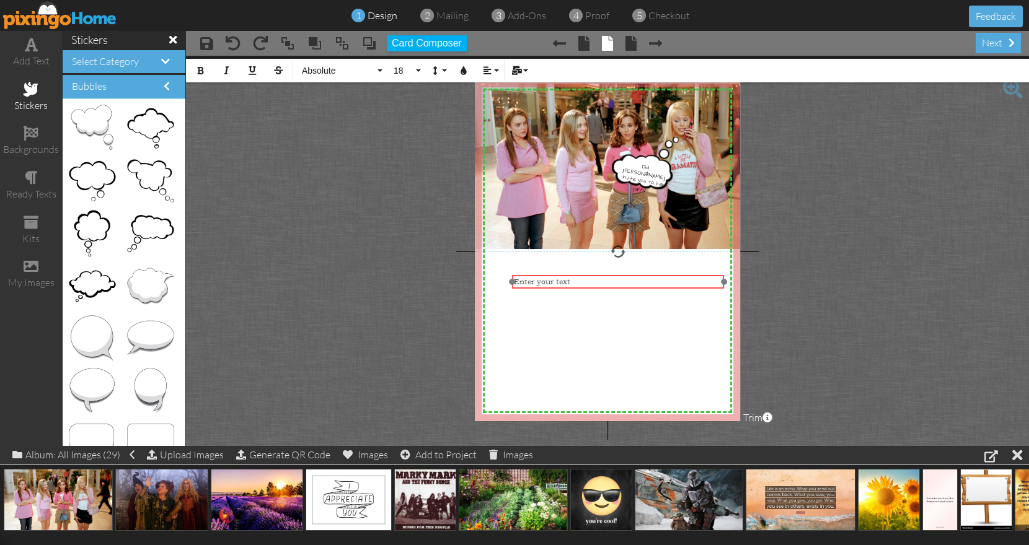
drag, startPoint x: 606, startPoint y: 115, endPoint x: 617, endPoint y: 275, distance: 160.9
click at [617, 275] on div "​ Enter your text ​ ×" at bounding box center [618, 282] width 212 height 14
click at [487, 73] on icon "button" at bounding box center [487, 70] width 9 height 9
click at [493, 113] on icon at bounding box center [497, 109] width 8 height 9
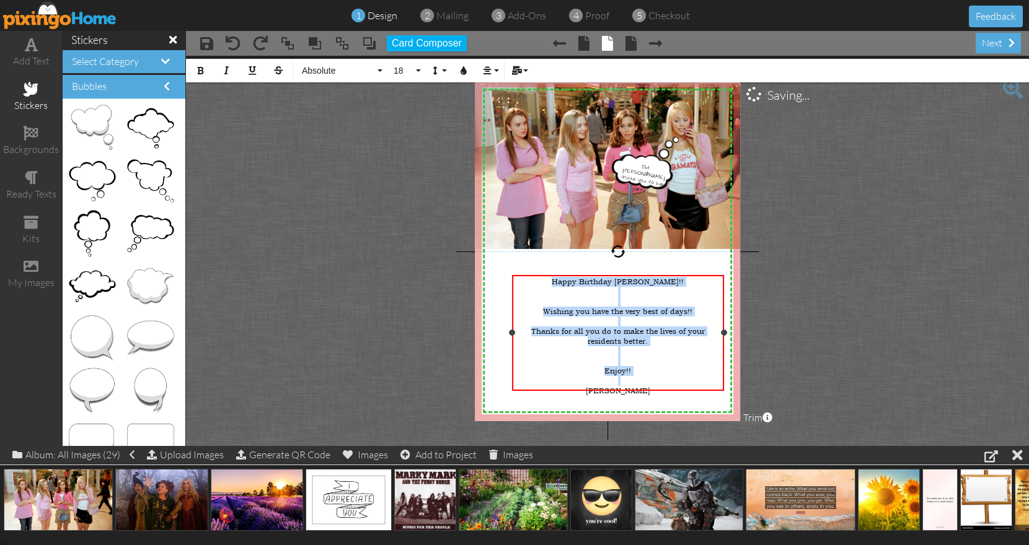
drag, startPoint x: 566, startPoint y: 283, endPoint x: 664, endPoint y: 392, distance: 146.1
click at [664, 392] on div "Happy Birthday Kaylee!! ​ ​ ​Wishing you have the very best of days!! ​ ​Thanks…" at bounding box center [618, 336] width 208 height 119
click at [351, 72] on span "Absolute" at bounding box center [338, 71] width 74 height 11
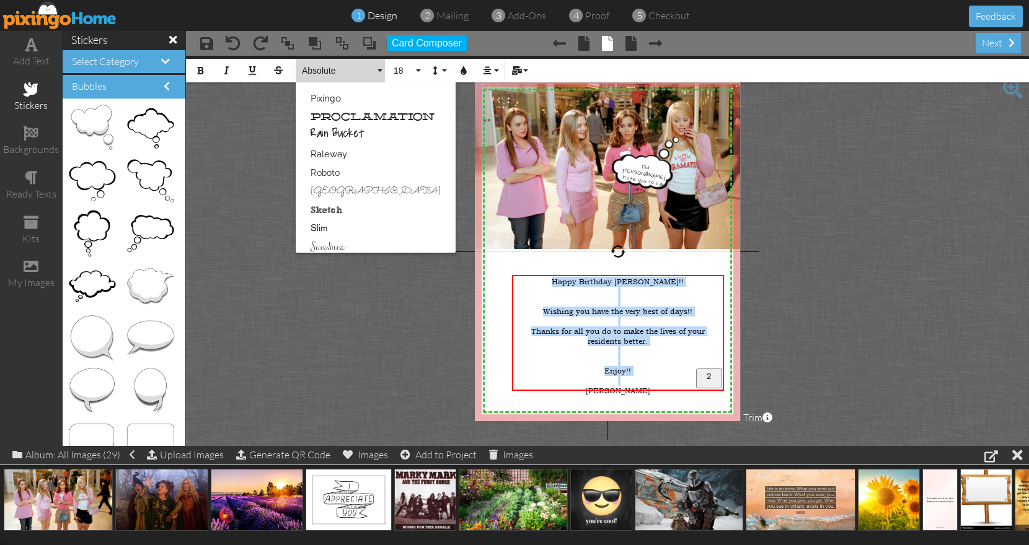
scroll to position [643, 0]
click at [355, 129] on link "Rain Bucket" at bounding box center [376, 136] width 160 height 19
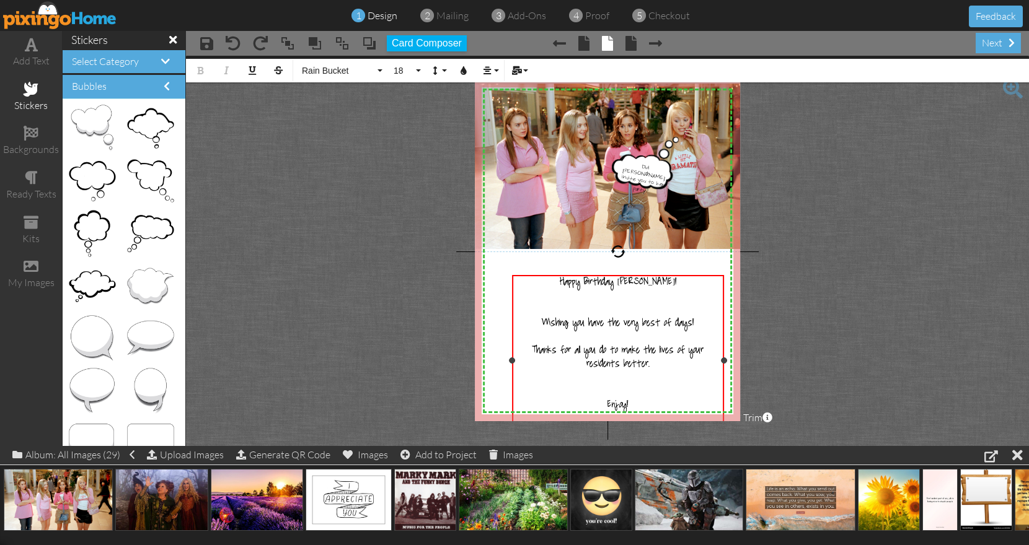
click at [547, 278] on div "Happy Birthday Kaylee!!" at bounding box center [618, 284] width 208 height 14
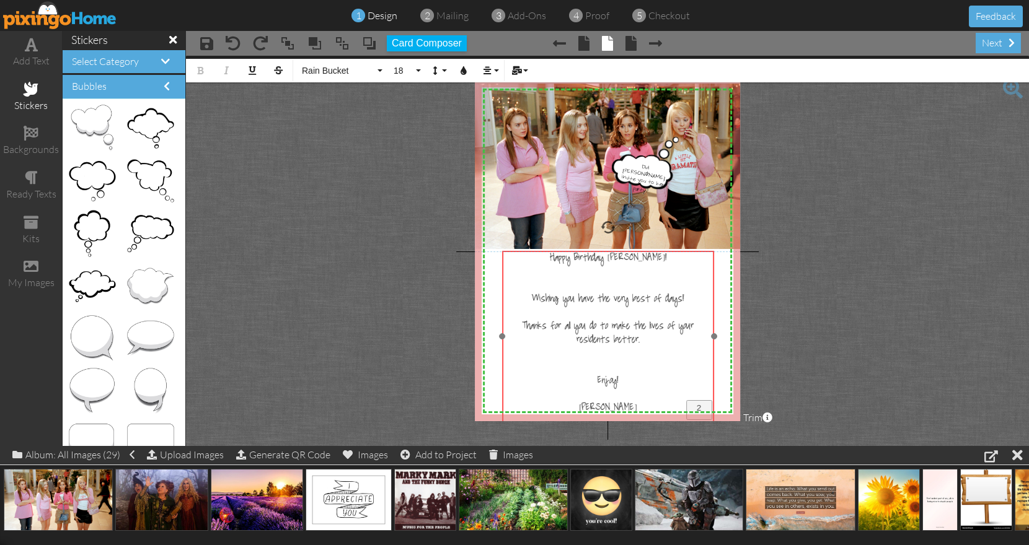
drag, startPoint x: 552, startPoint y: 275, endPoint x: 542, endPoint y: 251, distance: 26.1
click at [542, 251] on div "​ ​ Happy Birthday Kaylee!! ​ ​ ​Wishing you have the very best of days!! ​ ​Th…" at bounding box center [608, 335] width 212 height 168
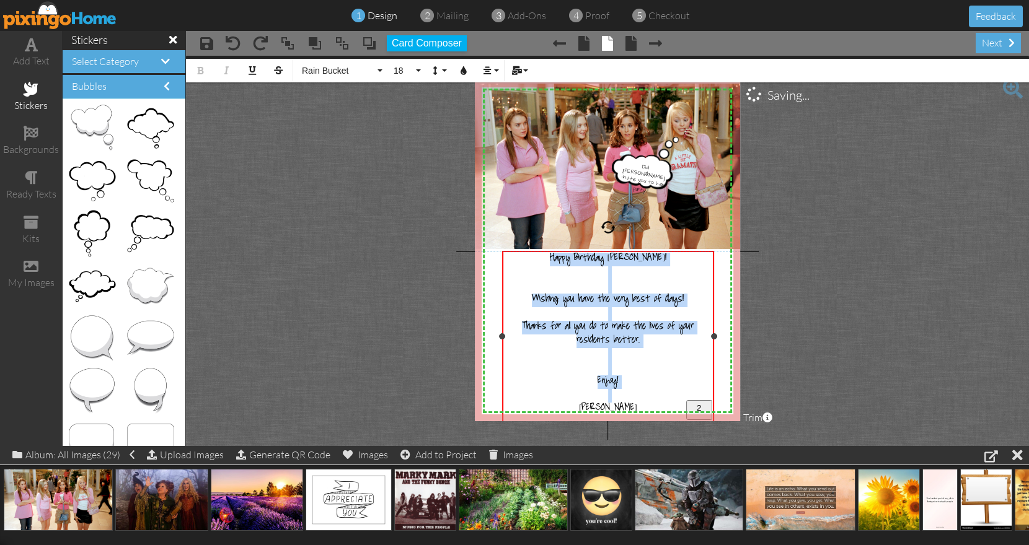
drag, startPoint x: 552, startPoint y: 258, endPoint x: 659, endPoint y: 454, distance: 223.3
click at [659, 417] on div "Happy Birthday Kaylee!! ​ ​ ​Wishing you have the very best of days!! ​ ​Thanks…" at bounding box center [608, 335] width 208 height 164
click at [374, 71] on span "Rain Bucket" at bounding box center [338, 71] width 74 height 11
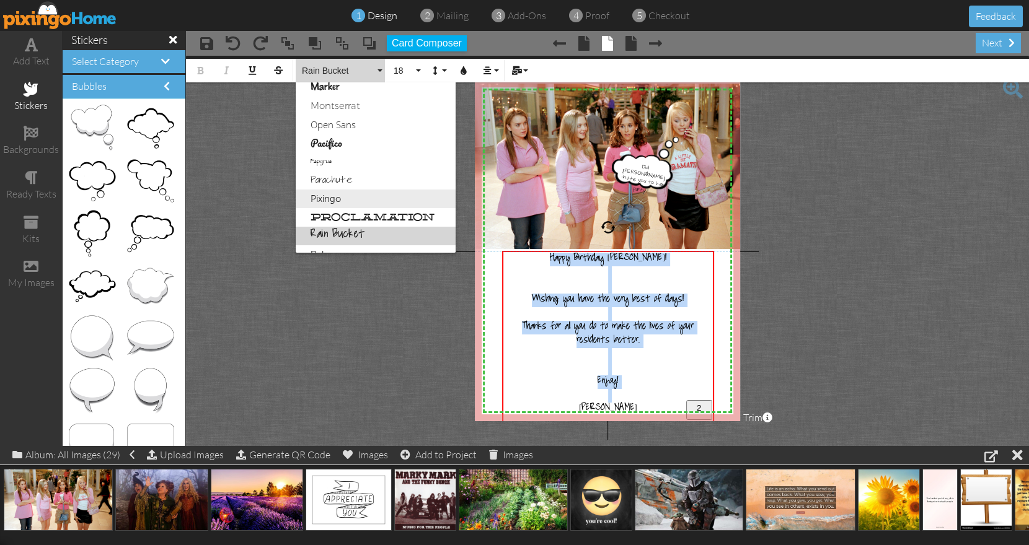
scroll to position [541, 0]
click at [346, 178] on link "Parachute" at bounding box center [376, 183] width 160 height 19
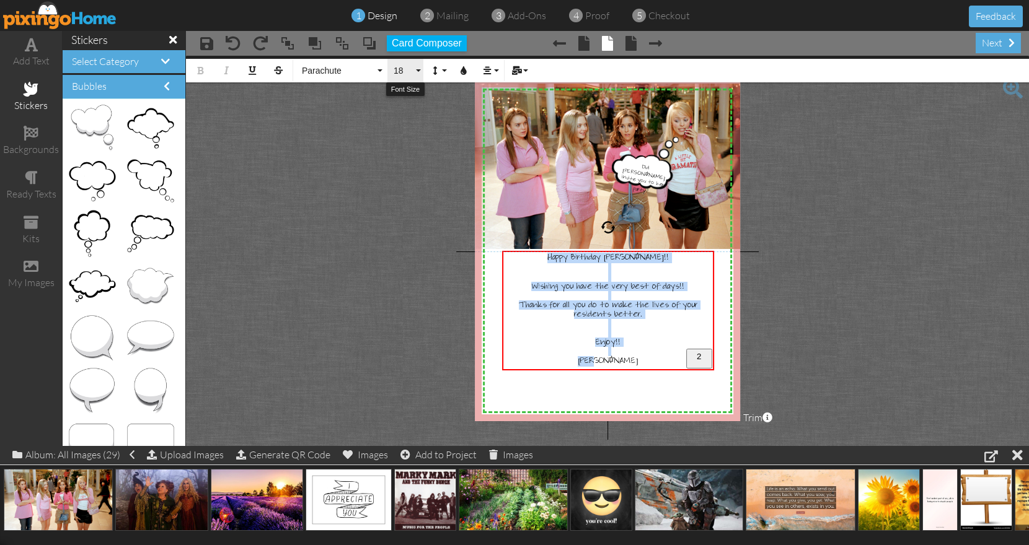
click at [409, 76] on span "18" at bounding box center [402, 71] width 21 height 11
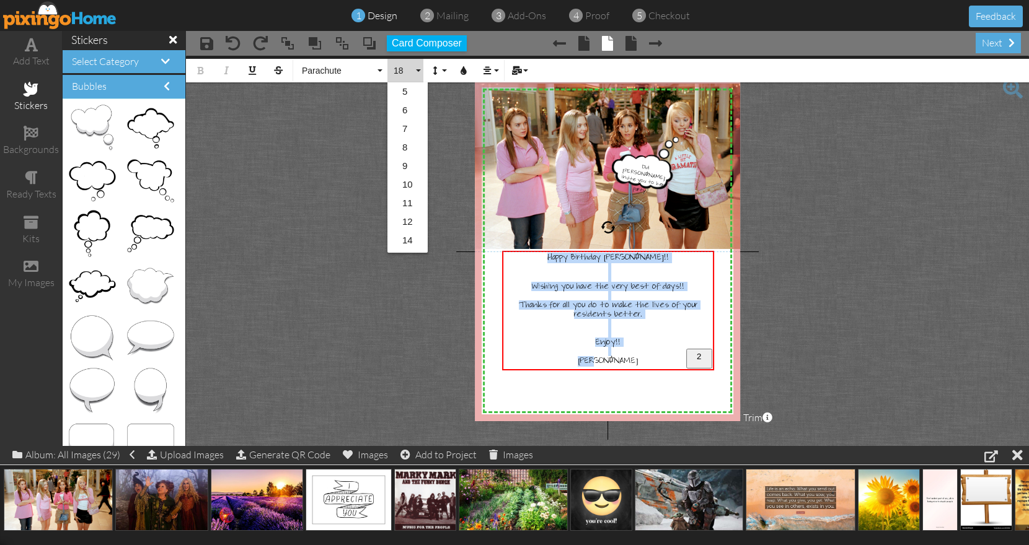
scroll to position [110, 0]
click at [407, 203] on link "22" at bounding box center [407, 205] width 40 height 19
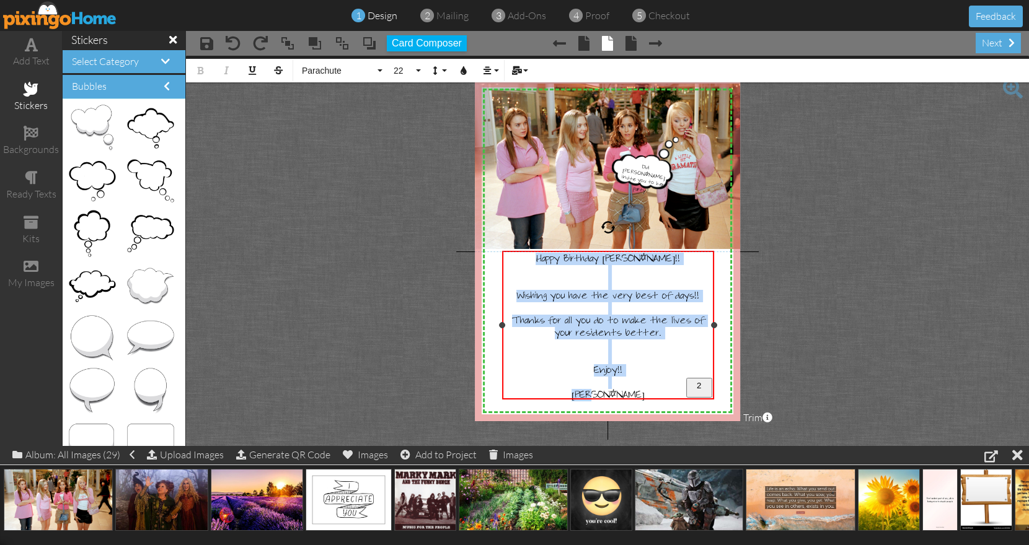
click at [588, 301] on span "​Wishing you have the very best of days!!" at bounding box center [607, 296] width 183 height 12
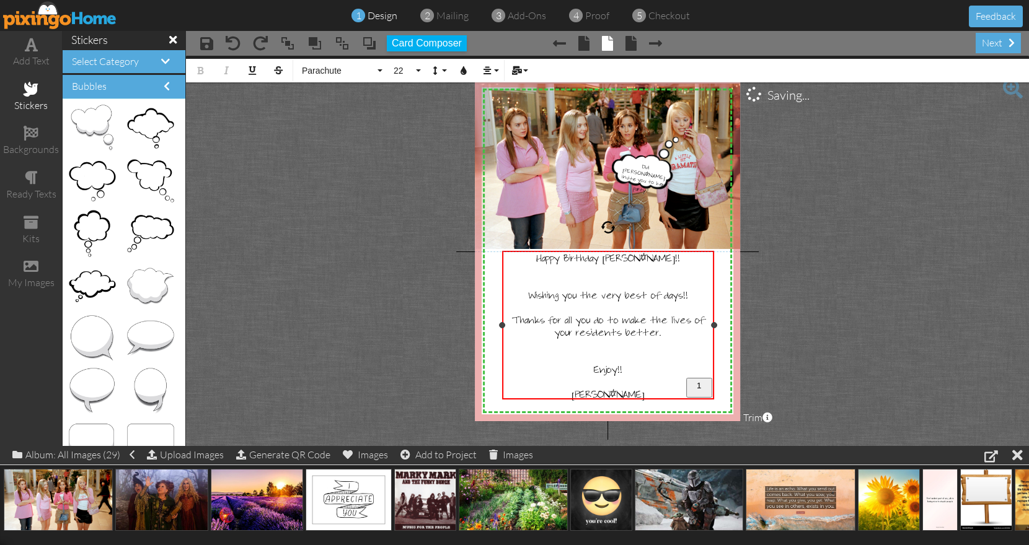
click at [664, 297] on span "Wishing you the very best of days!!" at bounding box center [608, 296] width 160 height 12
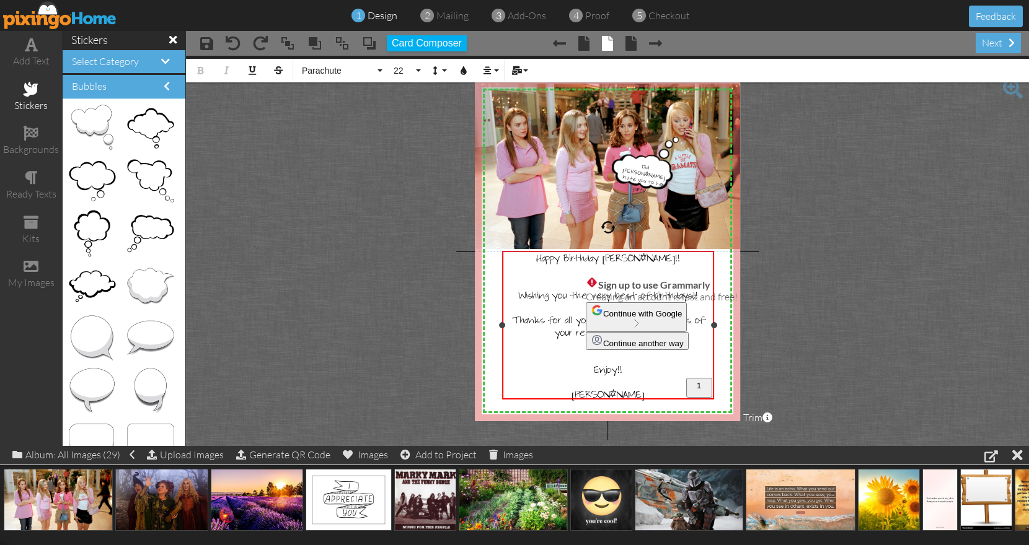
click at [619, 259] on span "Happy Birthday Kaylee!!" at bounding box center [608, 259] width 144 height 12
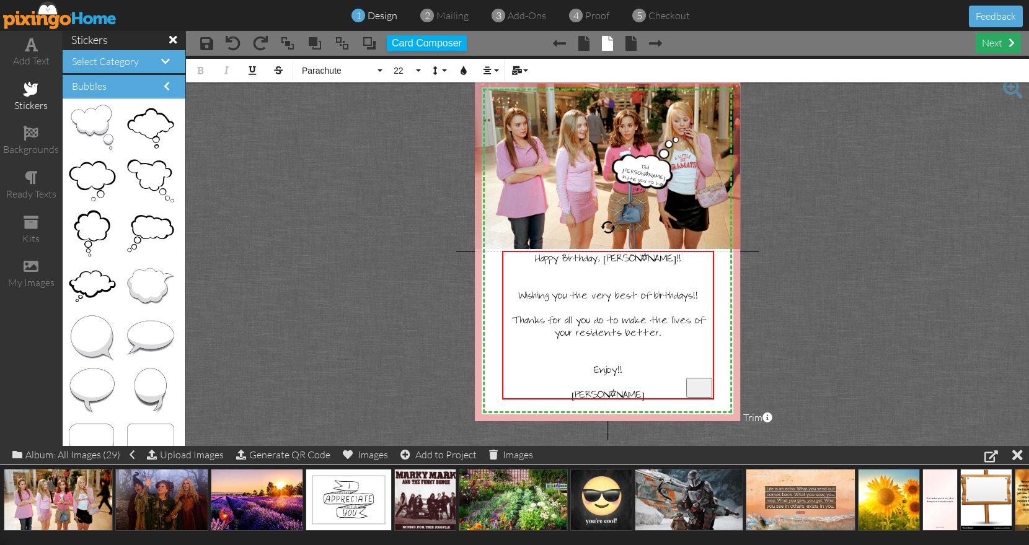
click at [1003, 45] on div "next" at bounding box center [998, 43] width 45 height 20
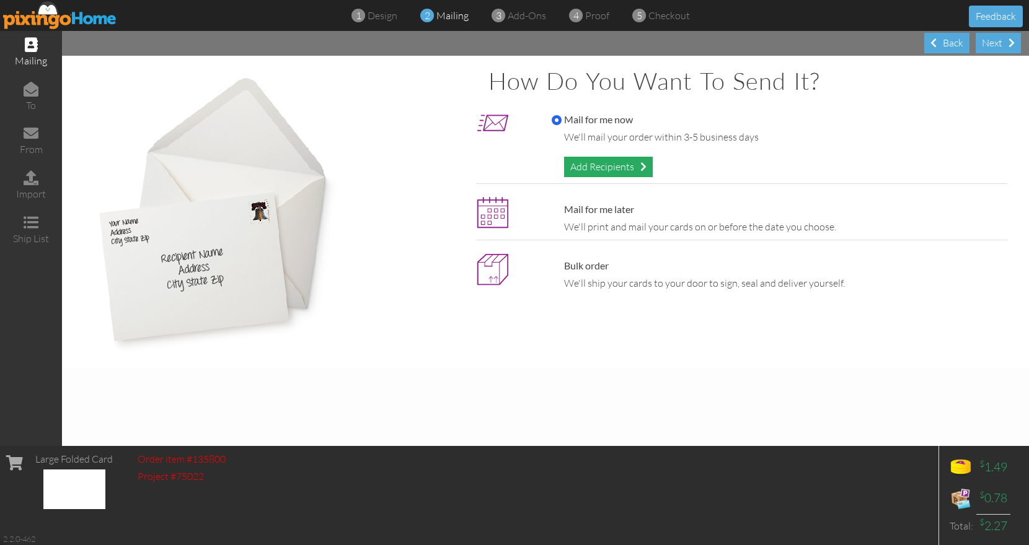
click at [640, 171] on div "Add Recipients" at bounding box center [608, 167] width 89 height 20
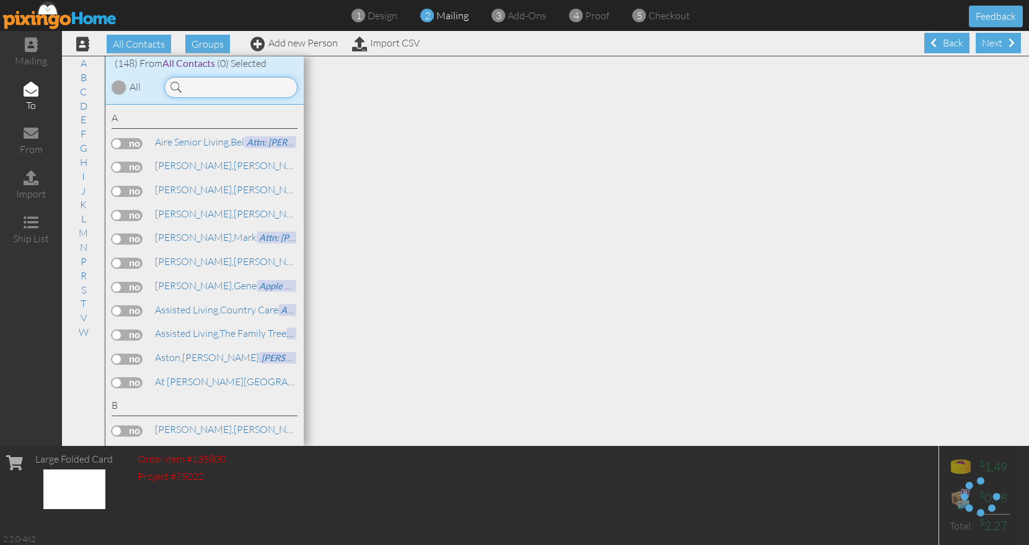
click at [224, 83] on input at bounding box center [230, 87] width 133 height 21
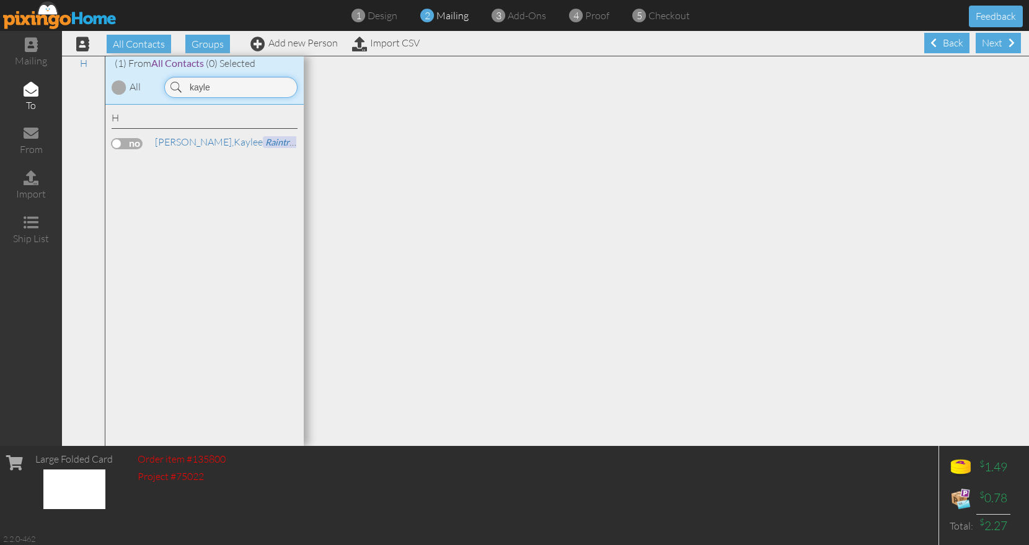
type input "kayle"
click at [126, 141] on label at bounding box center [127, 143] width 31 height 11
click at [0, 0] on input "checkbox" at bounding box center [0, 0] width 0 height 0
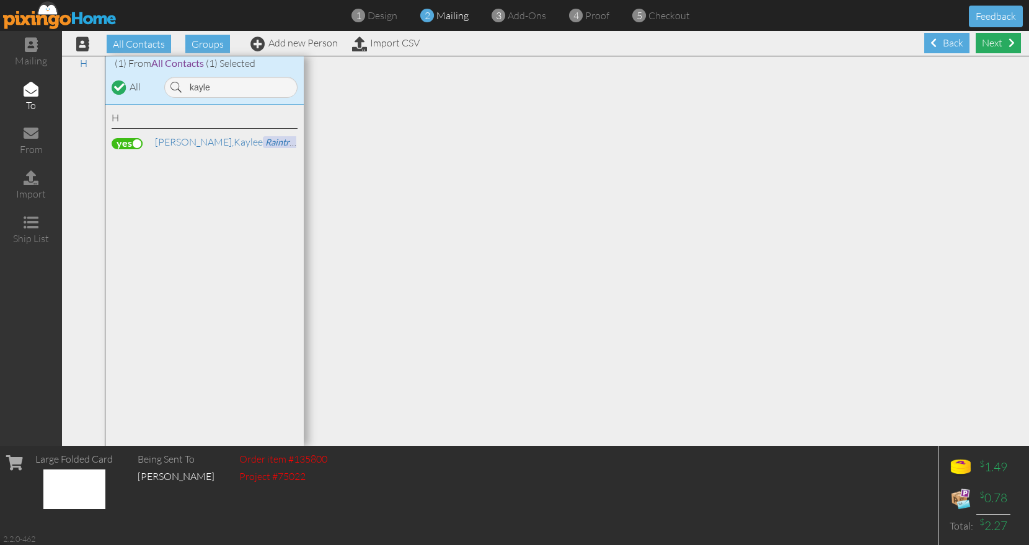
click at [995, 50] on div "Next" at bounding box center [998, 43] width 45 height 20
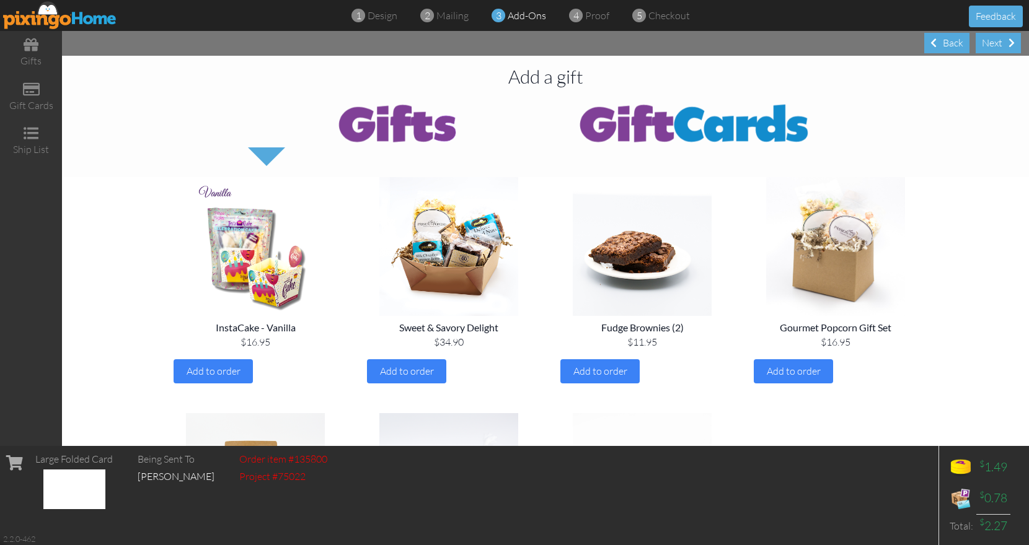
click at [997, 45] on div "Next" at bounding box center [998, 43] width 45 height 20
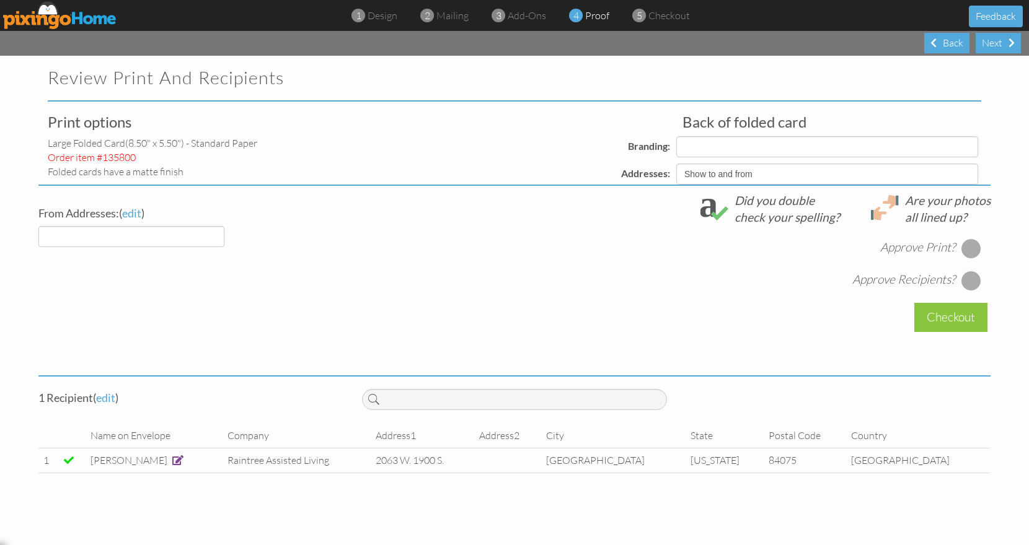
select select "object:5522"
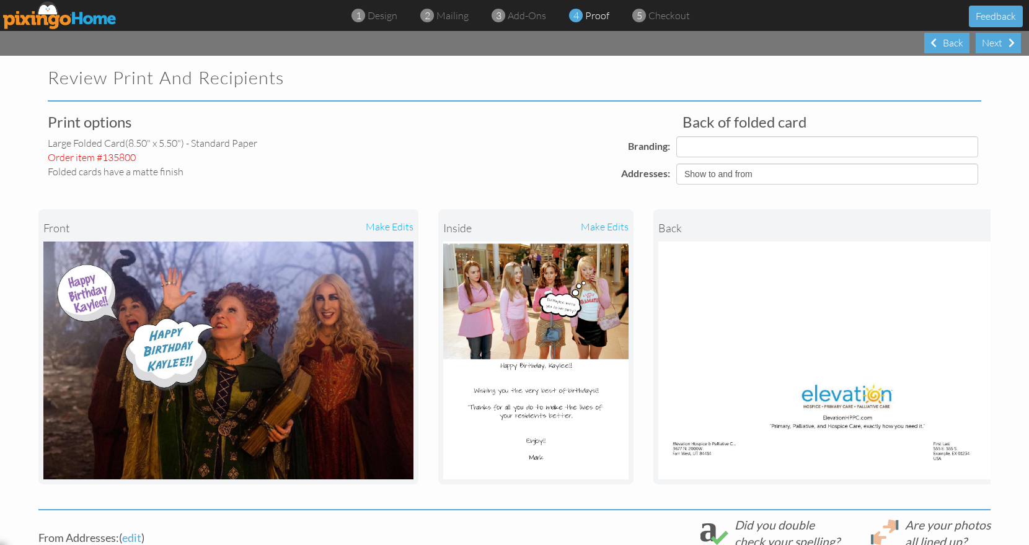
select select "object:5534"
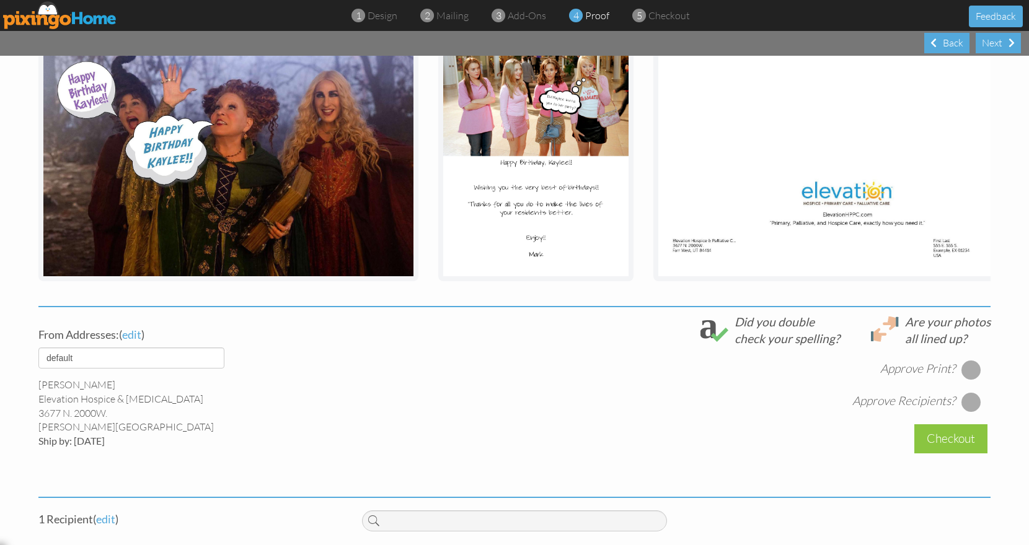
scroll to position [208, 0]
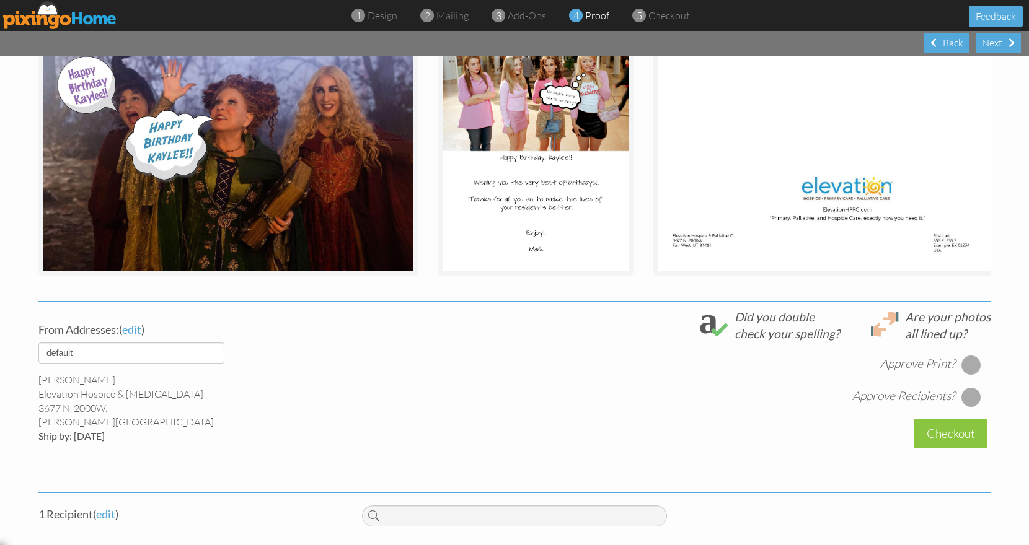
click at [965, 369] on div at bounding box center [971, 365] width 20 height 20
click at [969, 407] on div at bounding box center [971, 397] width 20 height 20
click at [947, 443] on div "Checkout" at bounding box center [950, 434] width 73 height 29
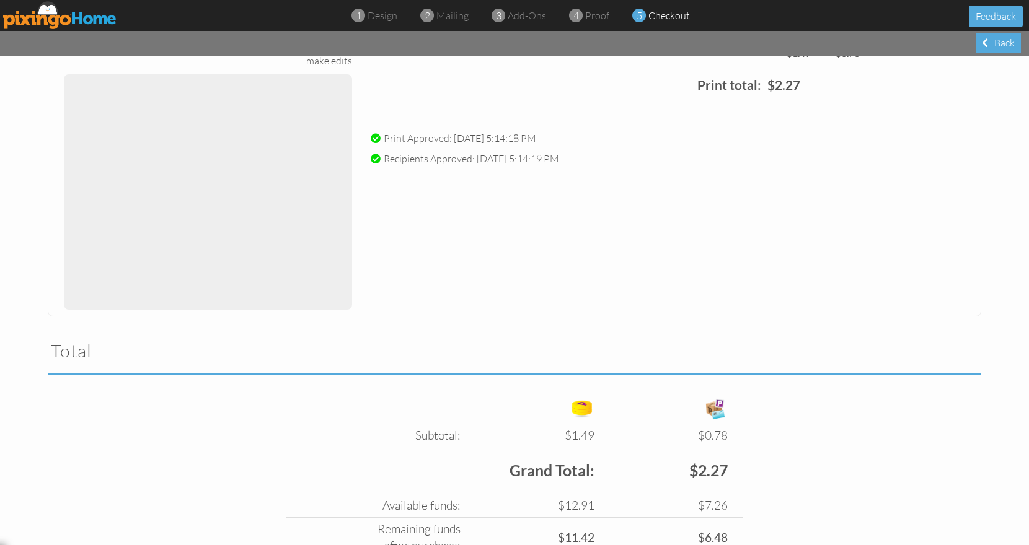
scroll to position [242, 0]
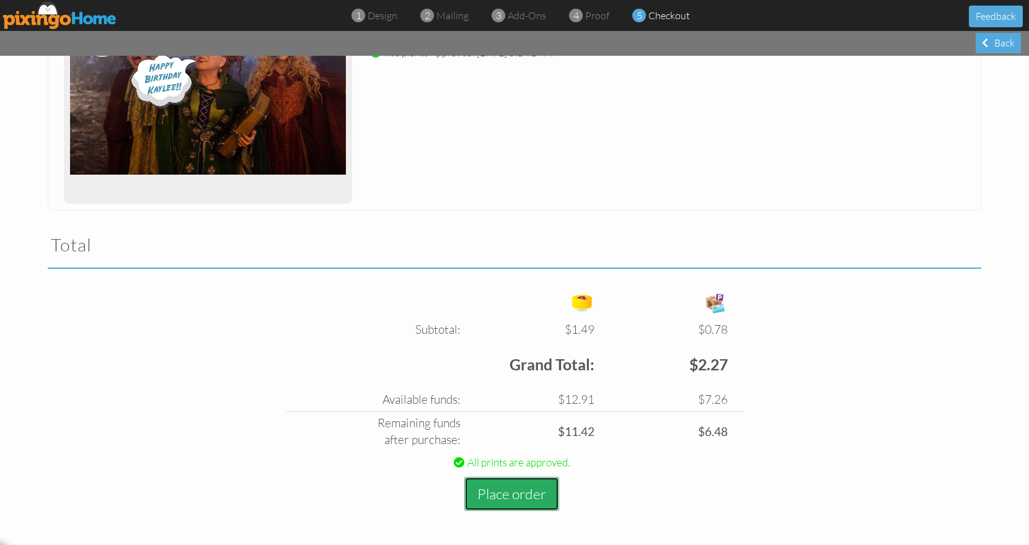
click at [514, 490] on button "Place order" at bounding box center [511, 494] width 95 height 34
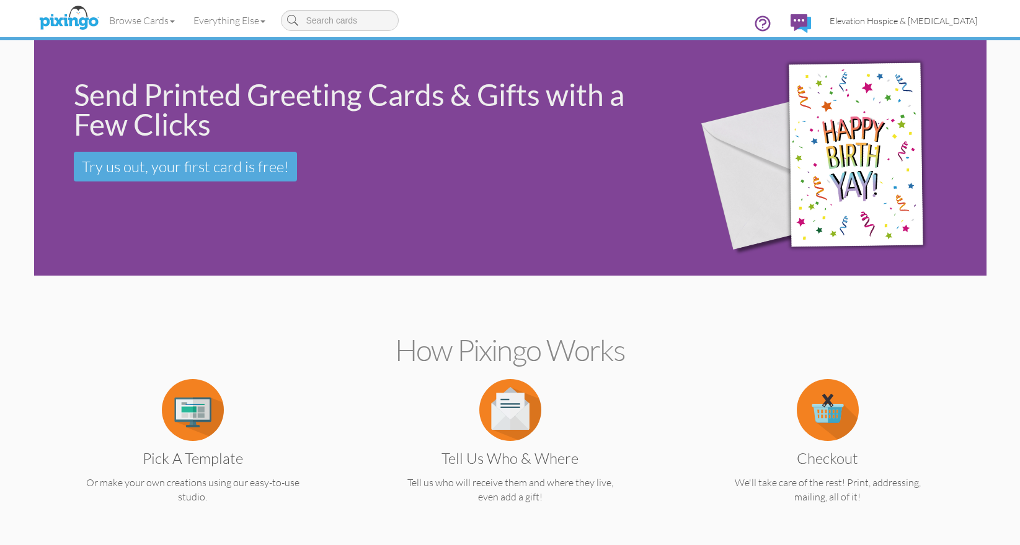
click at [868, 24] on span "Elevation Hospice & [MEDICAL_DATA]" at bounding box center [903, 20] width 148 height 11
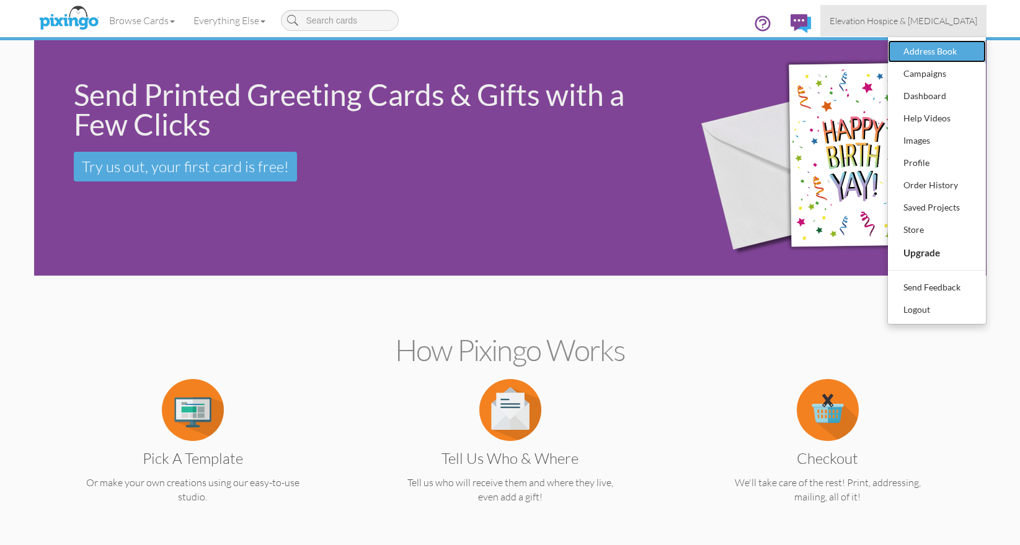
click at [896, 52] on link "Address Book" at bounding box center [937, 51] width 98 height 22
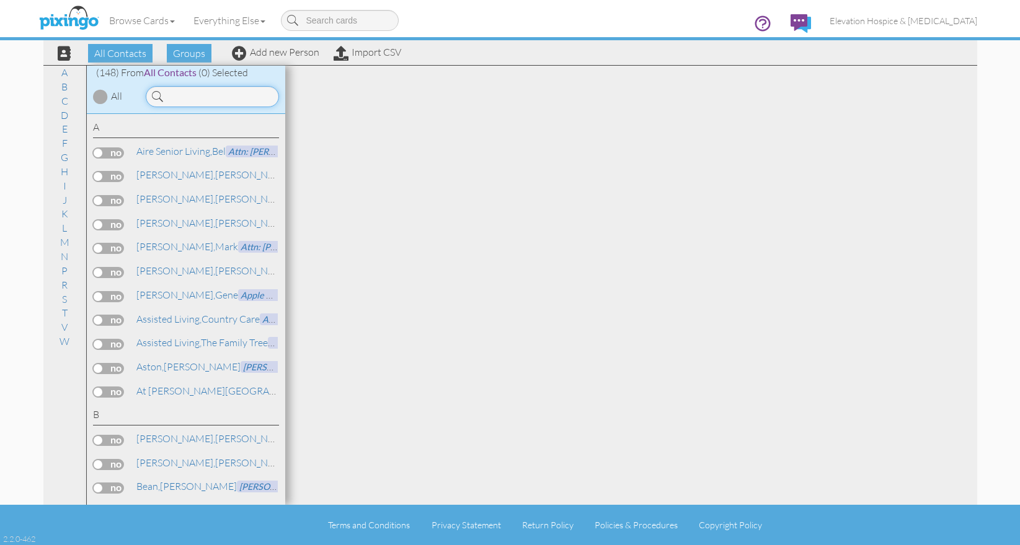
click at [195, 91] on input at bounding box center [212, 96] width 133 height 21
paste input "[PERSON_NAME] Send a Card!"
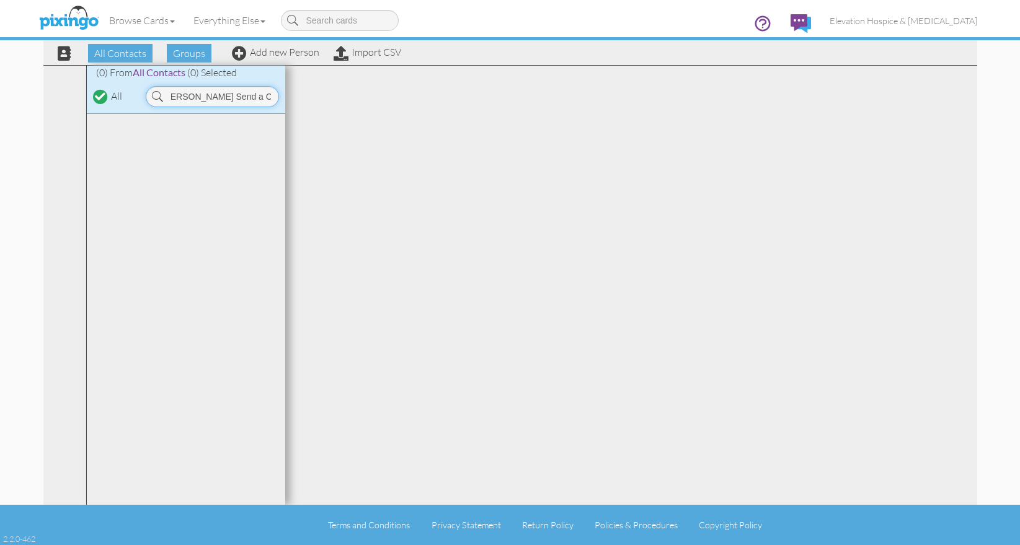
drag, startPoint x: 220, startPoint y: 94, endPoint x: 288, endPoint y: 93, distance: 68.2
click at [279, 93] on input "[PERSON_NAME] Send a Card!" at bounding box center [212, 96] width 133 height 21
drag, startPoint x: 233, startPoint y: 94, endPoint x: 130, endPoint y: 63, distance: 108.2
click at [146, 86] on input "[PERSON_NAME]" at bounding box center [212, 96] width 133 height 21
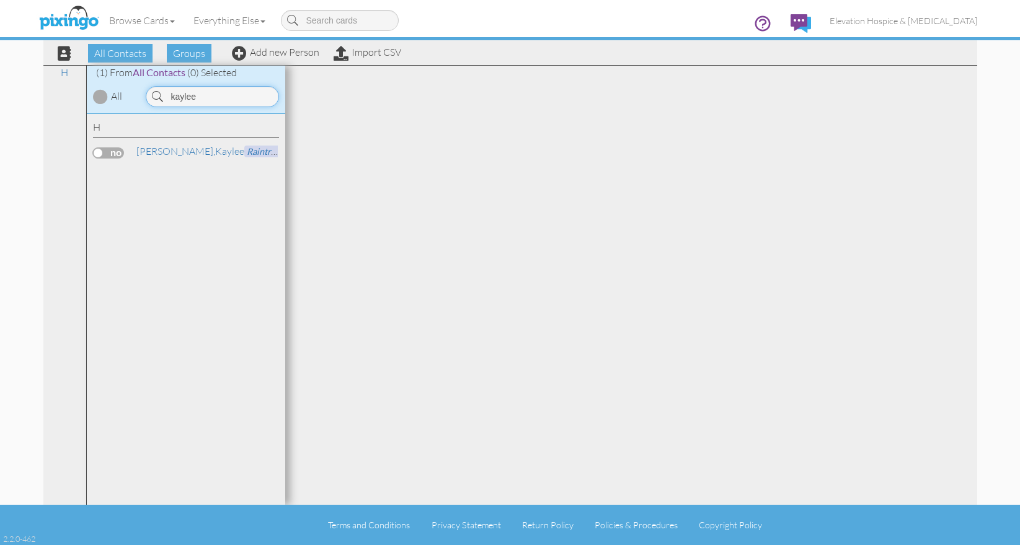
drag, startPoint x: 202, startPoint y: 95, endPoint x: 150, endPoint y: 76, distance: 55.7
click at [150, 86] on input "kaylee" at bounding box center [212, 96] width 133 height 21
drag, startPoint x: 212, startPoint y: 100, endPoint x: 129, endPoint y: 68, distance: 89.1
click at [146, 86] on input "cali" at bounding box center [212, 96] width 133 height 21
type input "kaylee"
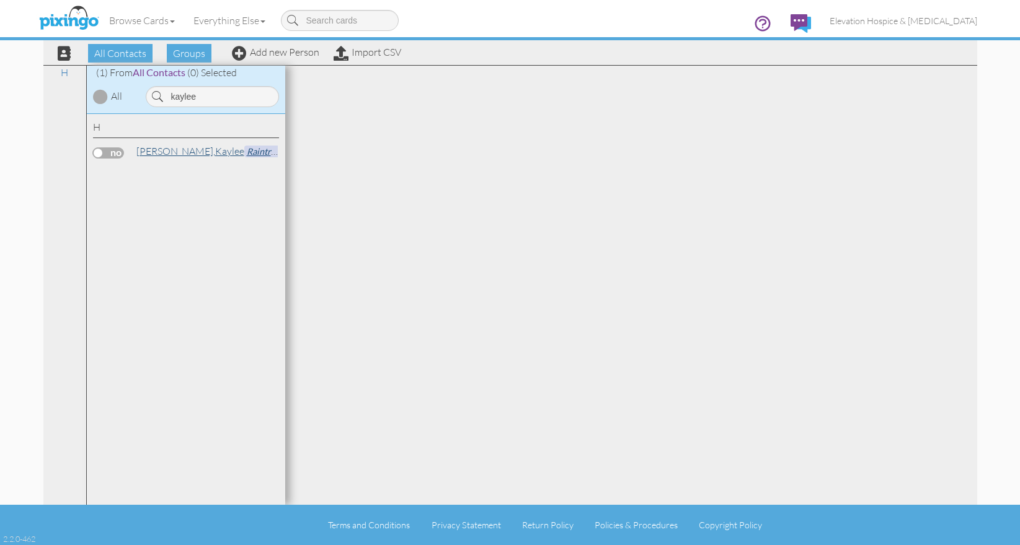
click at [162, 151] on span "[PERSON_NAME]," at bounding box center [175, 151] width 79 height 12
click at [172, 151] on link "[PERSON_NAME] [PERSON_NAME] Assisted Living" at bounding box center [239, 151] width 209 height 15
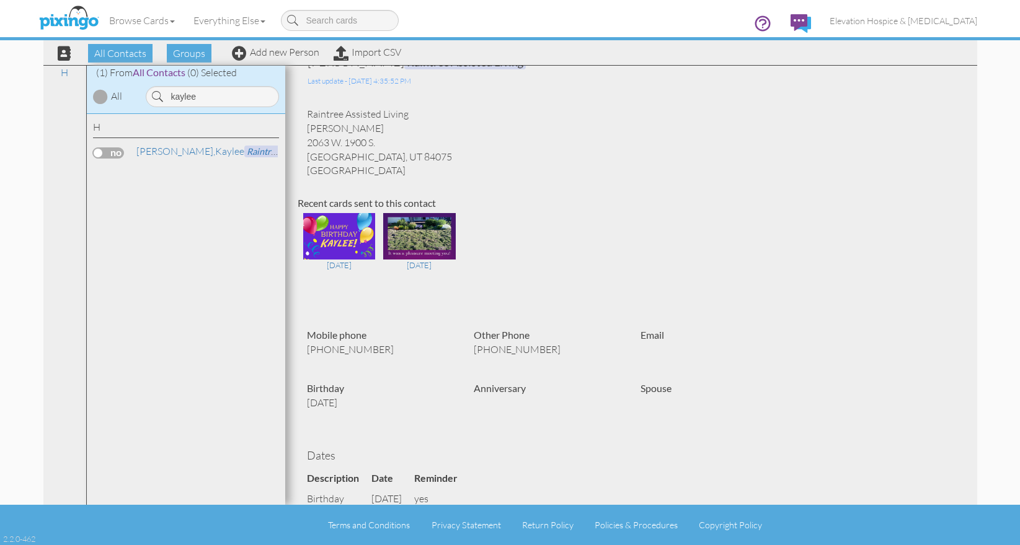
scroll to position [28, 0]
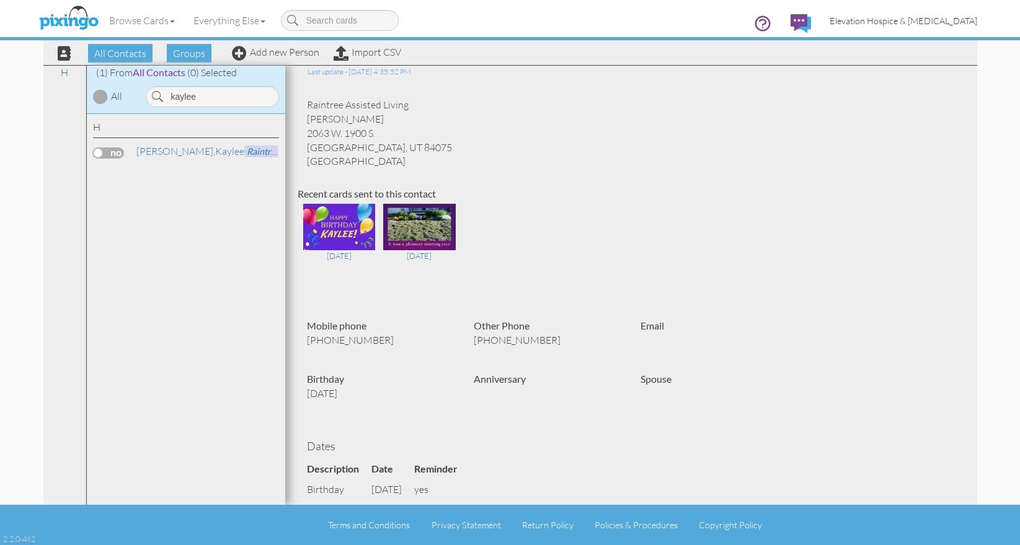
click at [933, 16] on span "Elevation Hospice & [MEDICAL_DATA]" at bounding box center [903, 20] width 148 height 11
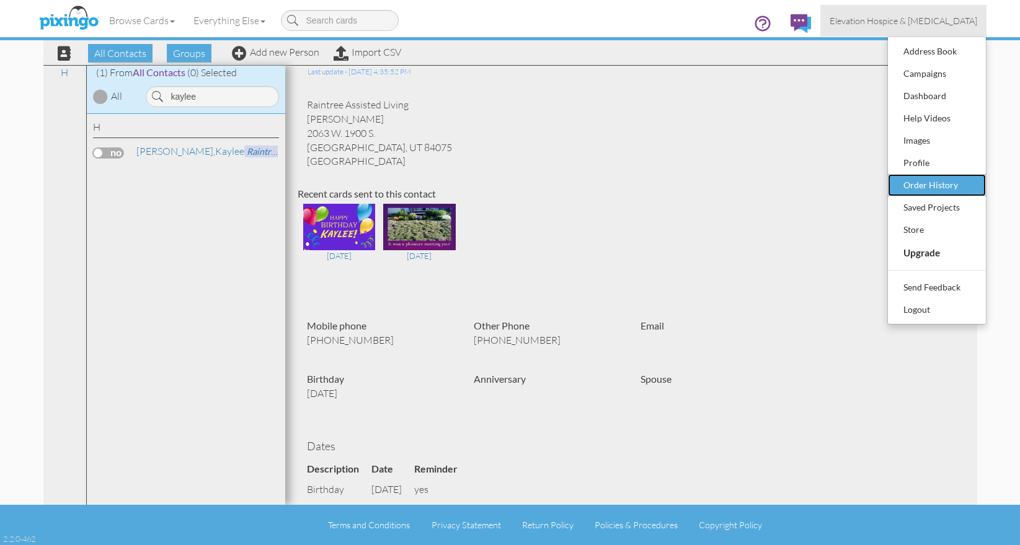
click at [937, 187] on div "Order History" at bounding box center [936, 185] width 73 height 19
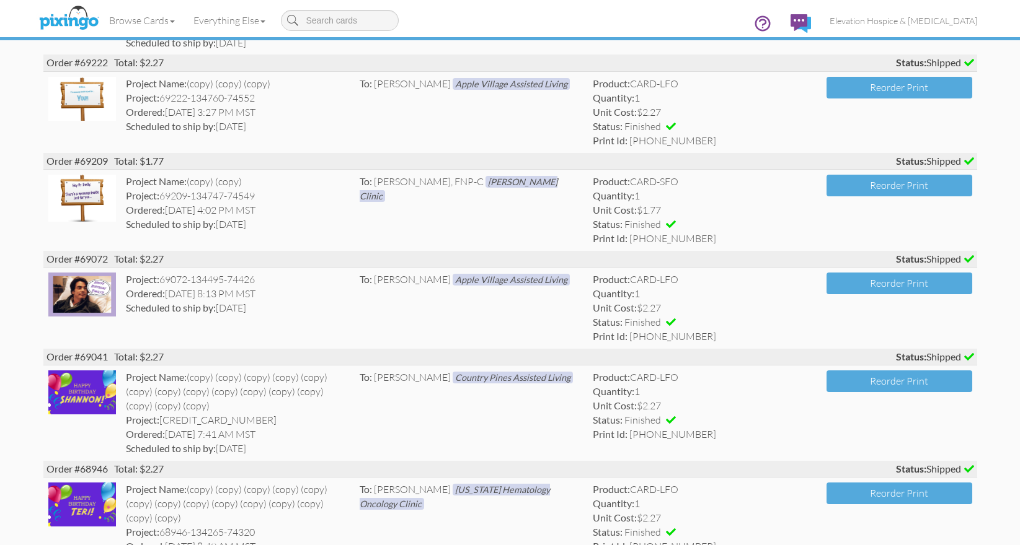
scroll to position [1057, 0]
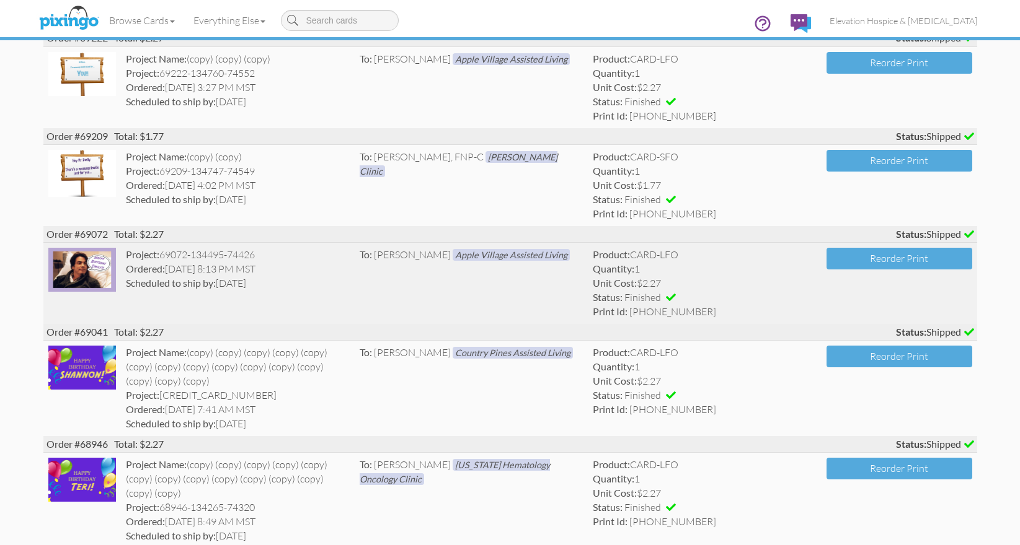
click at [92, 275] on img at bounding box center [82, 269] width 68 height 43
